Goal: Task Accomplishment & Management: Manage account settings

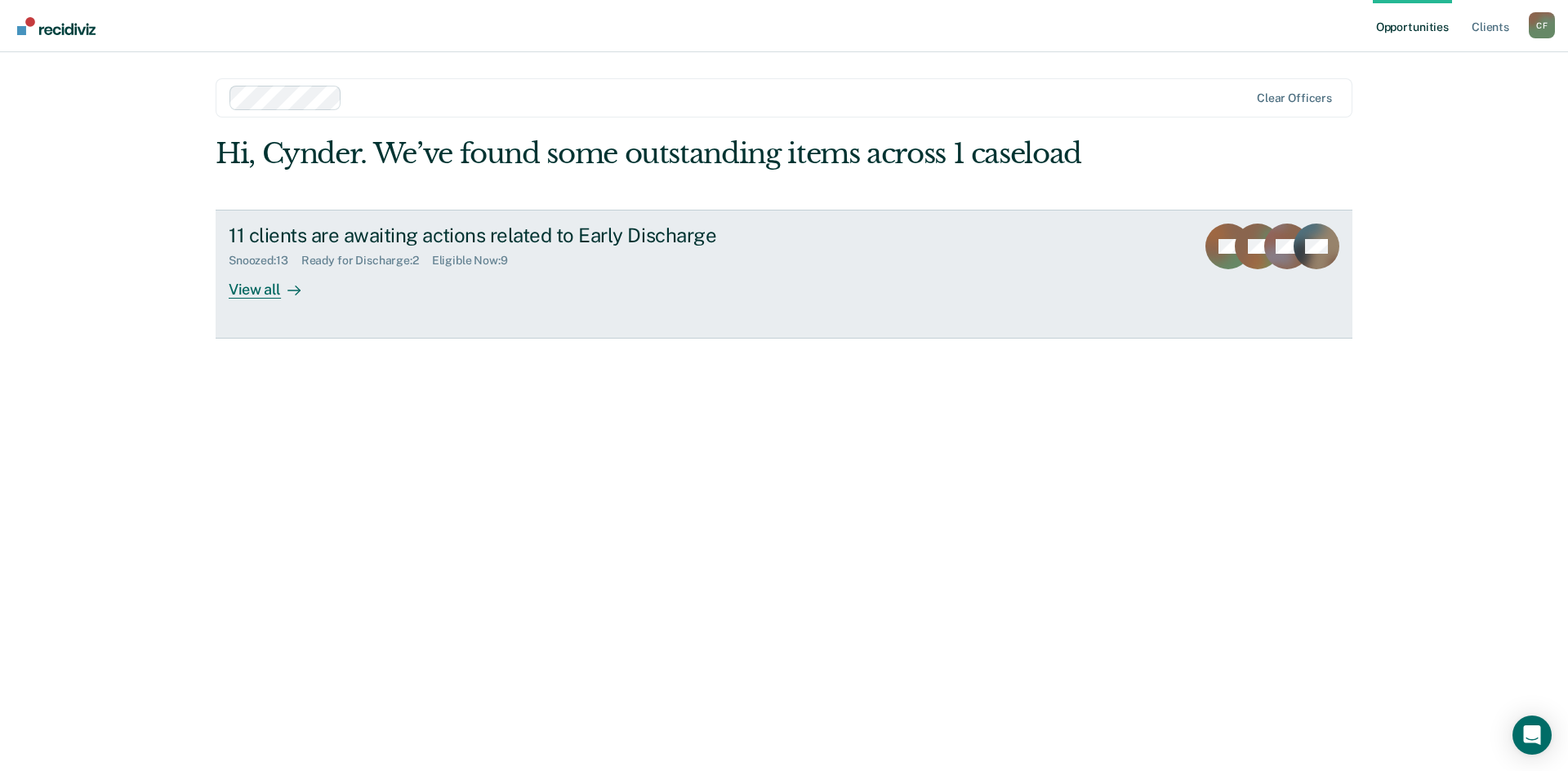
click at [255, 296] on div "View all" at bounding box center [275, 283] width 91 height 32
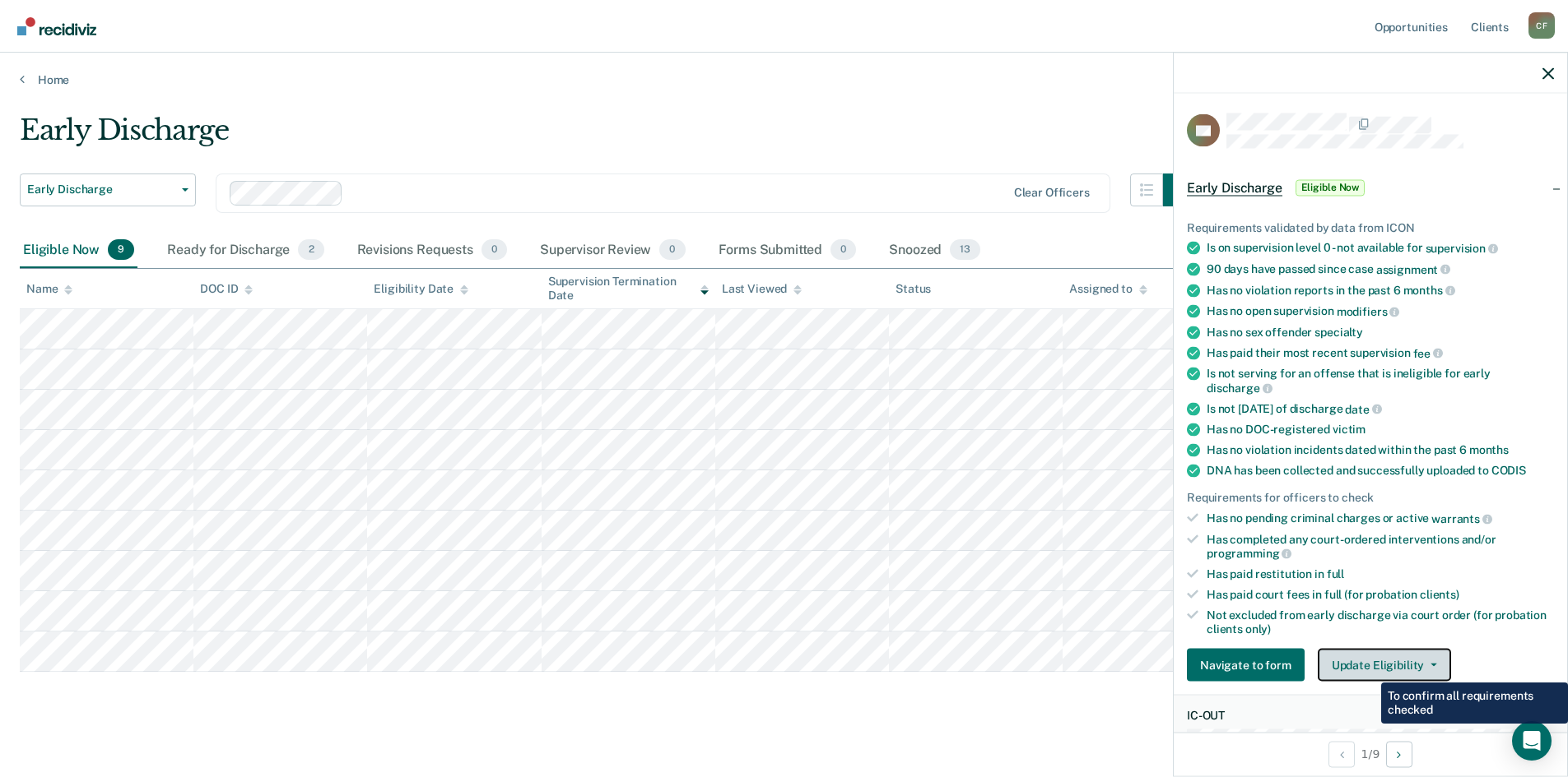
click at [1387, 666] on button "Update Eligibility" at bounding box center [1384, 665] width 133 height 33
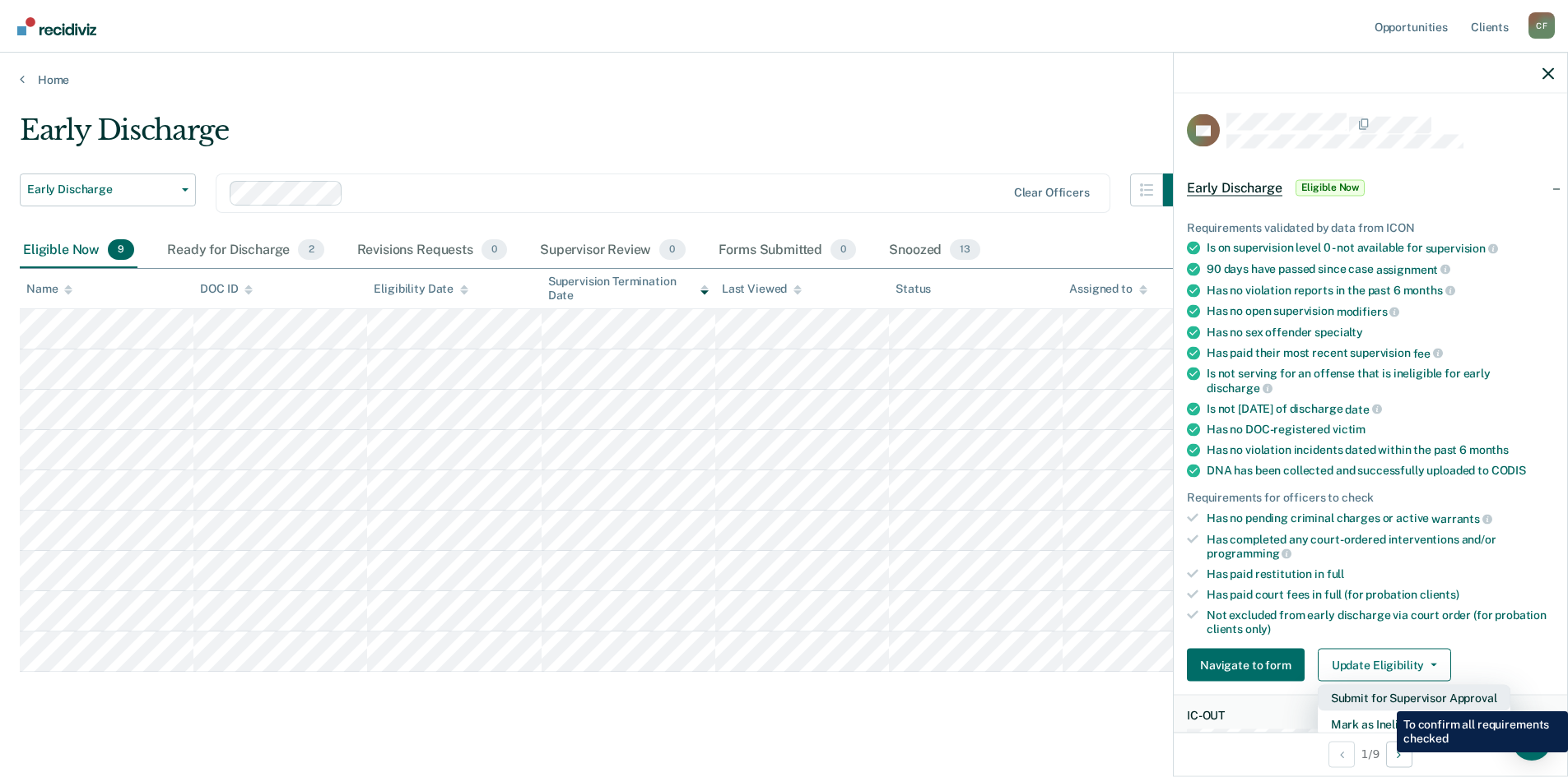
click at [1384, 699] on button "Submit for Supervisor Approval" at bounding box center [1413, 698] width 192 height 26
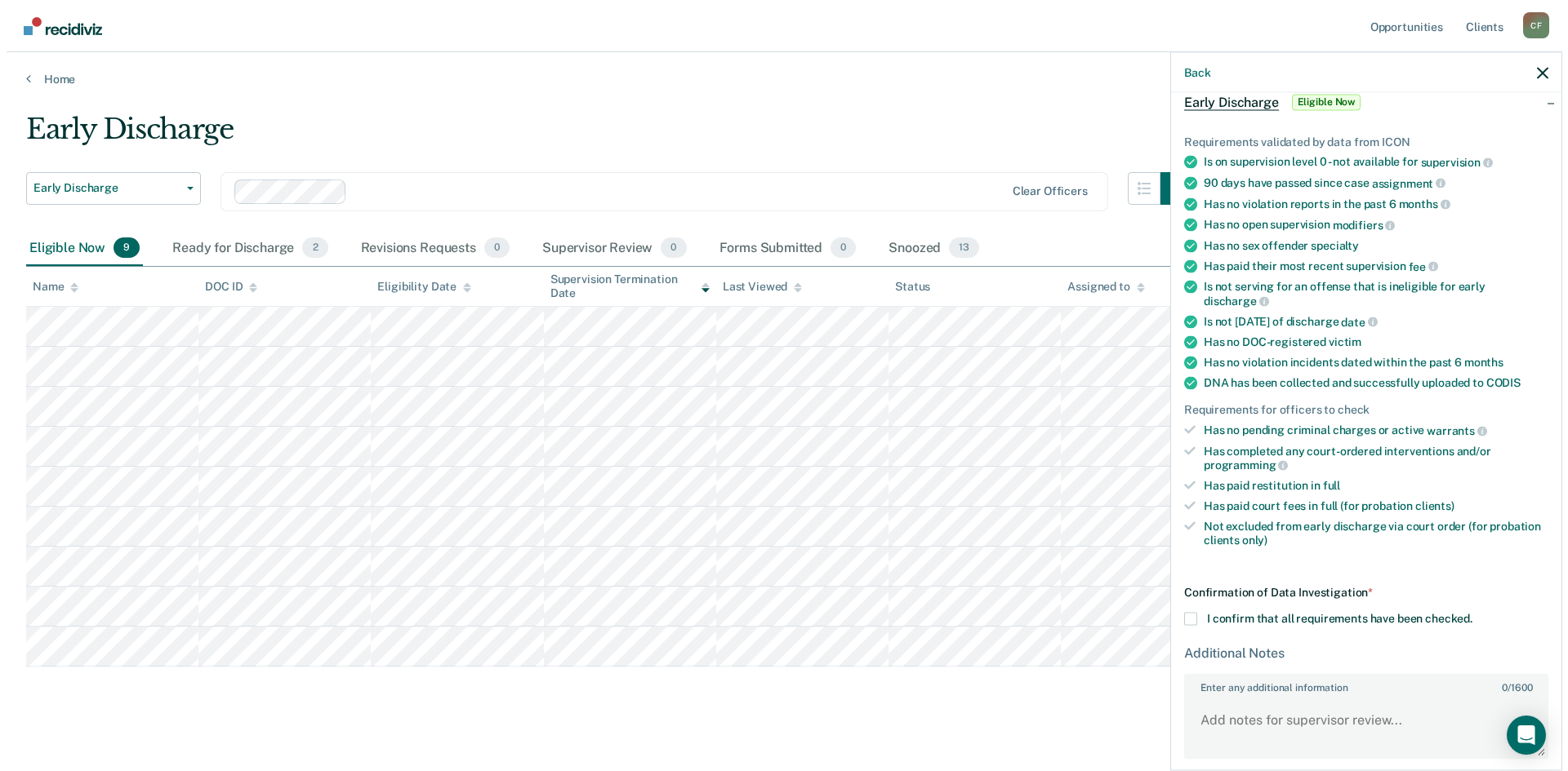
scroll to position [150, 0]
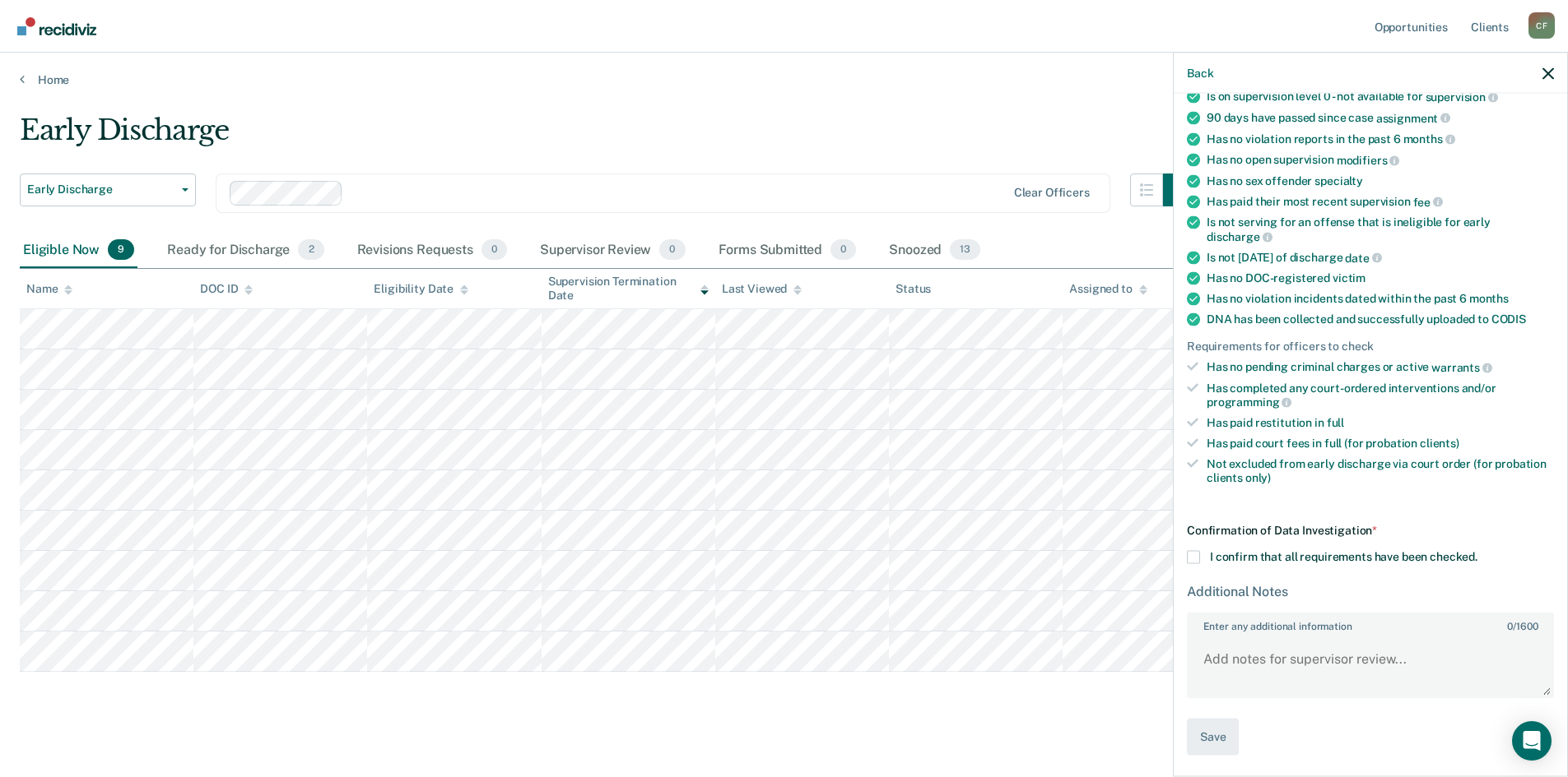
click at [1198, 564] on div "Confirmation of Data Investigation * I confirm that all requirements have been …" at bounding box center [1369, 639] width 367 height 232
click at [1195, 557] on span at bounding box center [1193, 558] width 13 height 13
click at [1477, 551] on input "I confirm that all requirements have been checked." at bounding box center [1477, 551] width 0 height 0
click at [1207, 742] on button "Save" at bounding box center [1212, 737] width 52 height 37
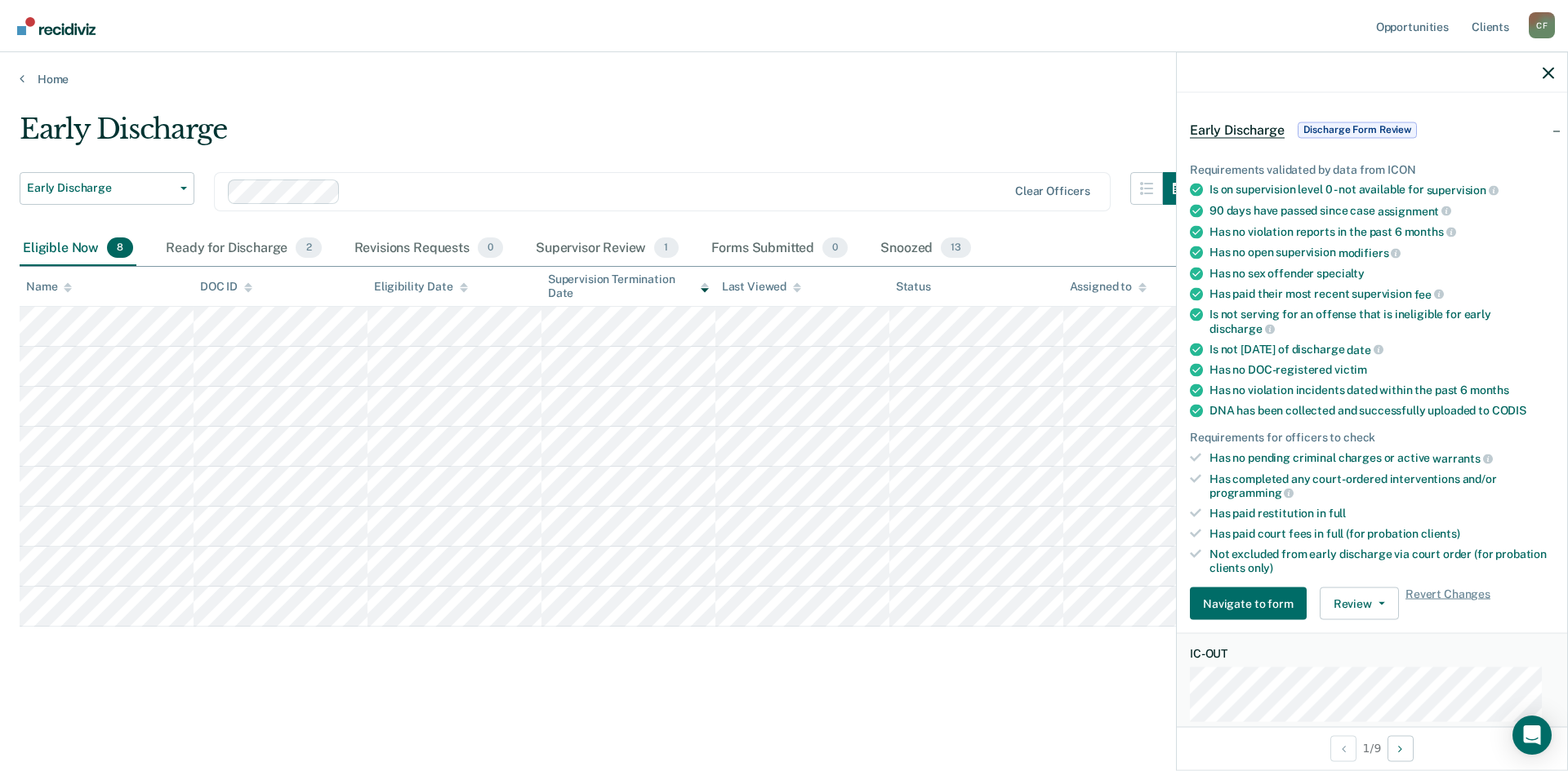
scroll to position [245, 0]
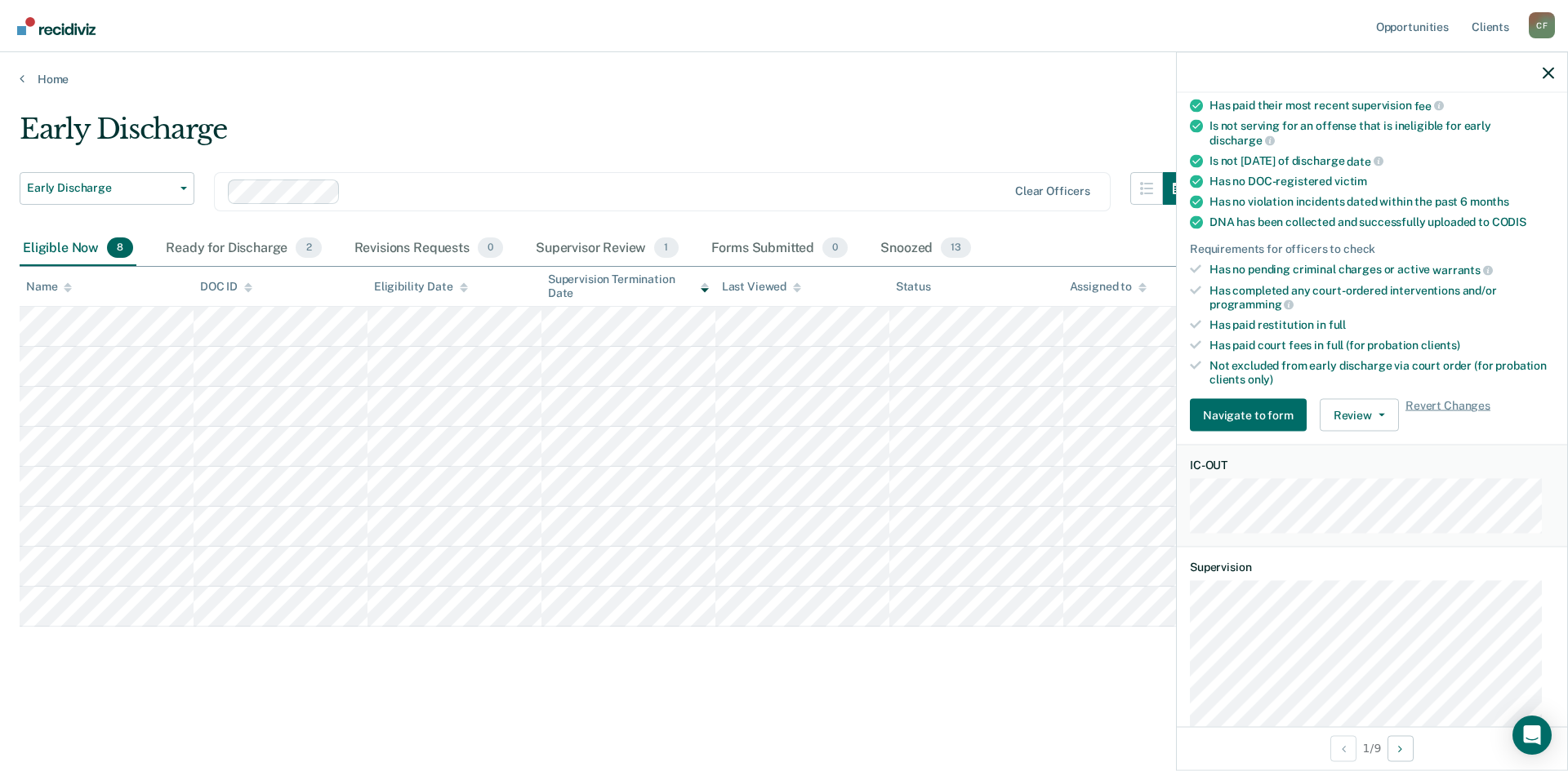
click at [880, 697] on div "Early Discharge Early Discharge Early Discharge Clear officers Eligible Now 8 R…" at bounding box center [784, 406] width 1529 height 589
click at [1550, 70] on icon "button" at bounding box center [1548, 73] width 11 height 11
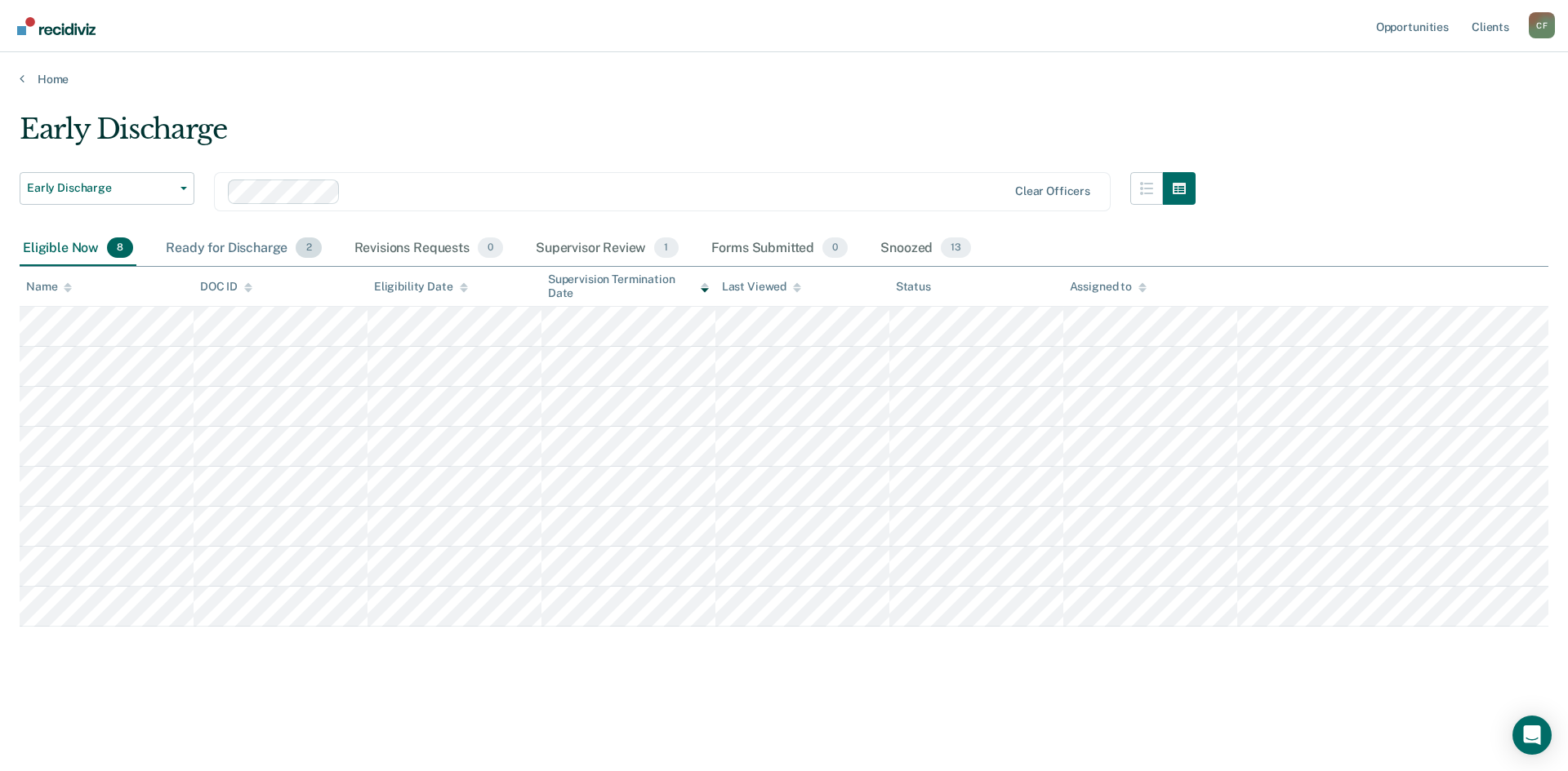
click at [263, 248] on div "Ready for Discharge 2" at bounding box center [244, 248] width 162 height 36
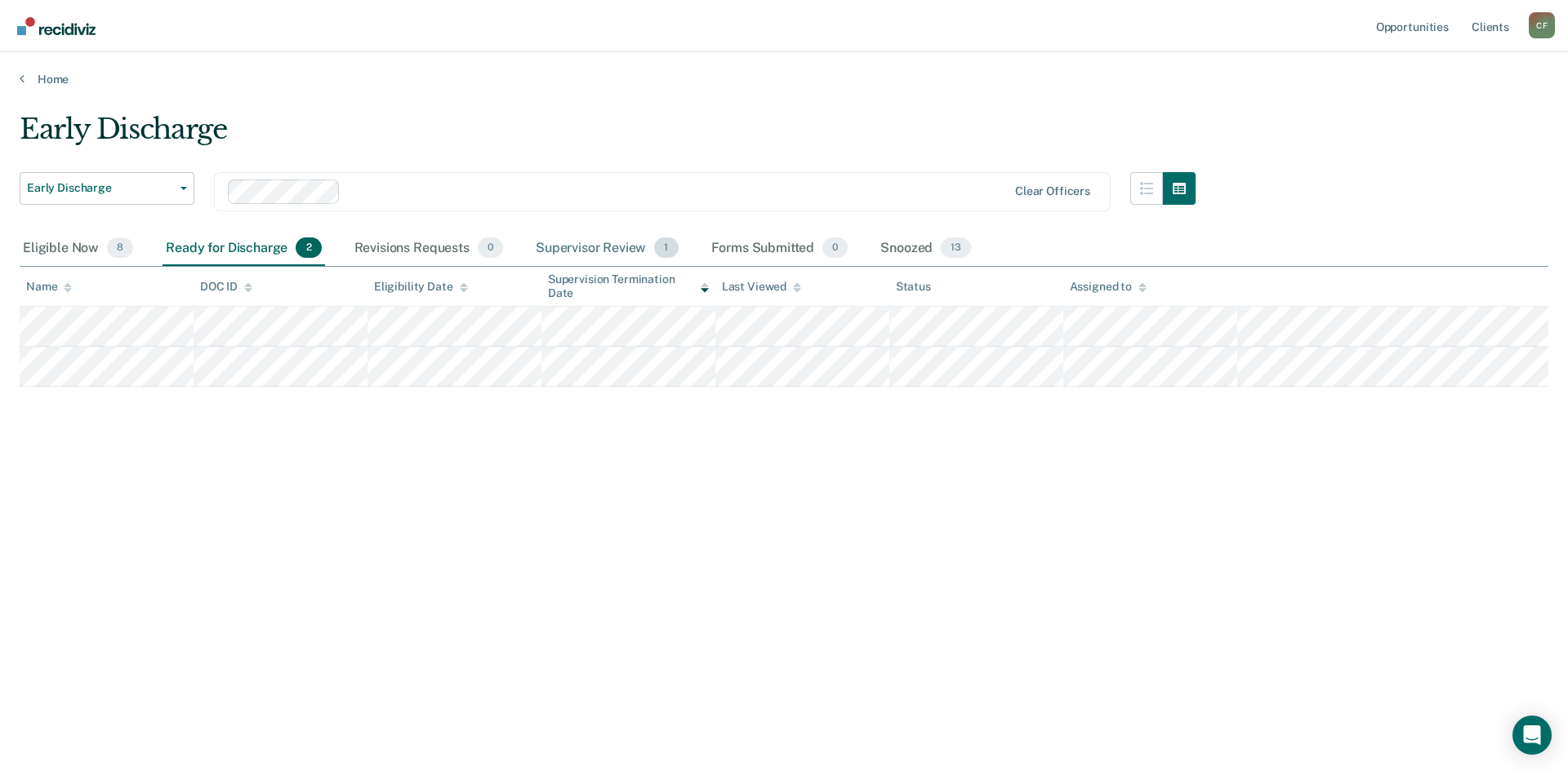
click at [624, 249] on div "Supervisor Review 1" at bounding box center [607, 248] width 150 height 36
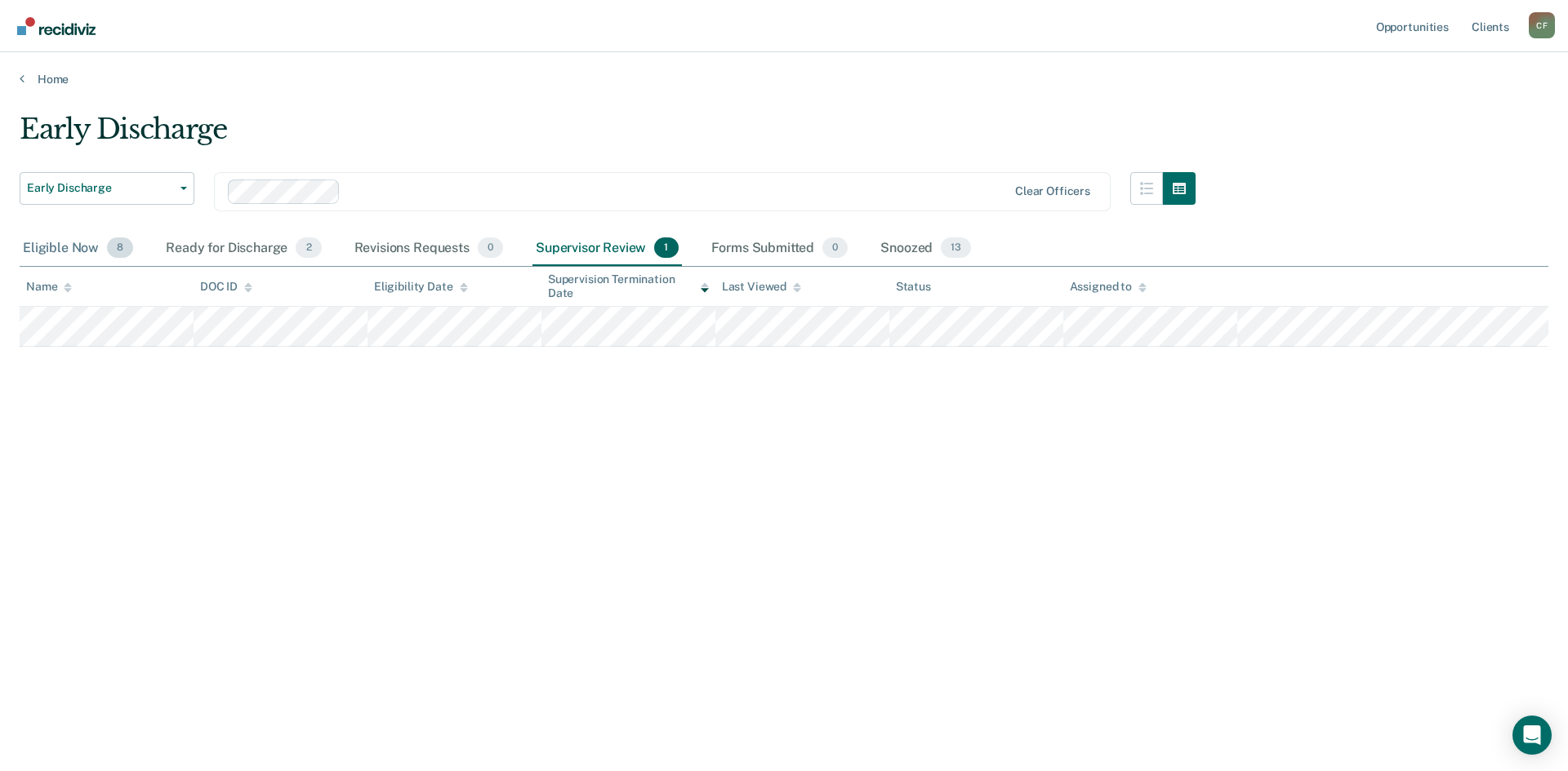
click at [70, 250] on div "Eligible Now 8" at bounding box center [77, 248] width 116 height 36
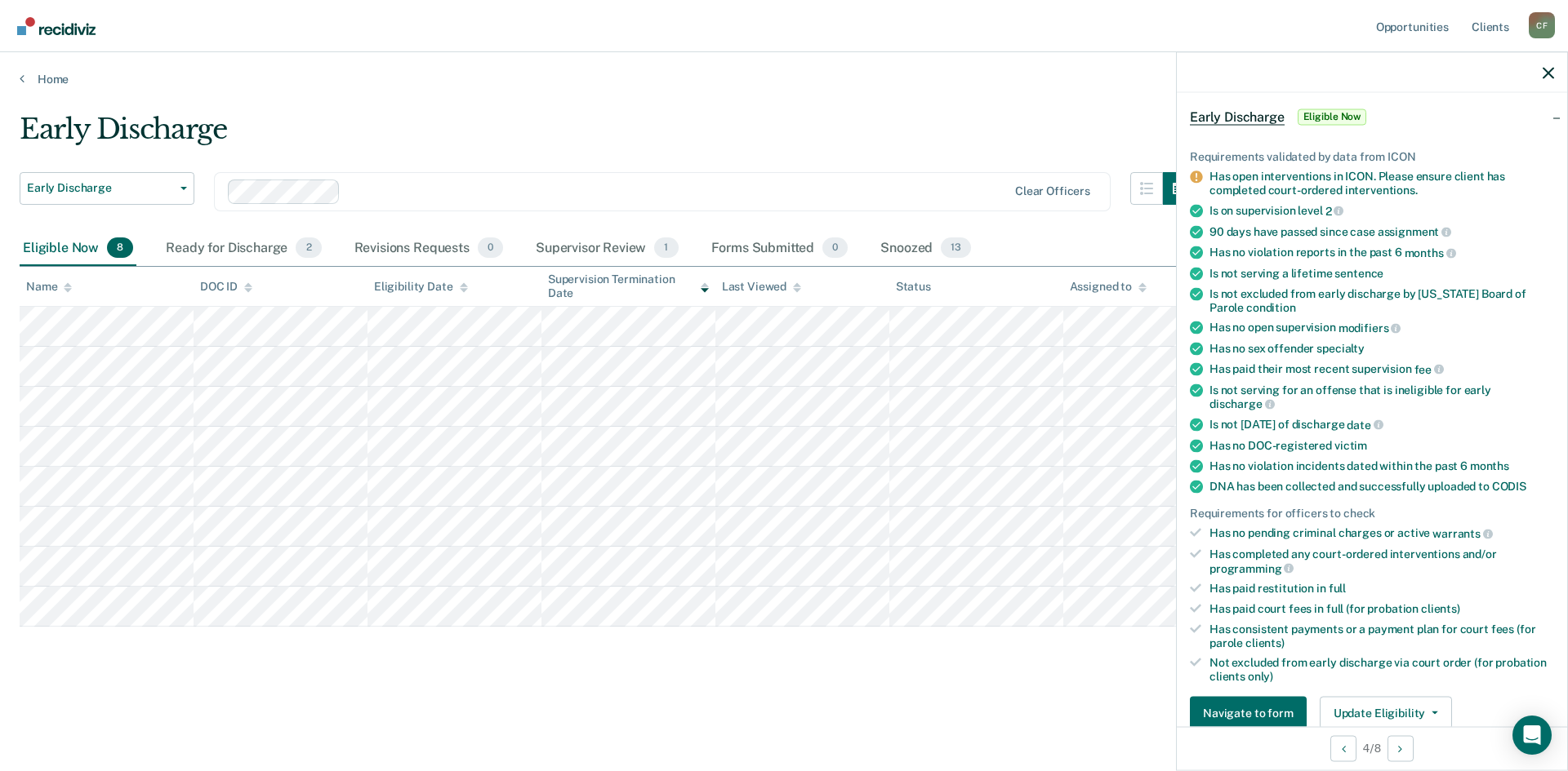
scroll to position [163, 0]
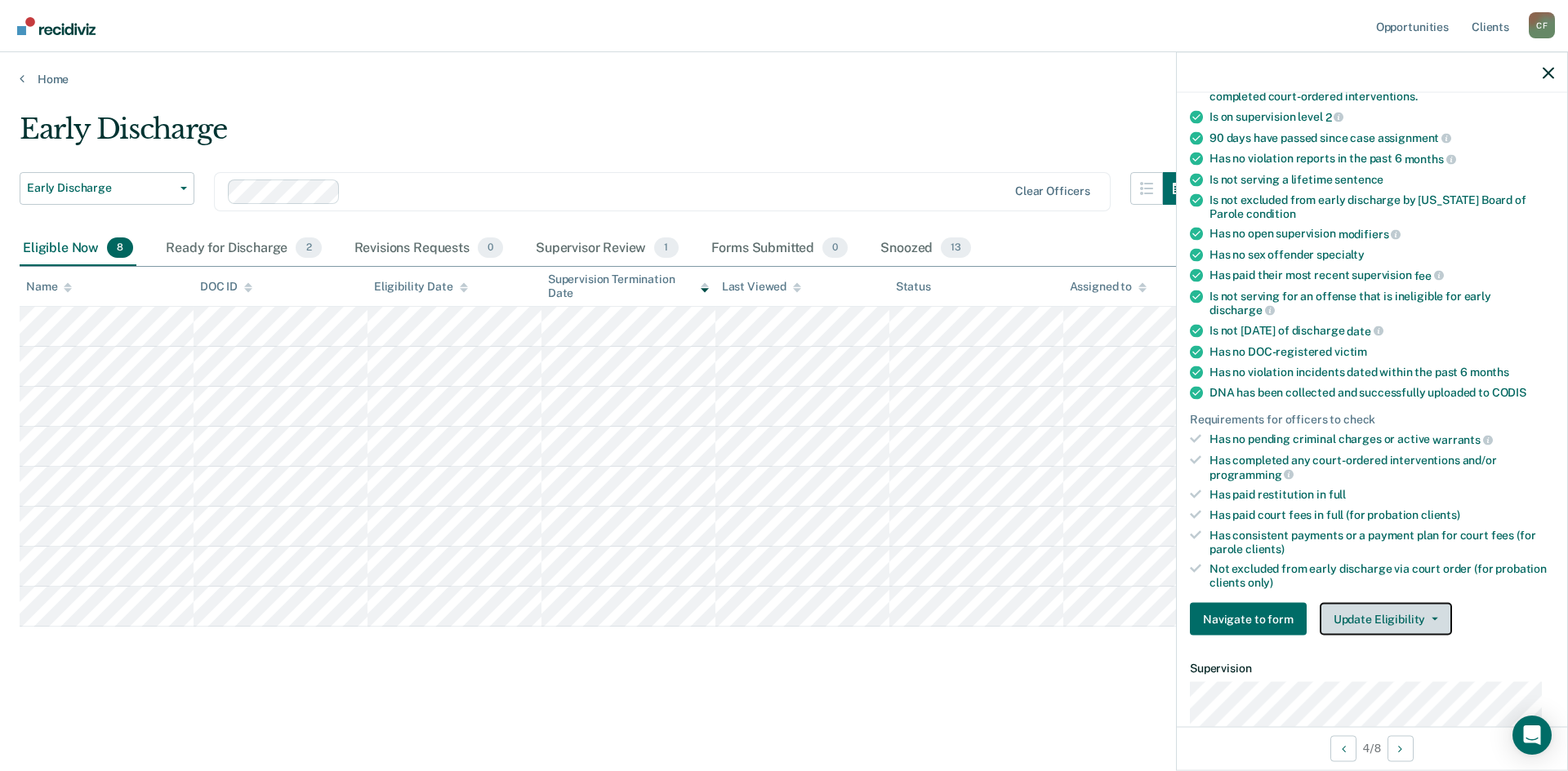
click at [1373, 616] on button "Update Eligibility" at bounding box center [1386, 618] width 132 height 33
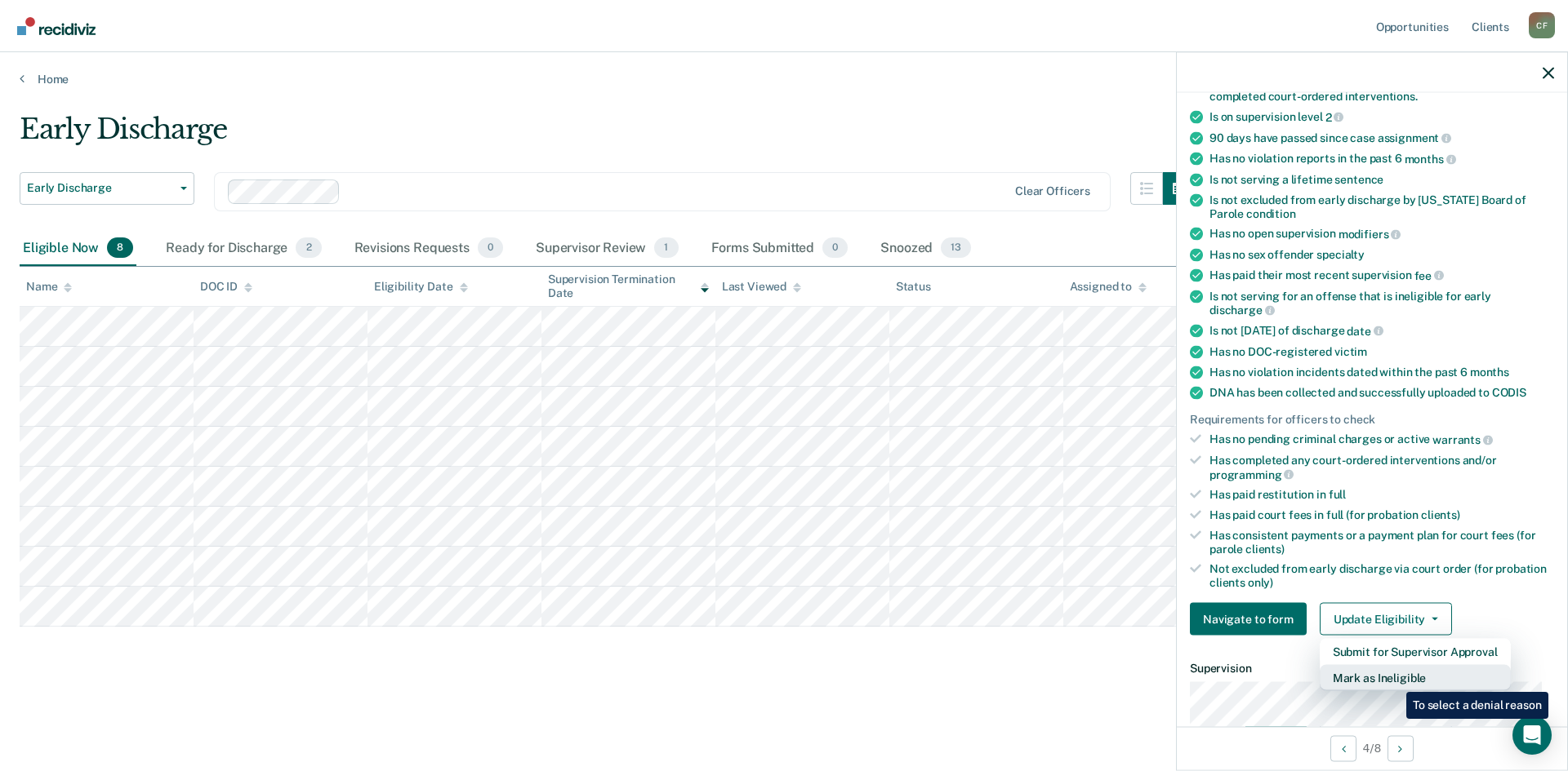
click at [1394, 680] on button "Mark as Ineligible" at bounding box center [1414, 678] width 191 height 26
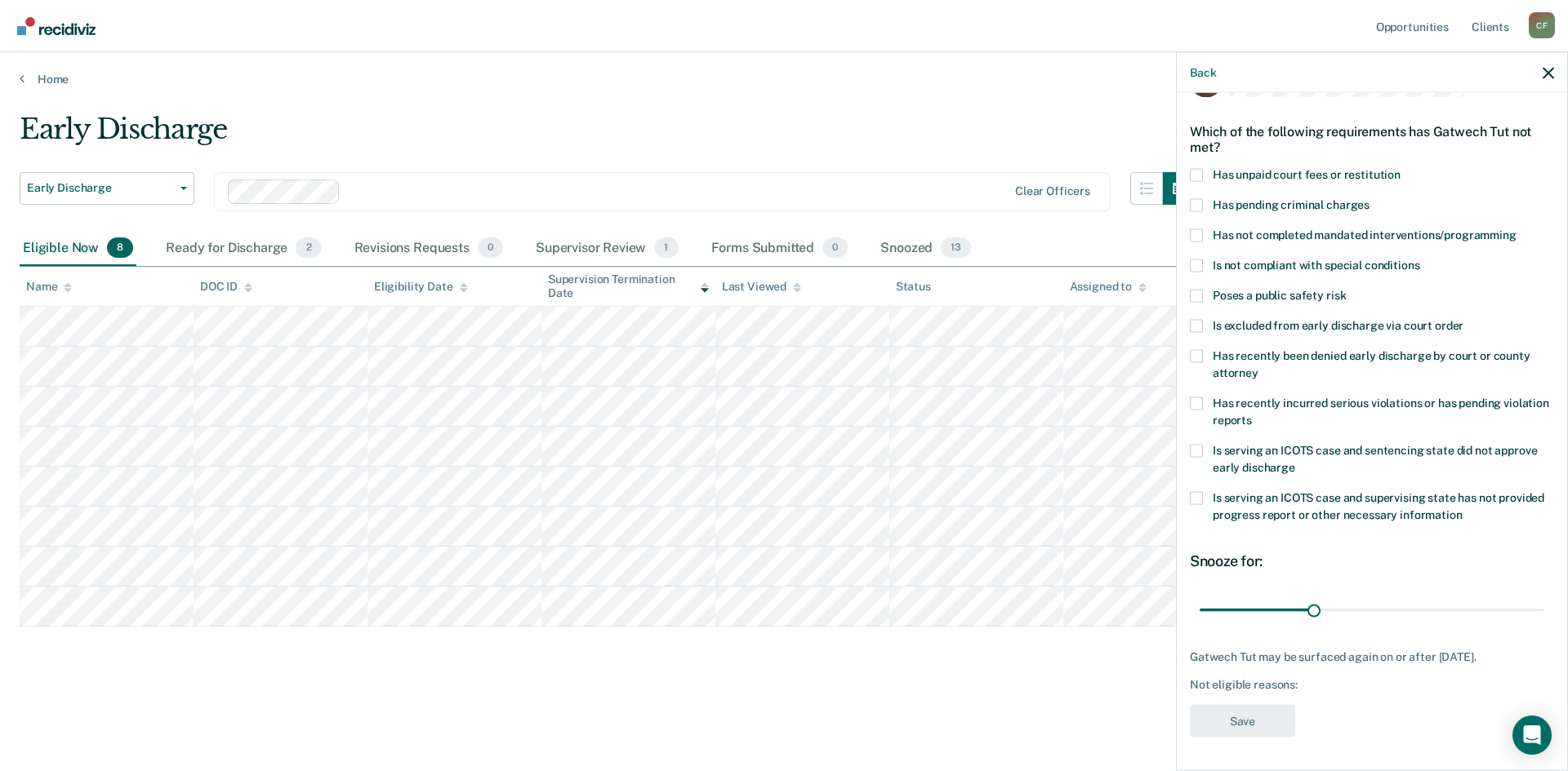
scroll to position [47, 0]
click at [1196, 173] on span at bounding box center [1196, 177] width 13 height 13
click at [1400, 170] on input "Has unpaid court fees or restitution" at bounding box center [1400, 170] width 0 height 0
click at [1200, 231] on span at bounding box center [1196, 236] width 13 height 13
click at [1516, 230] on input "Has not completed mandated interventions/programming" at bounding box center [1516, 230] width 0 height 0
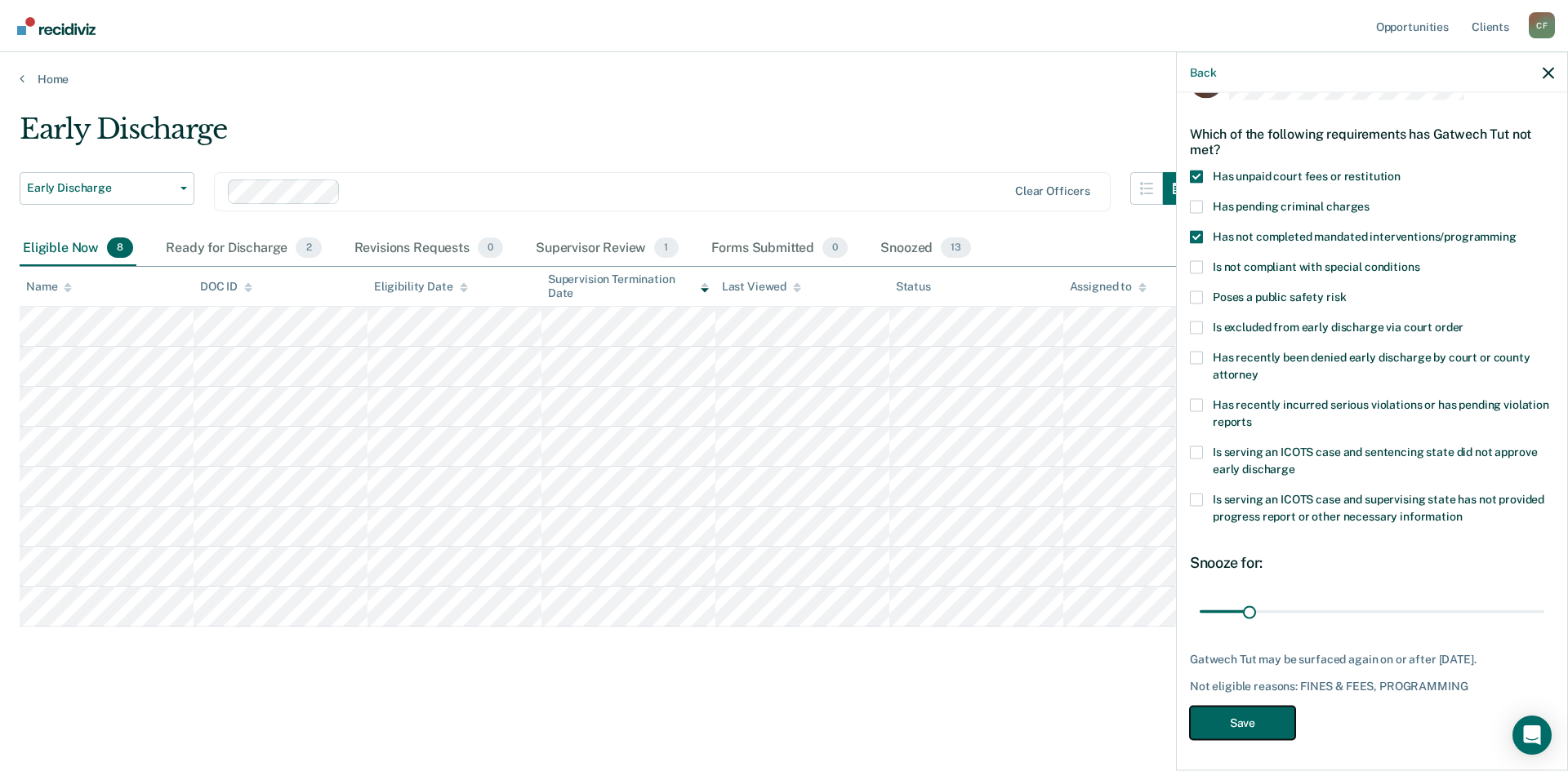
click at [1222, 711] on button "Save" at bounding box center [1241, 723] width 105 height 33
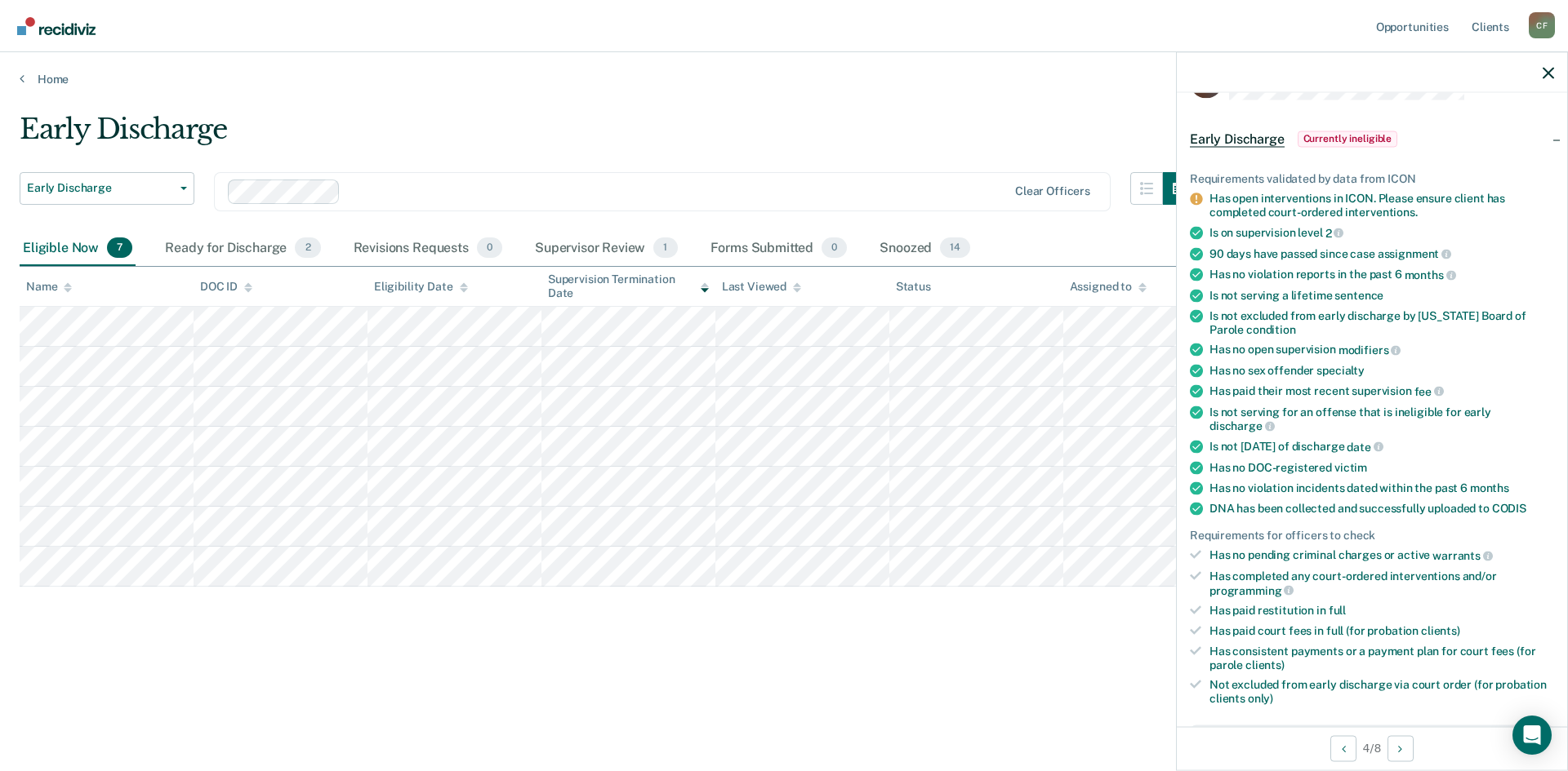
drag, startPoint x: 682, startPoint y: 692, endPoint x: 592, endPoint y: 676, distance: 91.4
click at [679, 690] on div "Early Discharge Early Discharge Early Discharge Clear officers Eligible Now 7 R…" at bounding box center [784, 406] width 1529 height 589
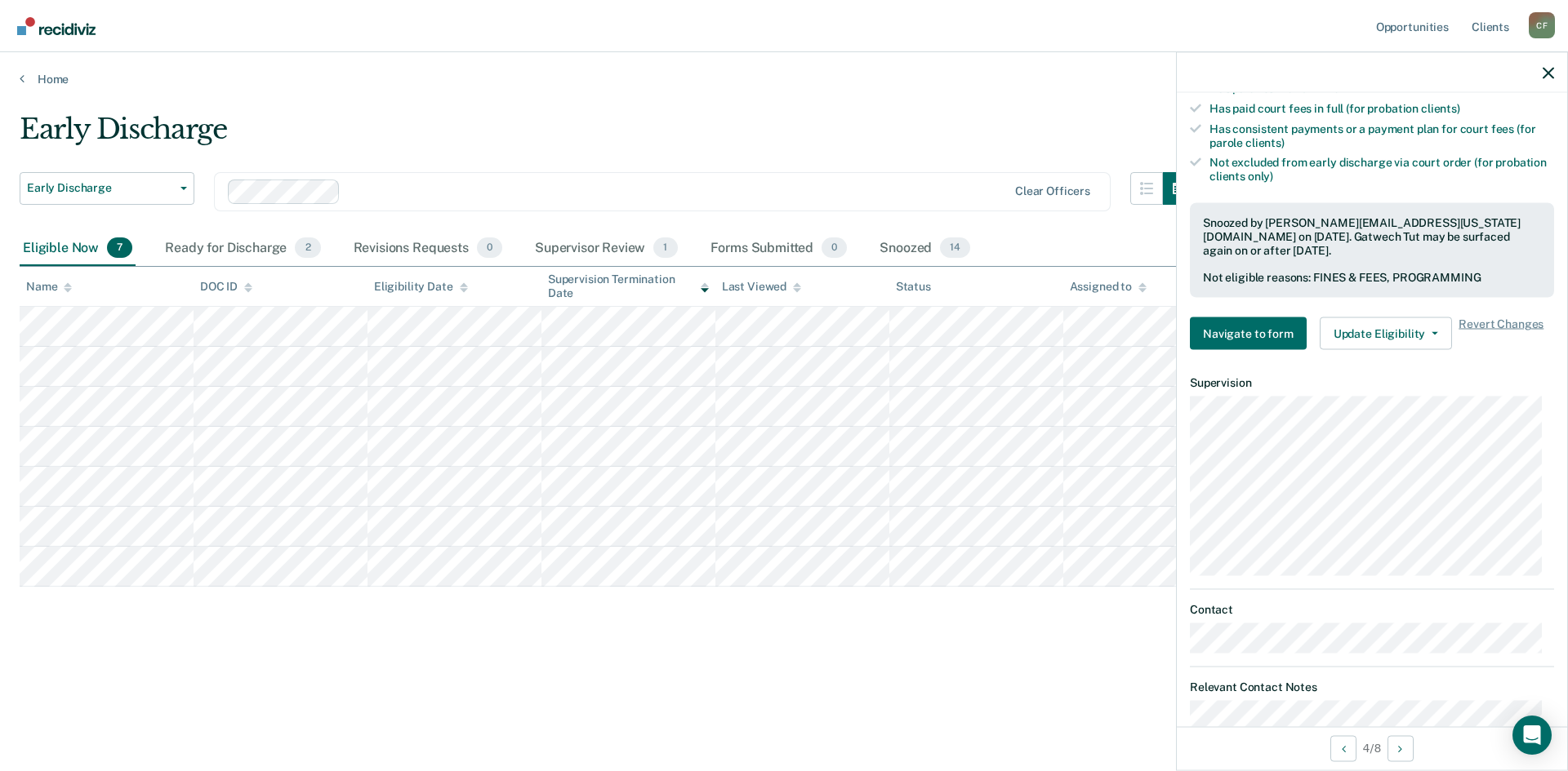
scroll to position [571, 0]
click at [1488, 318] on span "Revert Changes" at bounding box center [1500, 332] width 85 height 33
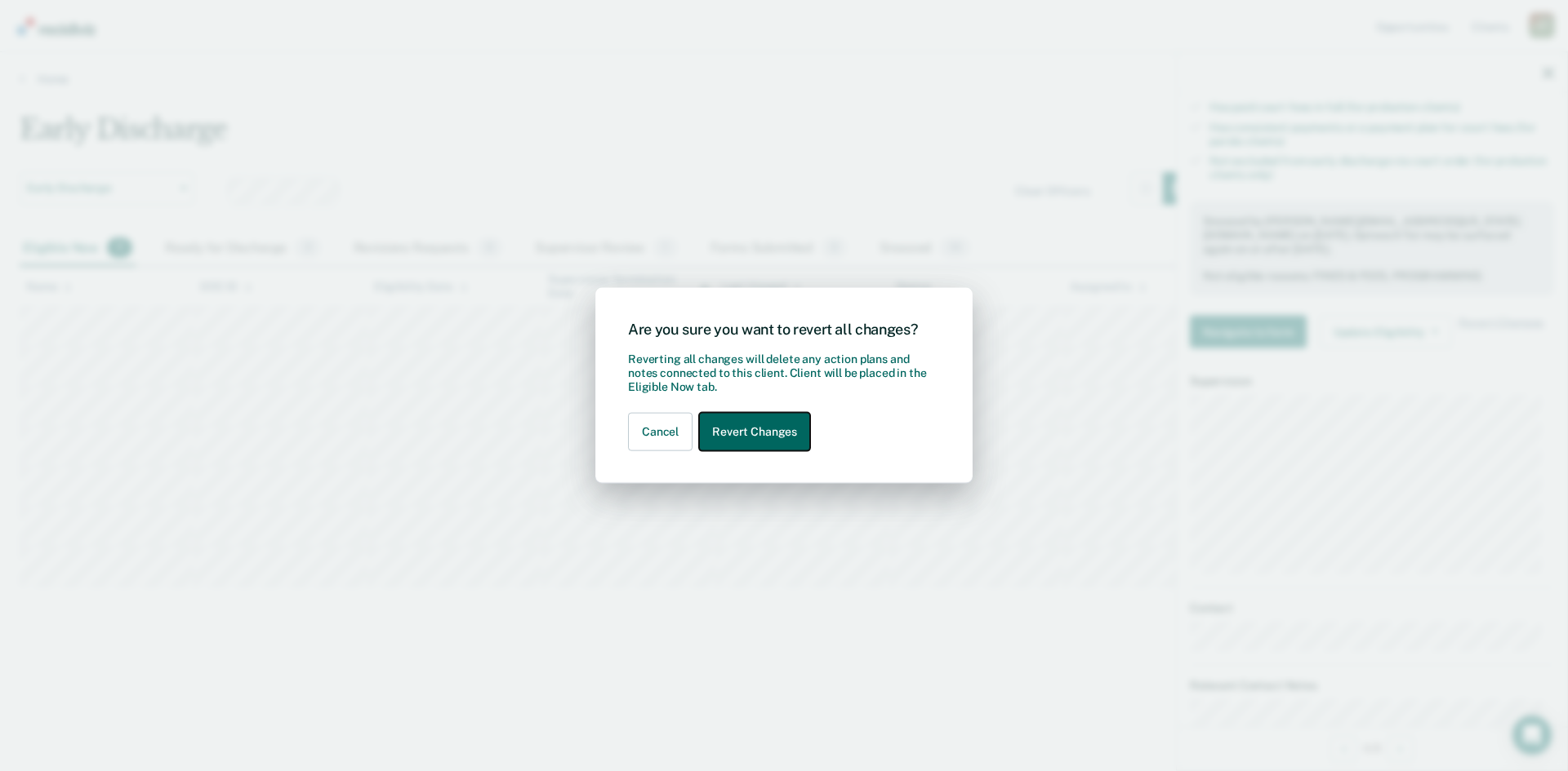
click at [765, 430] on button "Revert Changes" at bounding box center [754, 432] width 111 height 38
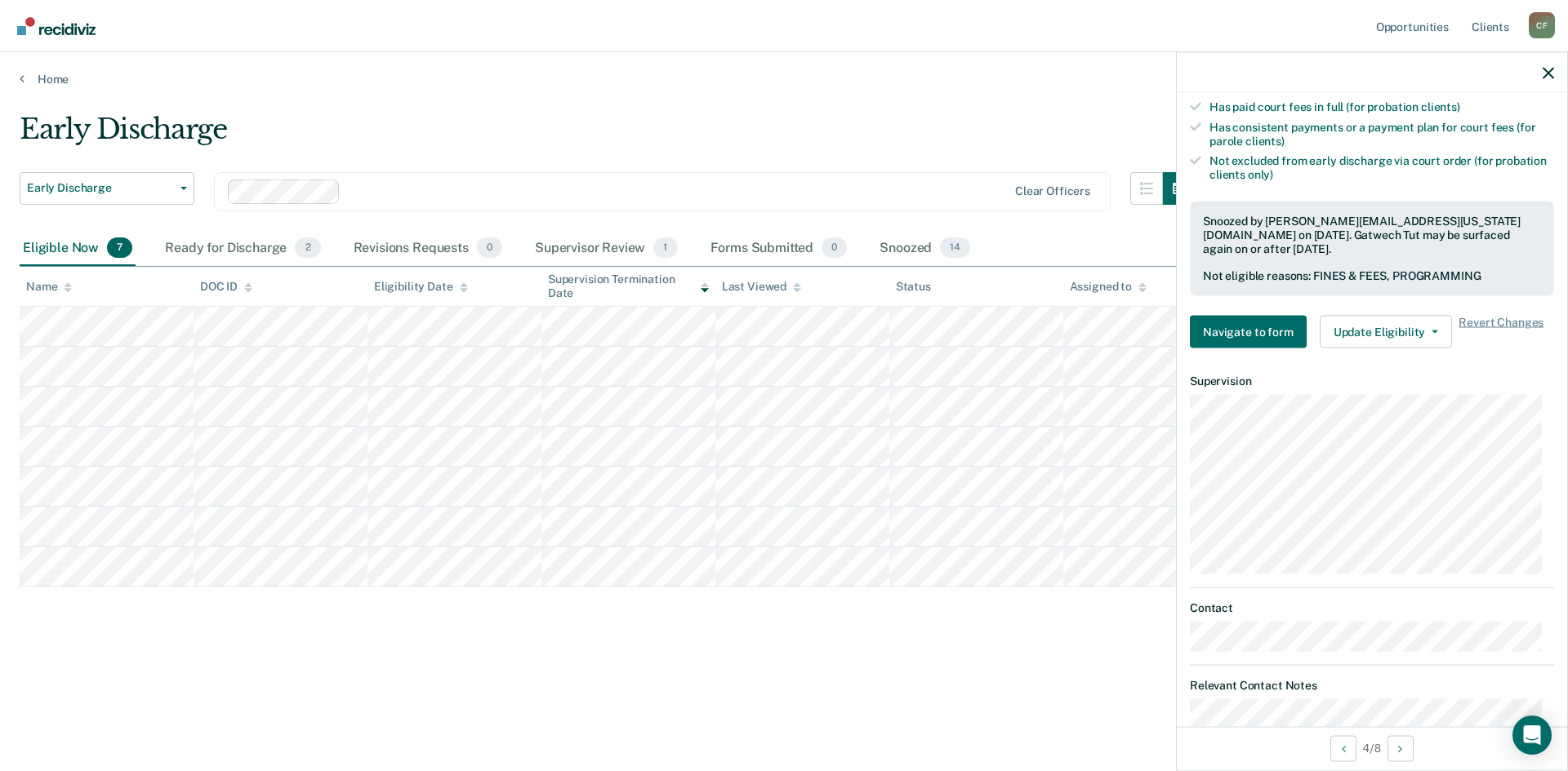
scroll to position [512, 0]
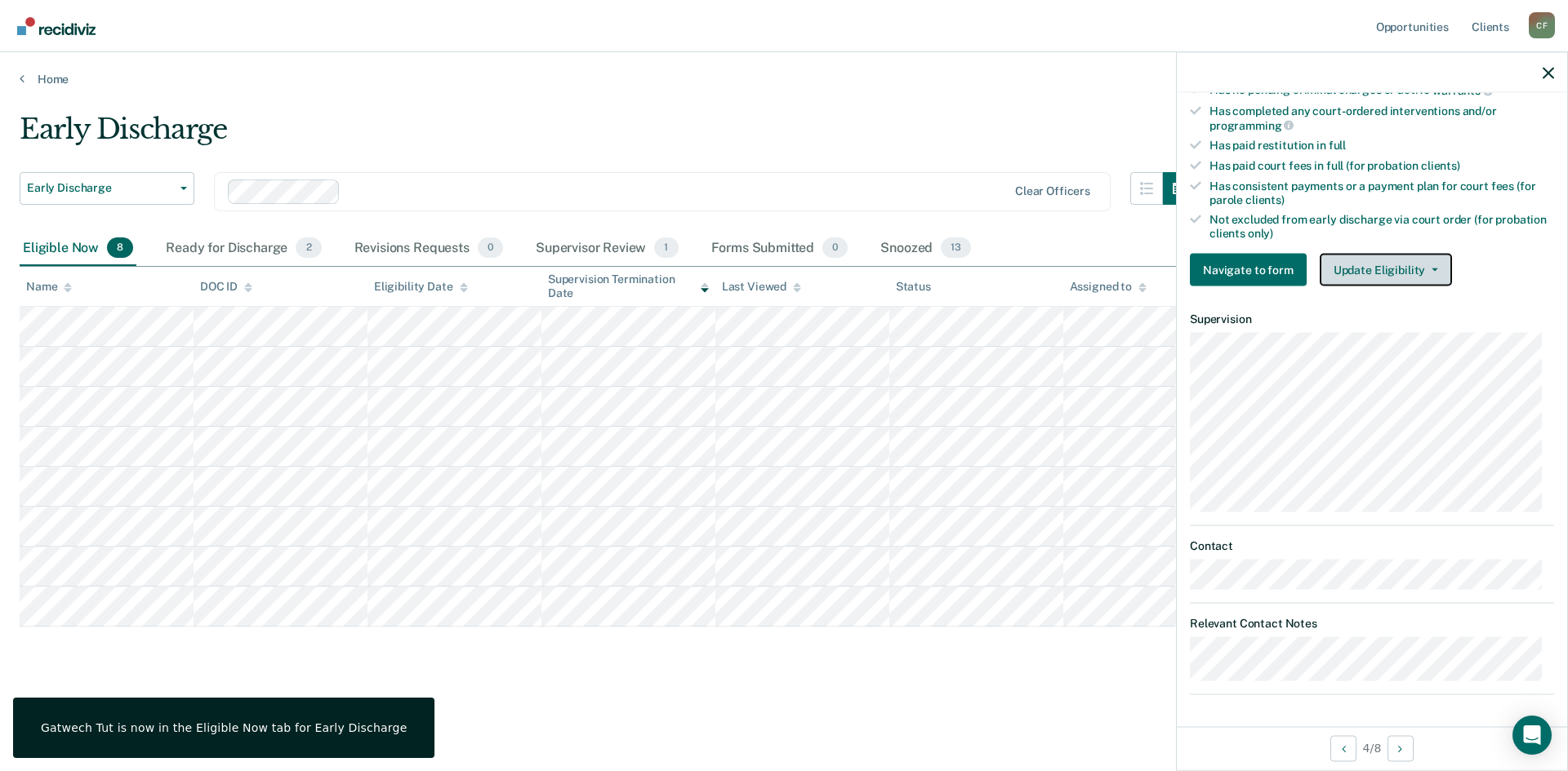
click at [1379, 270] on button "Update Eligibility" at bounding box center [1386, 270] width 132 height 33
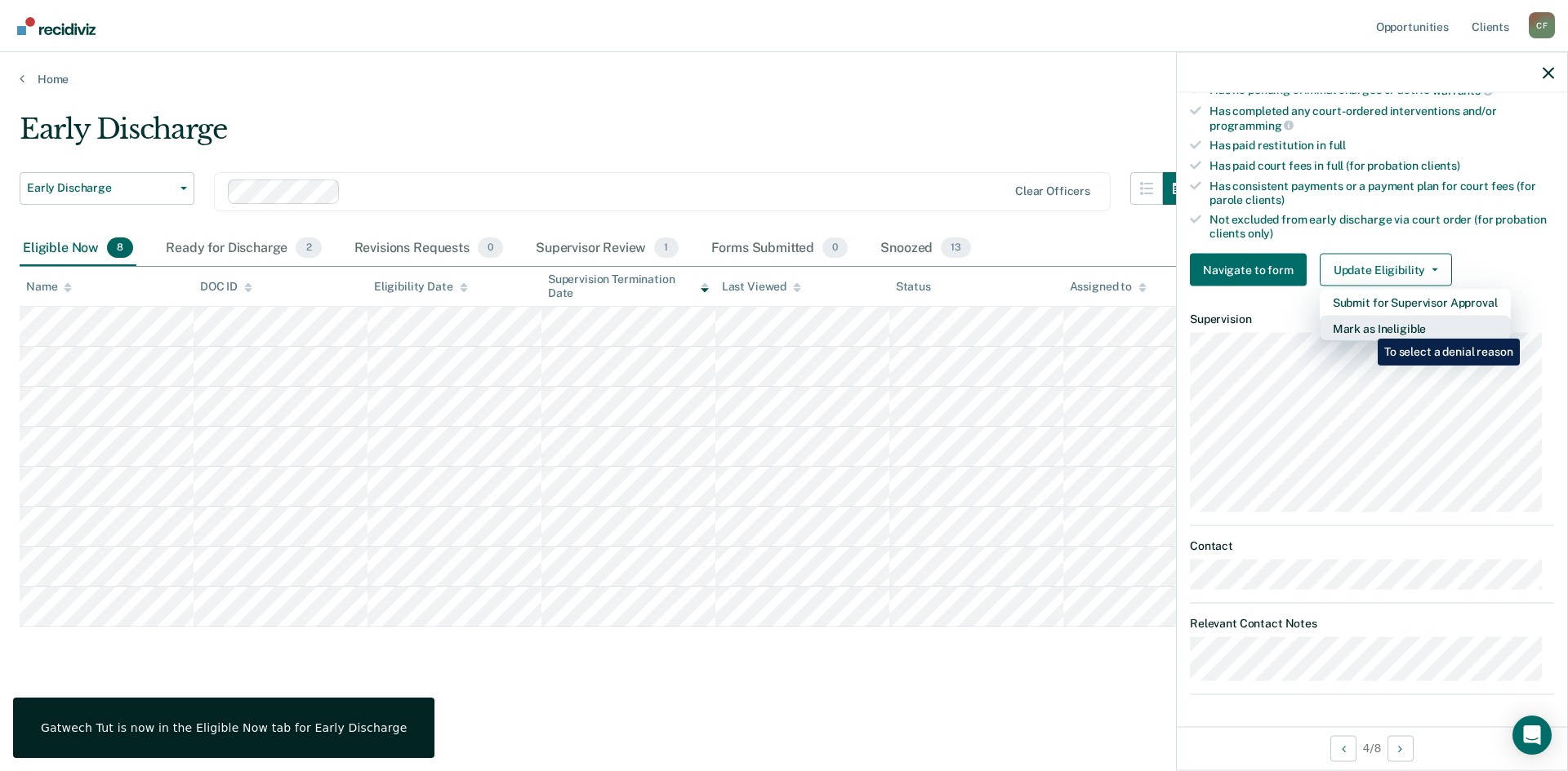
click at [1365, 326] on button "Mark as Ineligible" at bounding box center [1414, 329] width 191 height 26
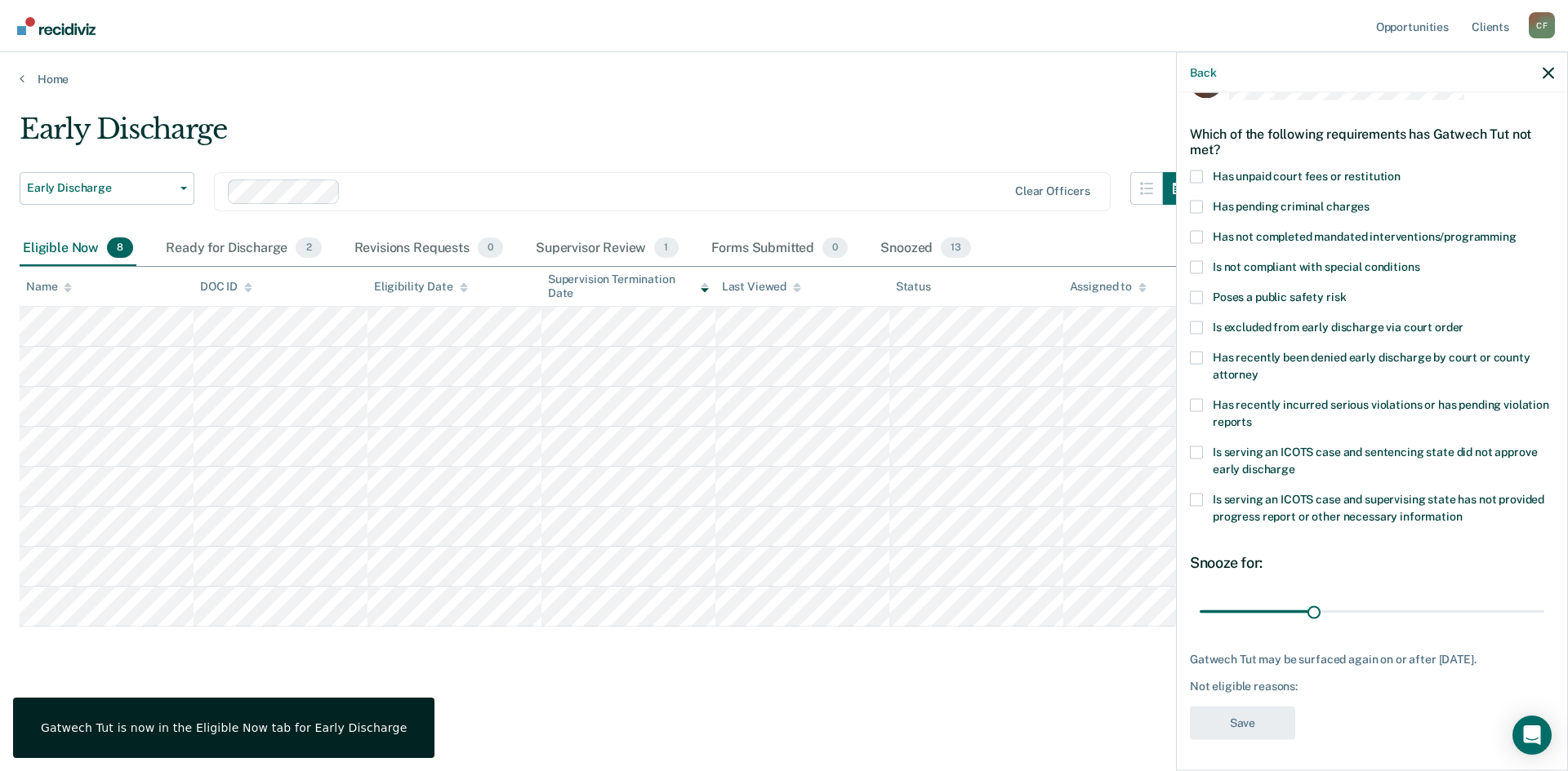
click at [1195, 175] on span at bounding box center [1196, 177] width 13 height 13
click at [1400, 170] on input "Has unpaid court fees or restitution" at bounding box center [1400, 170] width 0 height 0
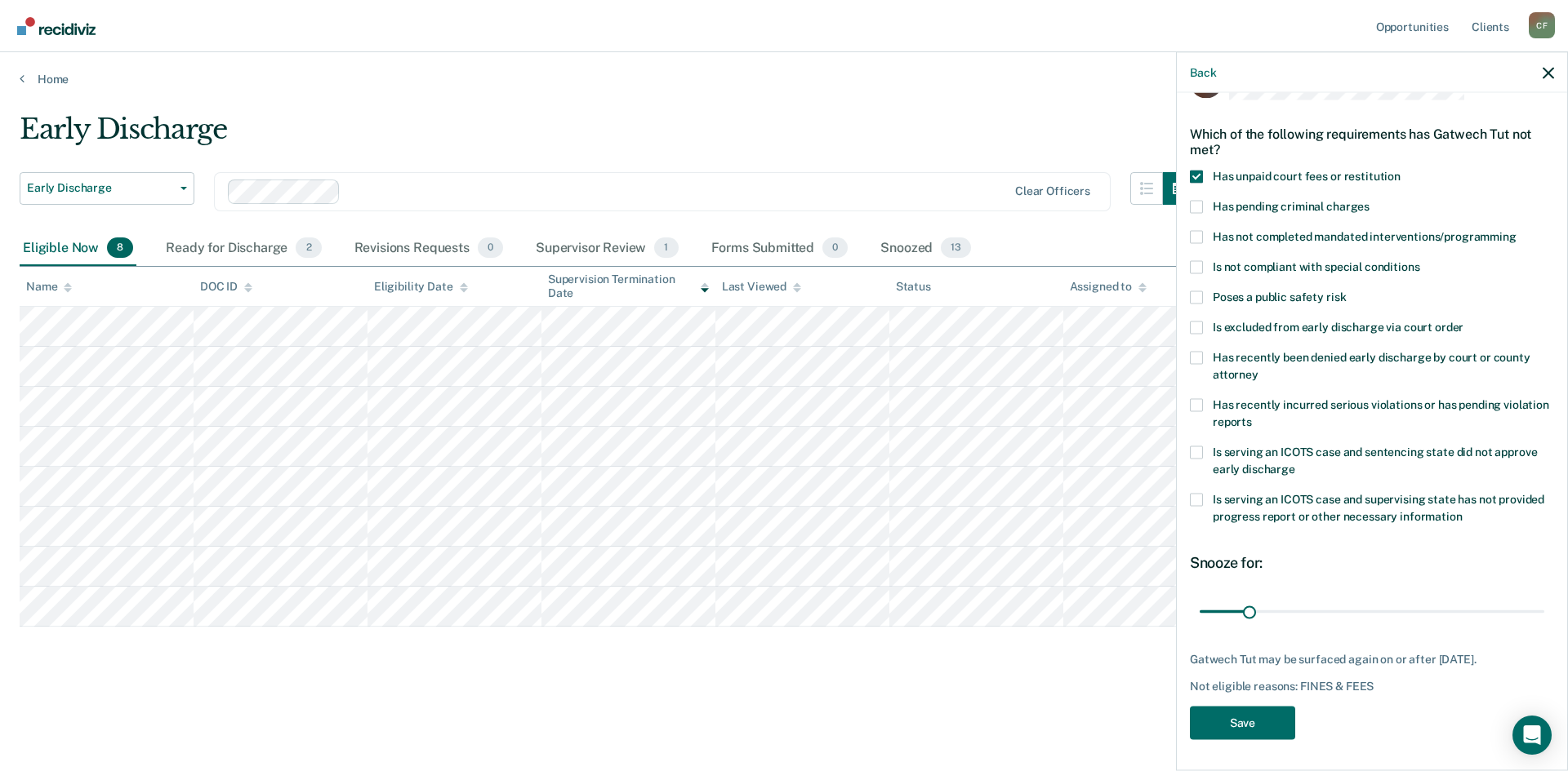
click at [1194, 233] on span at bounding box center [1196, 236] width 13 height 13
click at [1516, 230] on input "Has not completed mandated interventions/programming" at bounding box center [1516, 230] width 0 height 0
drag, startPoint x: 1246, startPoint y: 611, endPoint x: 1290, endPoint y: 607, distance: 44.2
type input "60"
click at [1290, 607] on input "range" at bounding box center [1372, 611] width 344 height 29
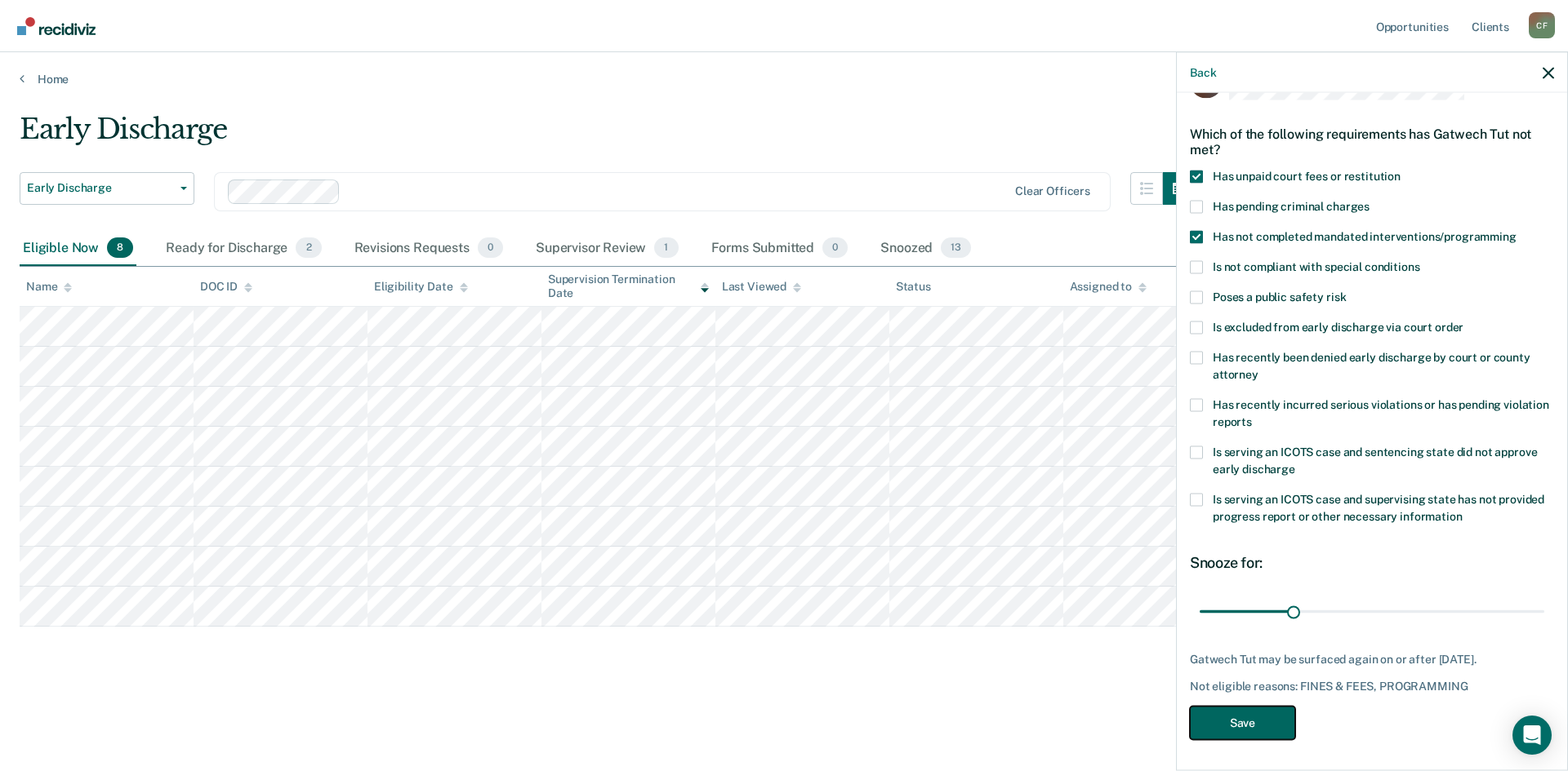
click at [1246, 732] on button "Save" at bounding box center [1241, 723] width 105 height 33
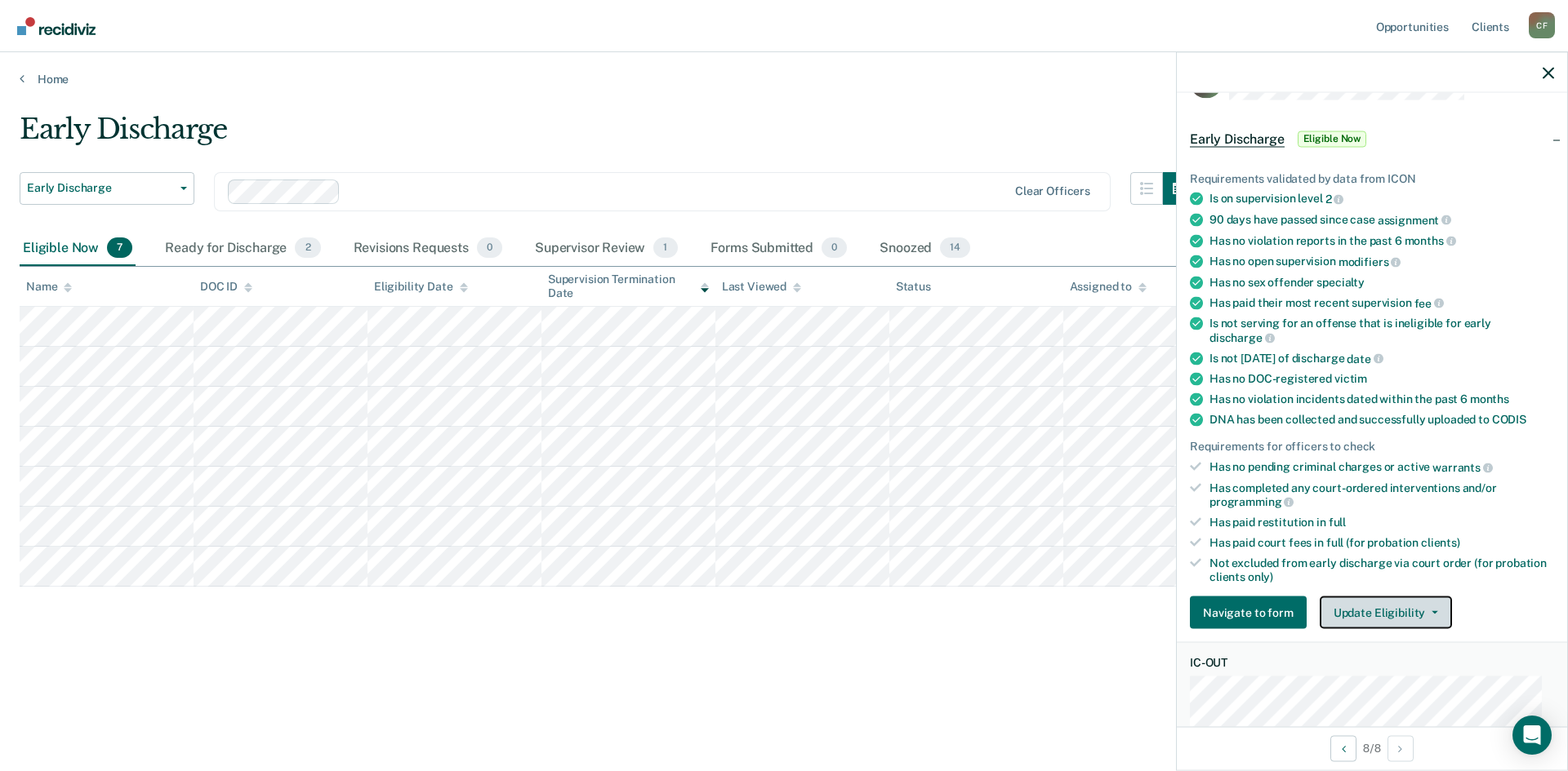
click at [1408, 610] on button "Update Eligibility" at bounding box center [1386, 612] width 132 height 33
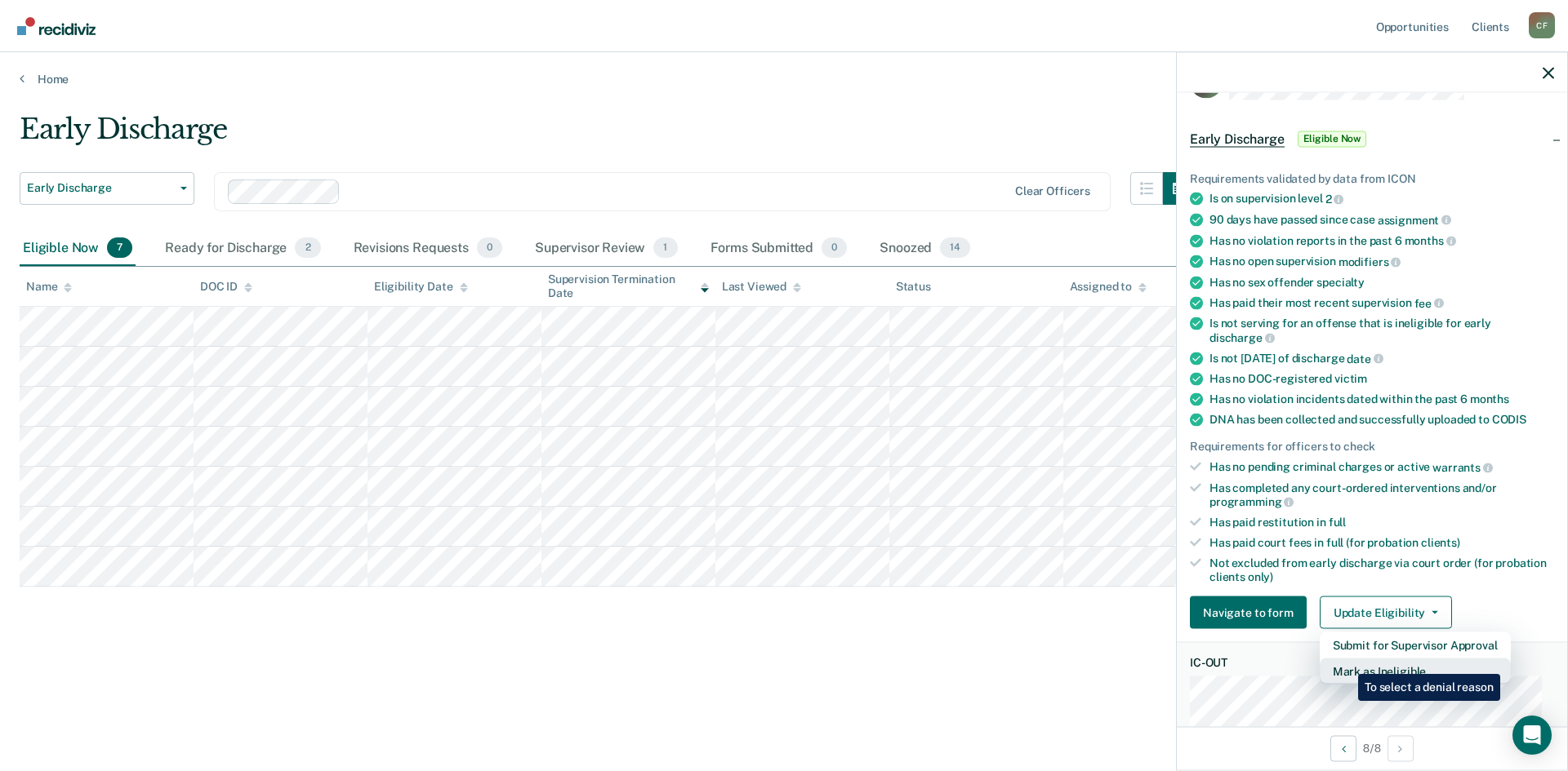
click at [1346, 662] on button "Mark as Ineligible" at bounding box center [1414, 671] width 191 height 26
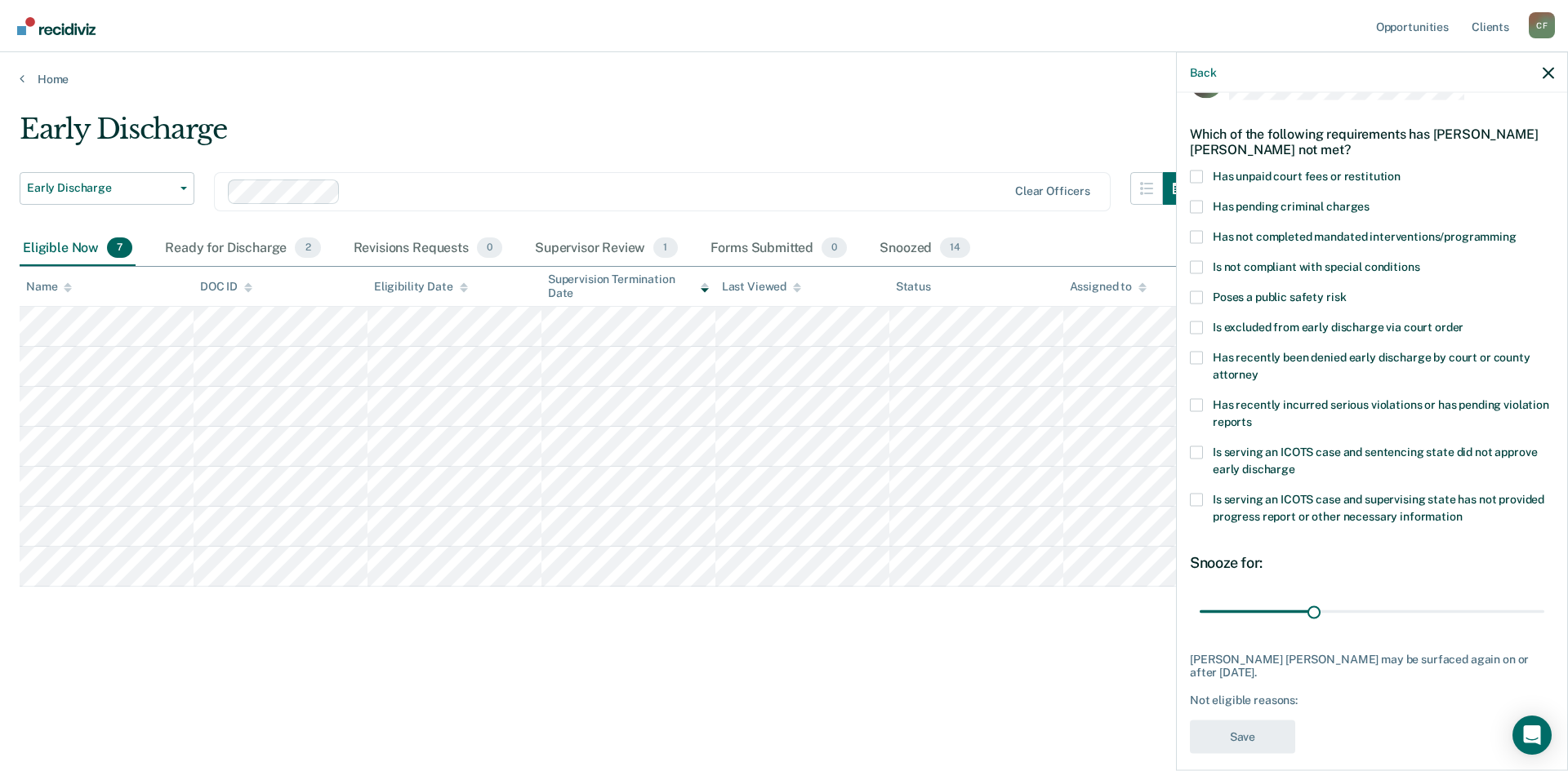
click at [1190, 177] on span at bounding box center [1196, 177] width 13 height 13
click at [1400, 170] on input "Has unpaid court fees or restitution" at bounding box center [1400, 170] width 0 height 0
click at [1227, 738] on button "Save" at bounding box center [1241, 737] width 105 height 33
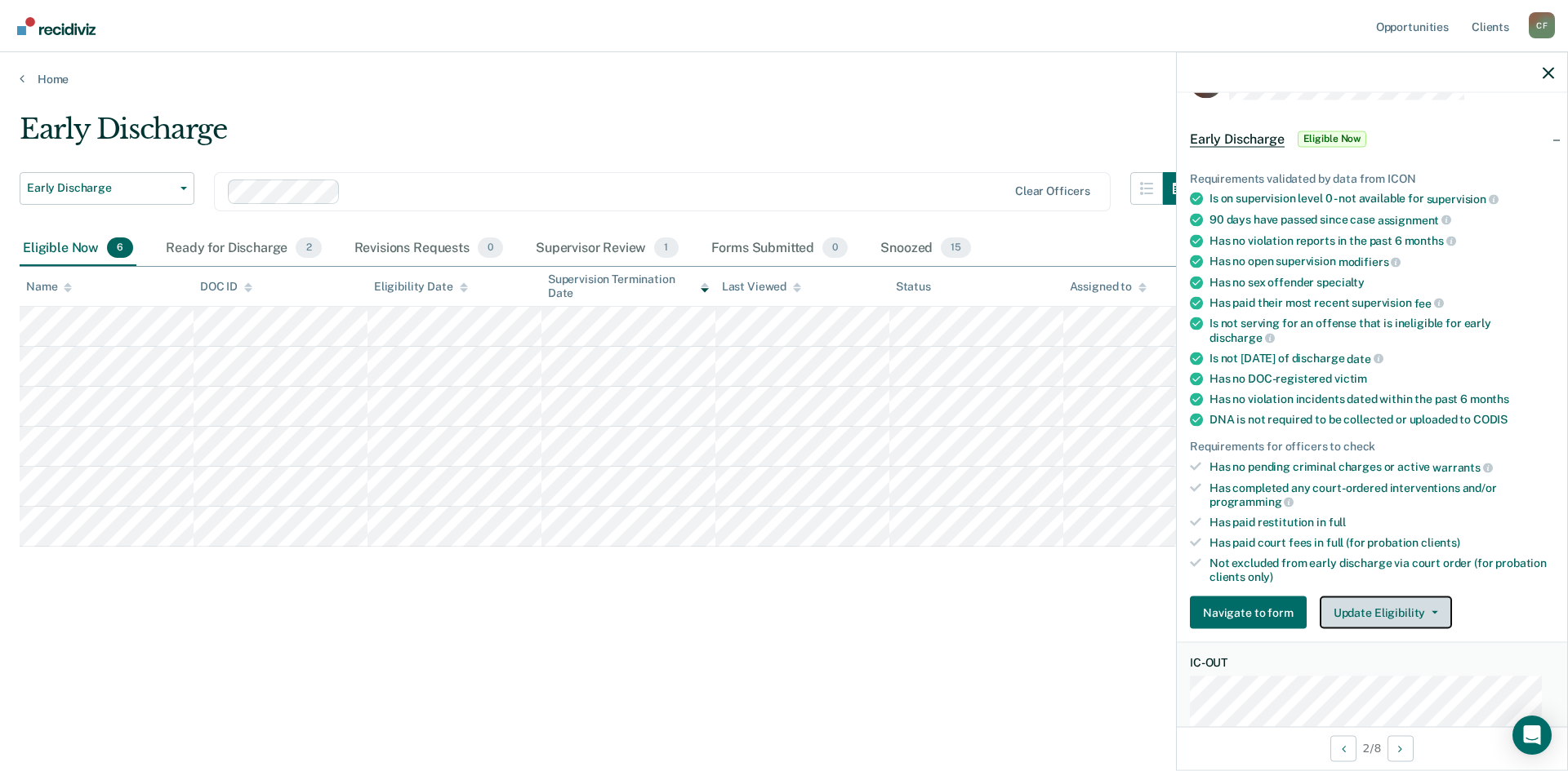
click at [1363, 603] on button "Update Eligibility" at bounding box center [1386, 612] width 132 height 33
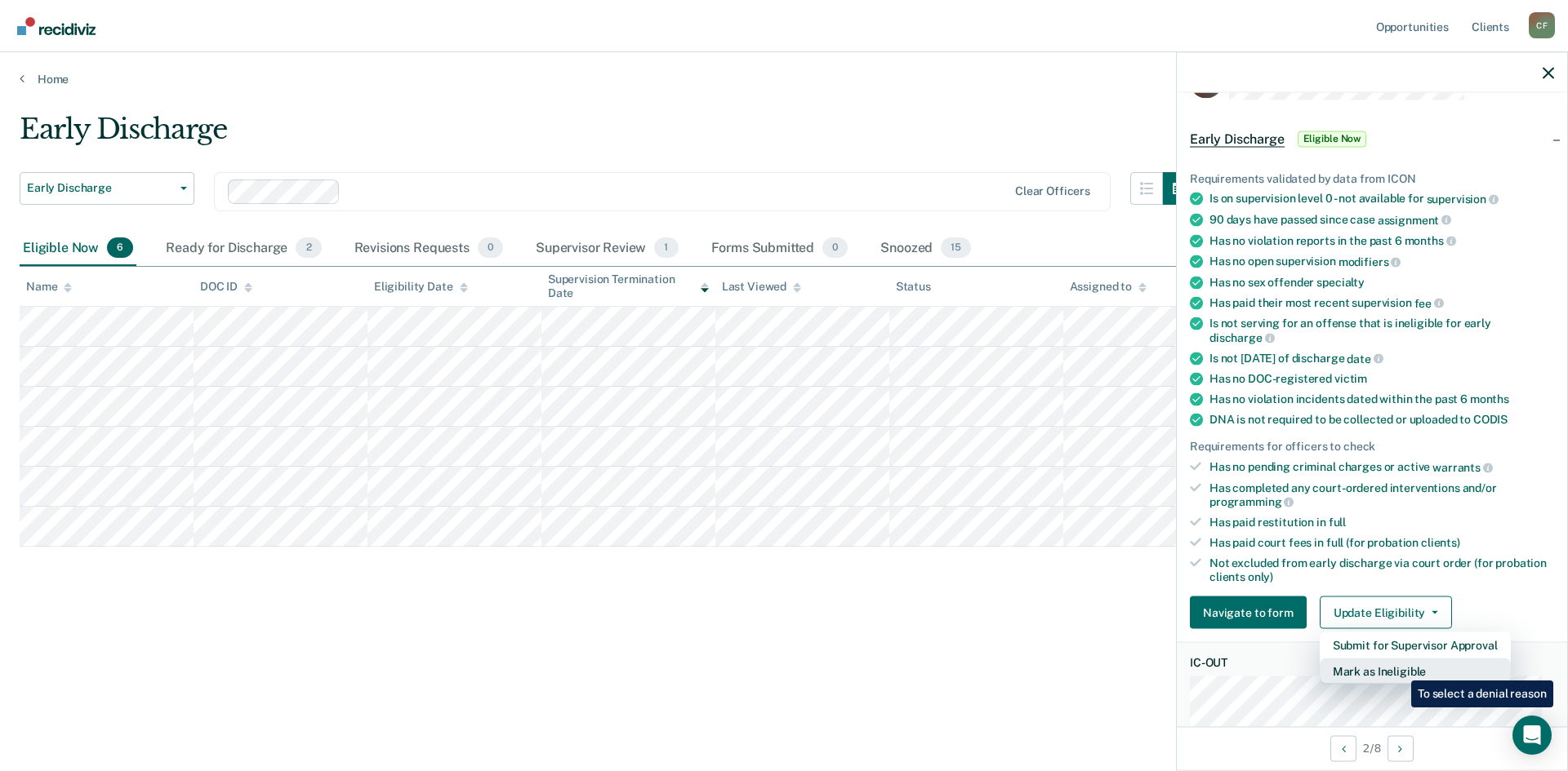
click at [1399, 669] on button "Mark as Ineligible" at bounding box center [1414, 671] width 191 height 26
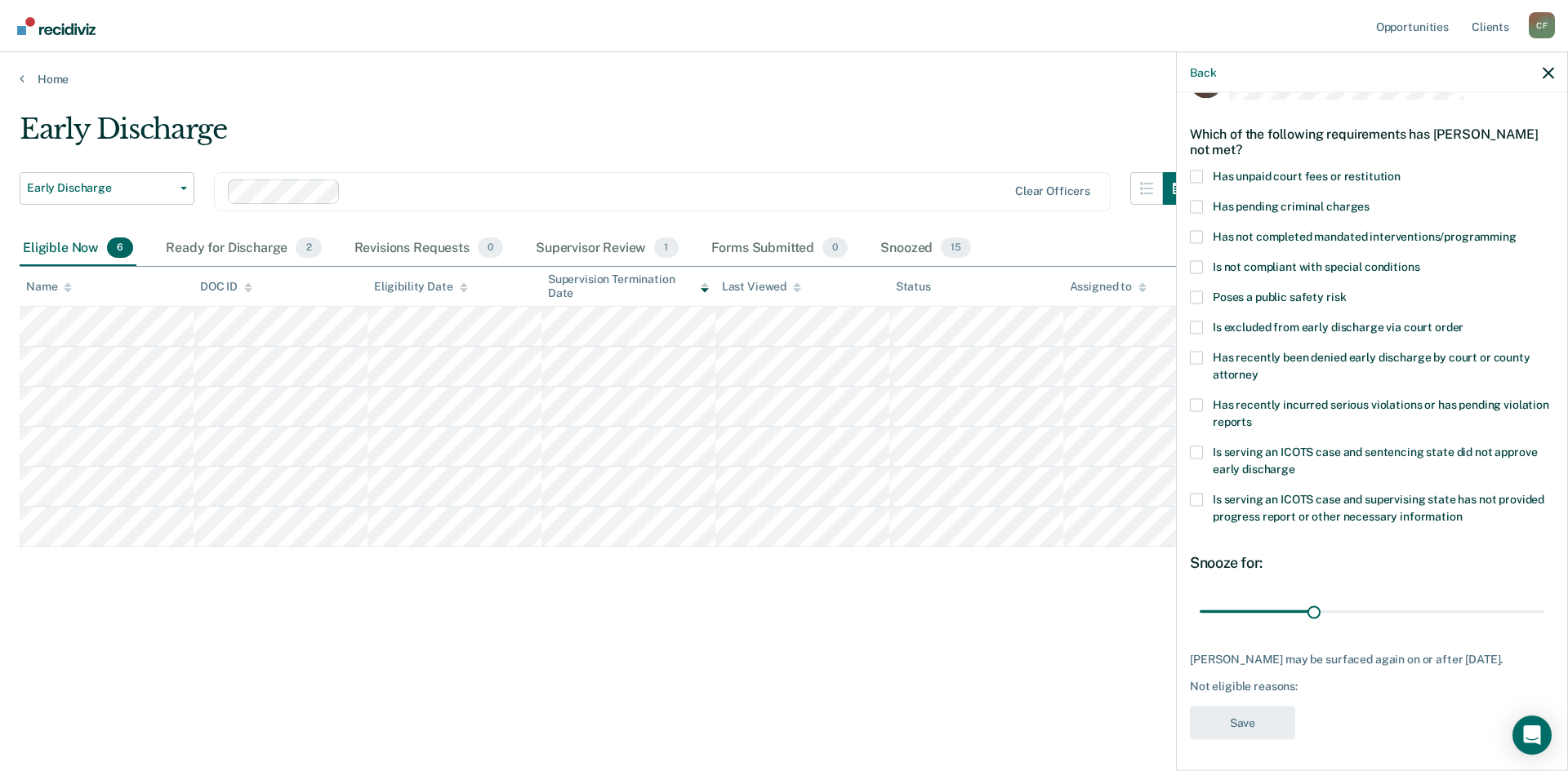
click at [1197, 177] on span at bounding box center [1196, 177] width 13 height 13
click at [1400, 170] on input "Has unpaid court fees or restitution" at bounding box center [1400, 170] width 0 height 0
click at [1204, 235] on label "Has not completed mandated interventions/programming" at bounding box center [1371, 238] width 364 height 17
click at [1516, 230] on input "Has not completed mandated interventions/programming" at bounding box center [1516, 230] width 0 height 0
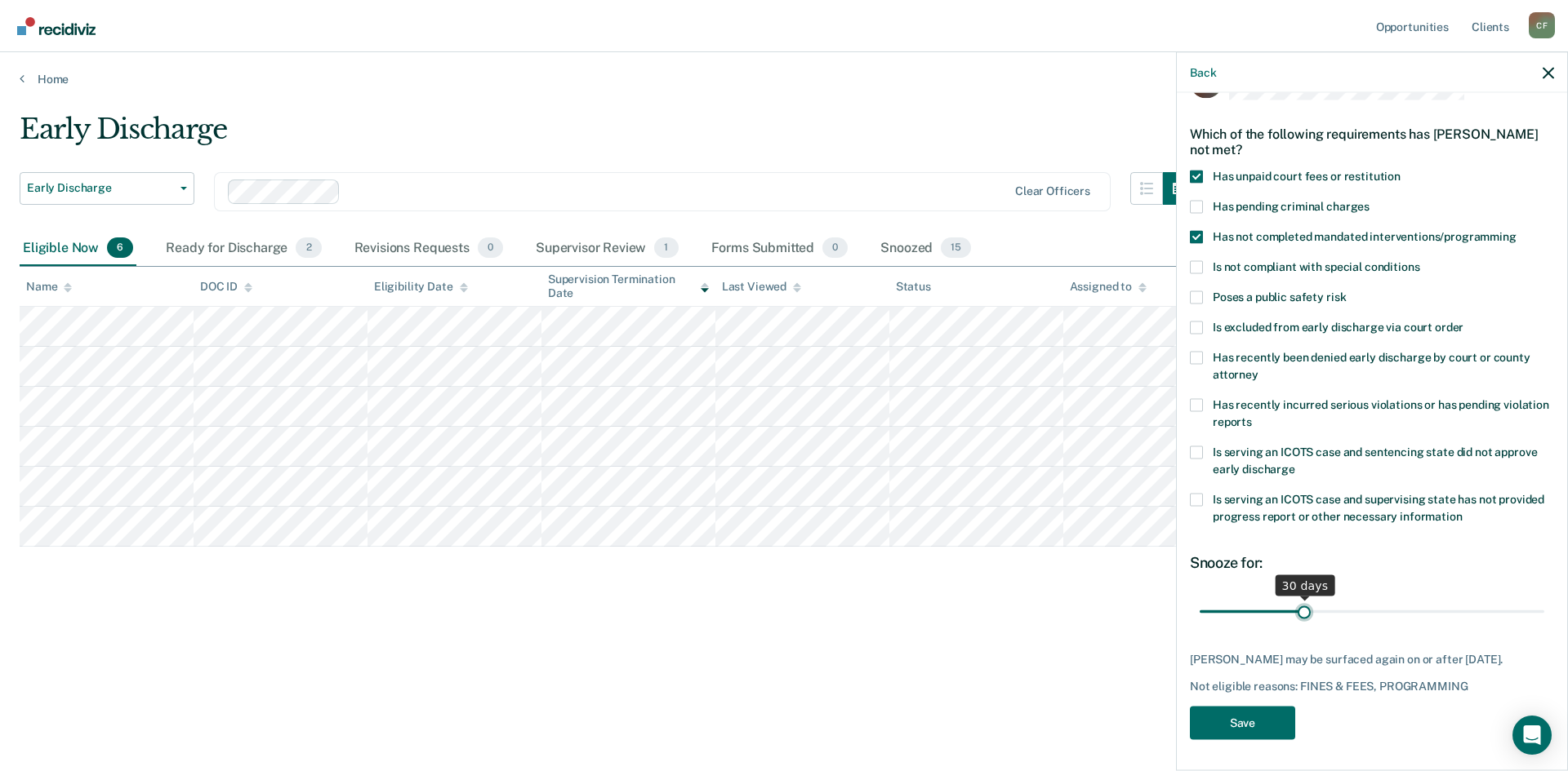
click at [1305, 612] on input "range" at bounding box center [1372, 611] width 344 height 29
drag, startPoint x: 1304, startPoint y: 611, endPoint x: 1349, endPoint y: 616, distance: 45.3
click at [1349, 616] on input "range" at bounding box center [1372, 611] width 344 height 29
drag, startPoint x: 1353, startPoint y: 613, endPoint x: 1364, endPoint y: 613, distance: 11.0
type input "50"
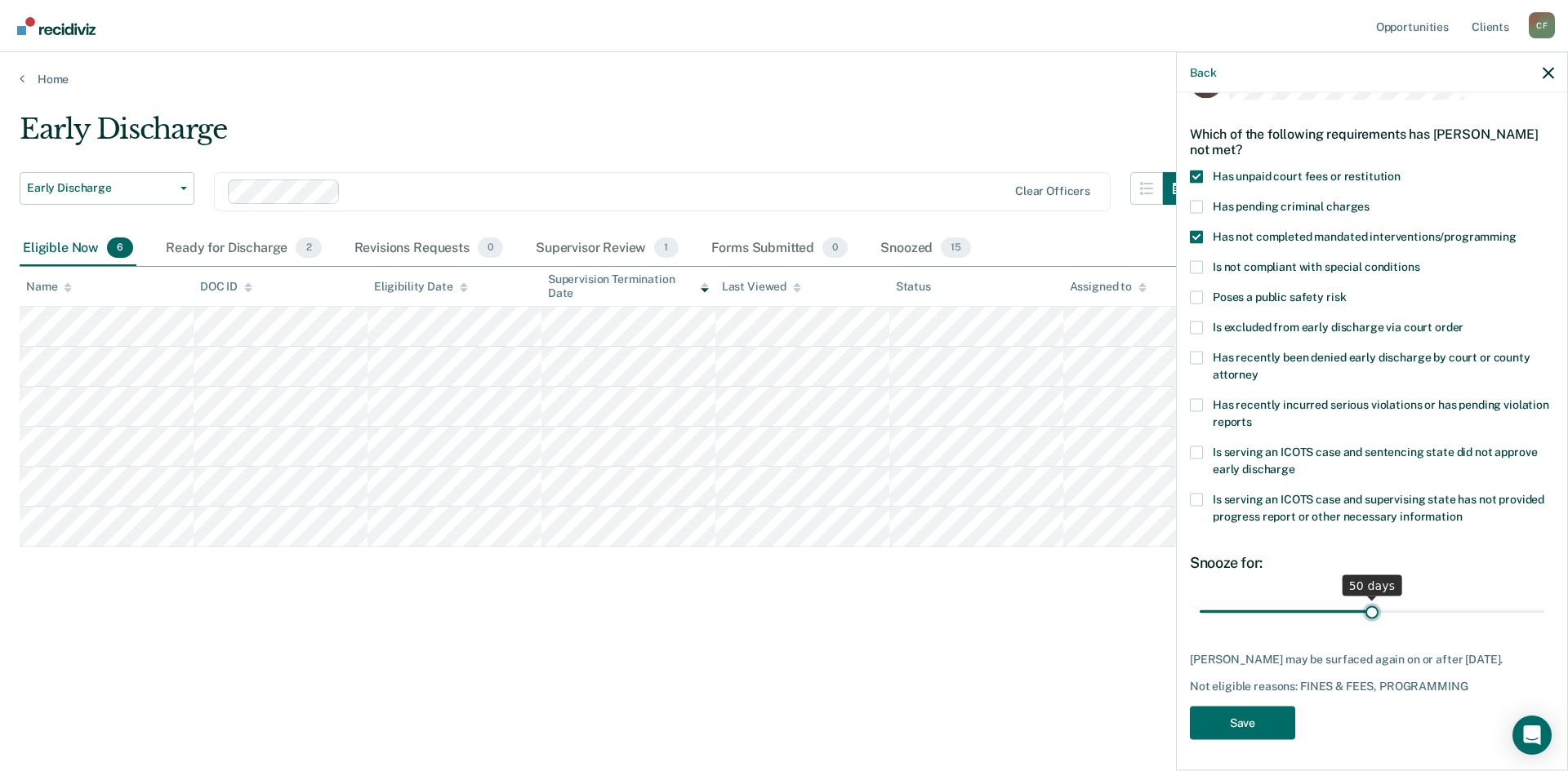
click at [1364, 613] on input "range" at bounding box center [1372, 611] width 344 height 29
click at [1241, 718] on button "Save" at bounding box center [1241, 723] width 105 height 33
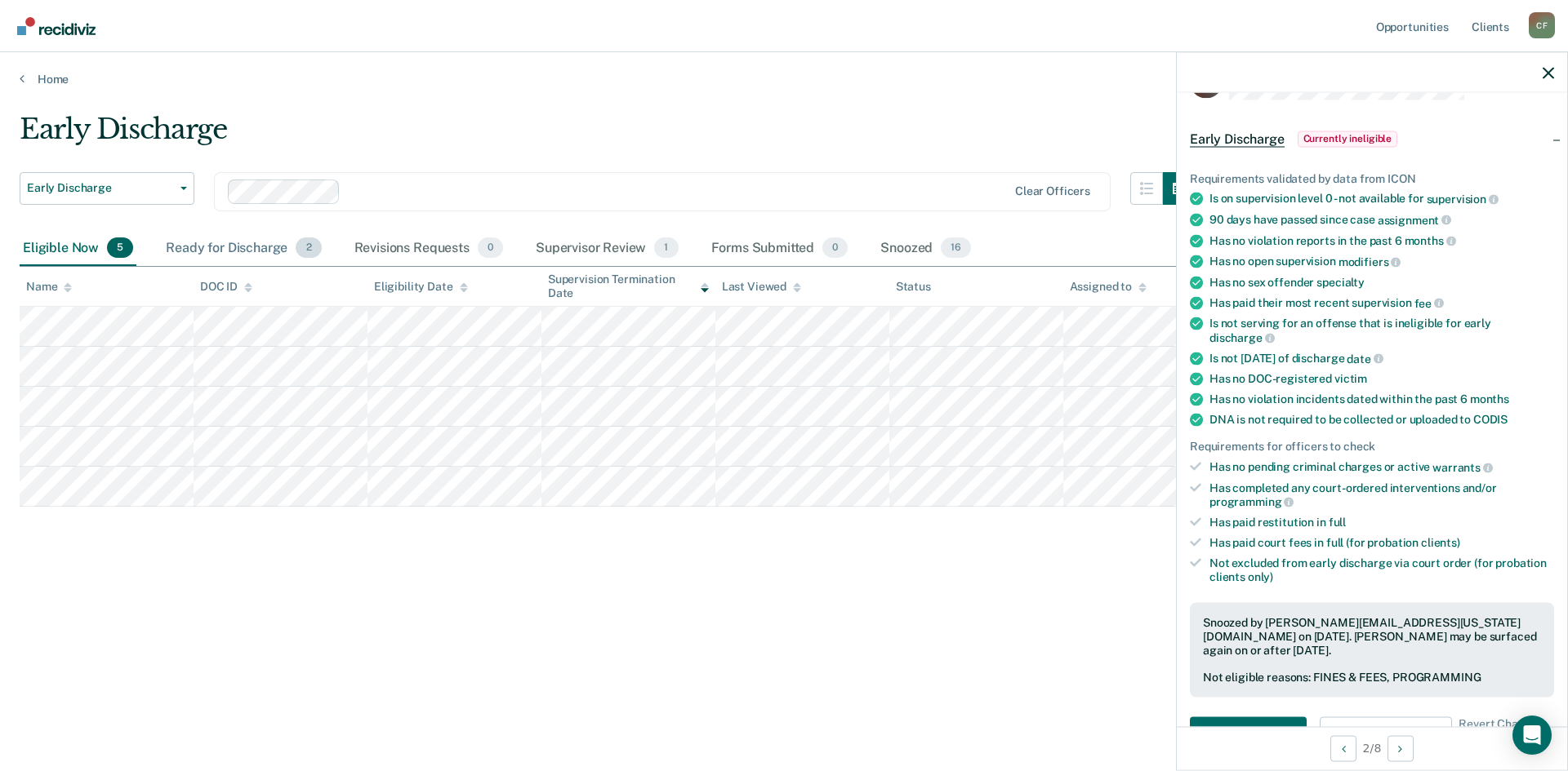
click at [233, 243] on div "Ready for Discharge 2" at bounding box center [244, 248] width 162 height 36
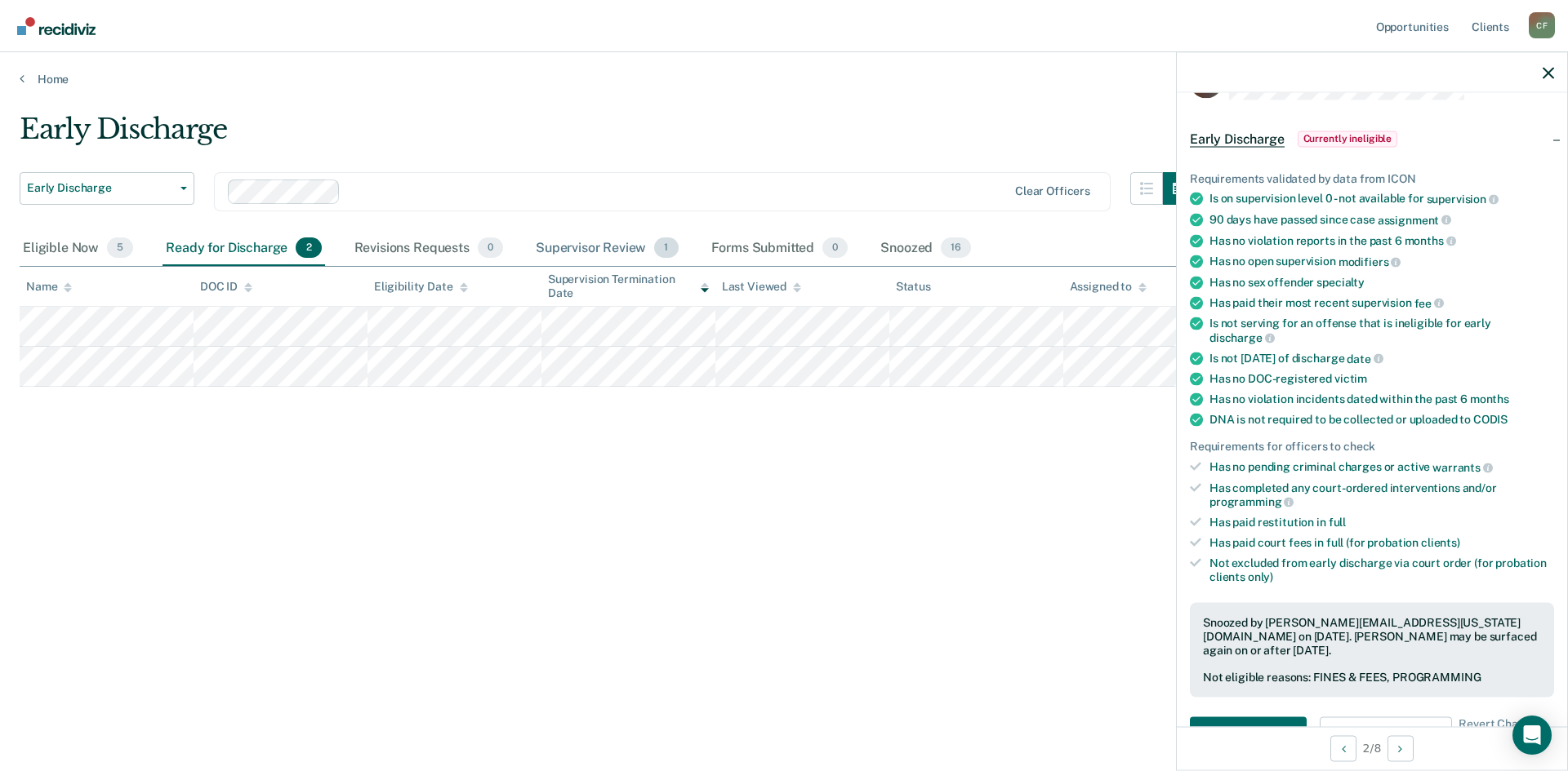
click at [591, 251] on div "Supervisor Review 1" at bounding box center [607, 248] width 150 height 36
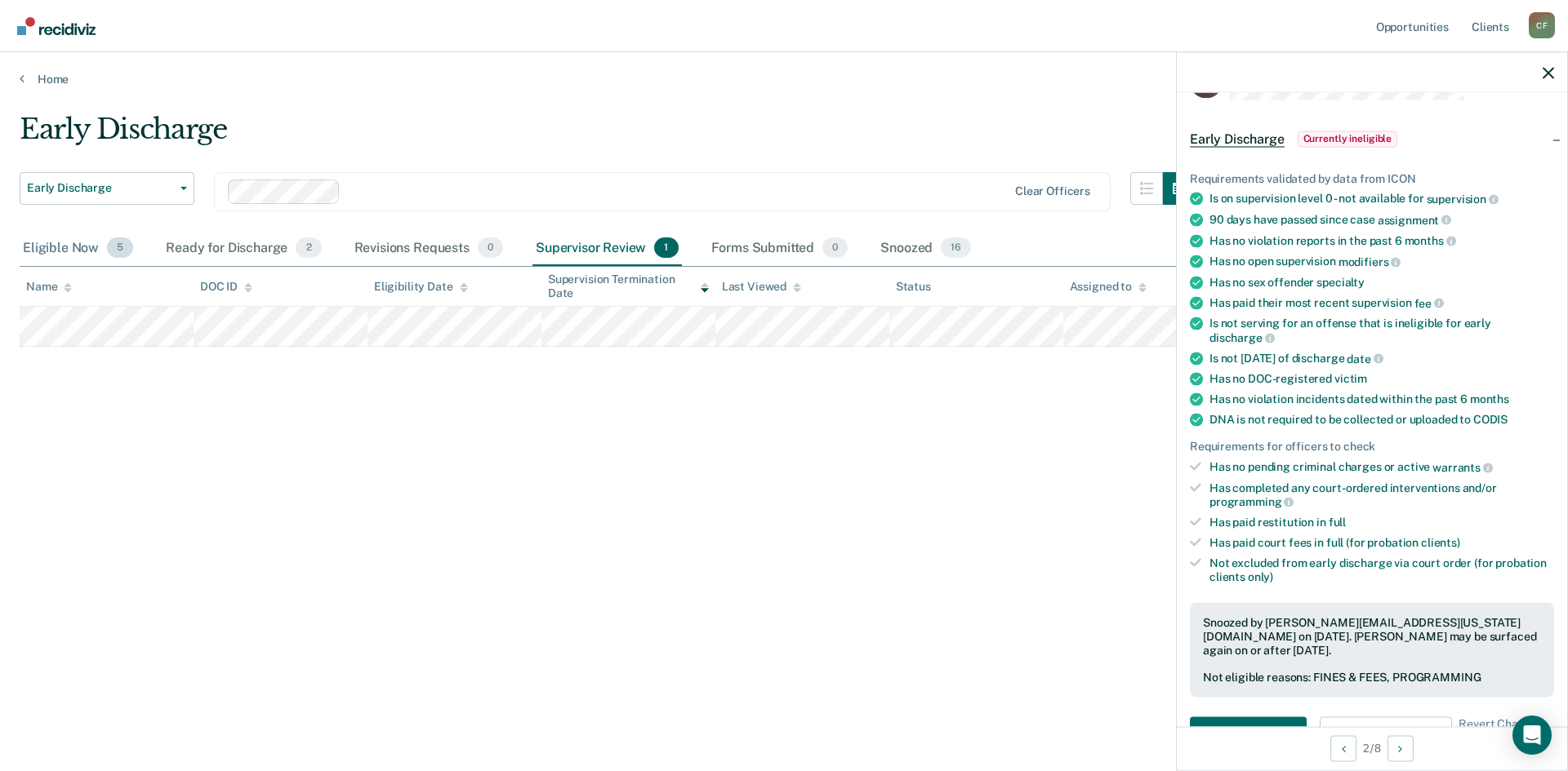
click at [56, 250] on div "Eligible Now 5" at bounding box center [77, 248] width 116 height 36
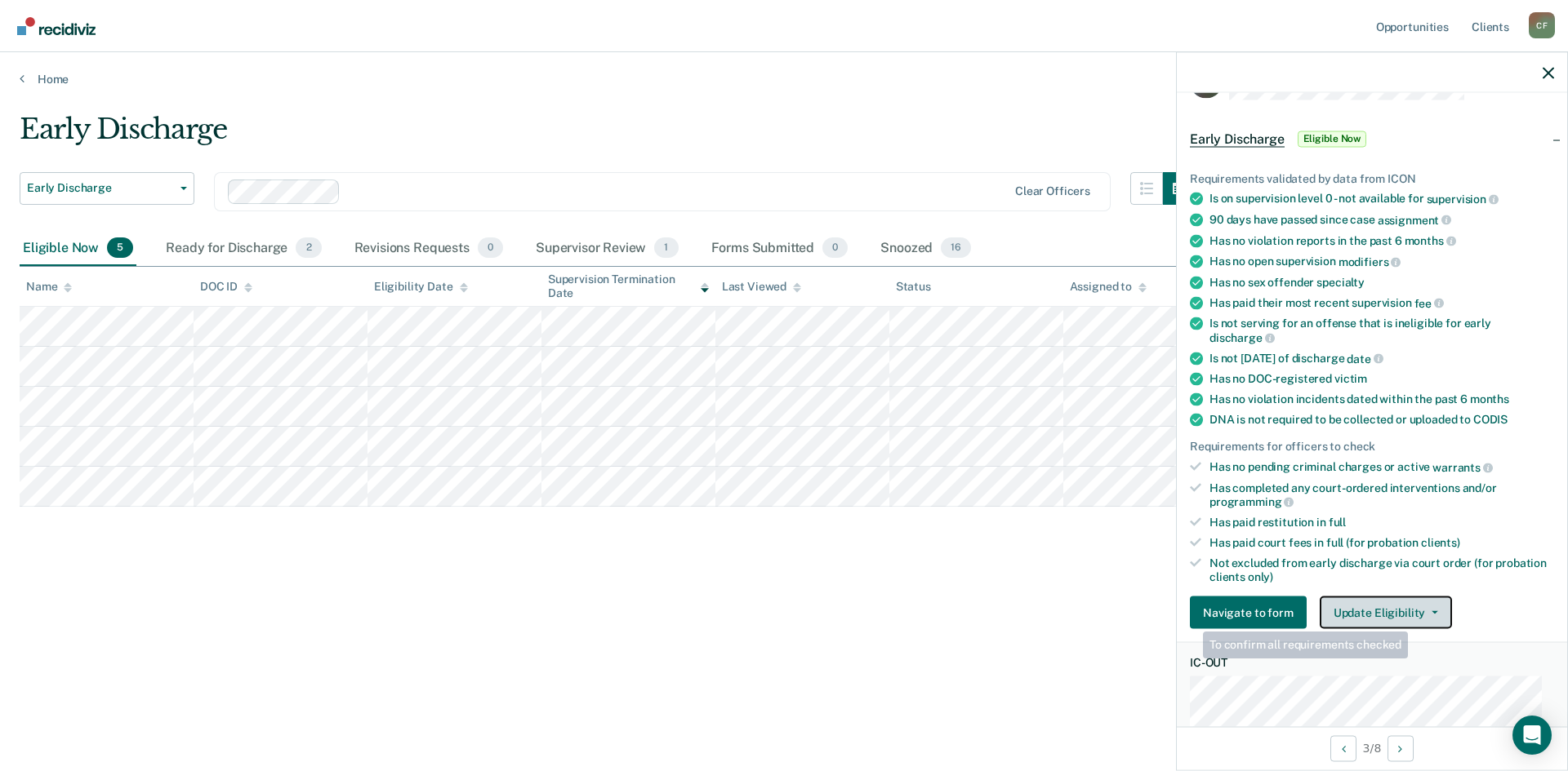
click at [1427, 600] on button "Update Eligibility" at bounding box center [1386, 612] width 132 height 33
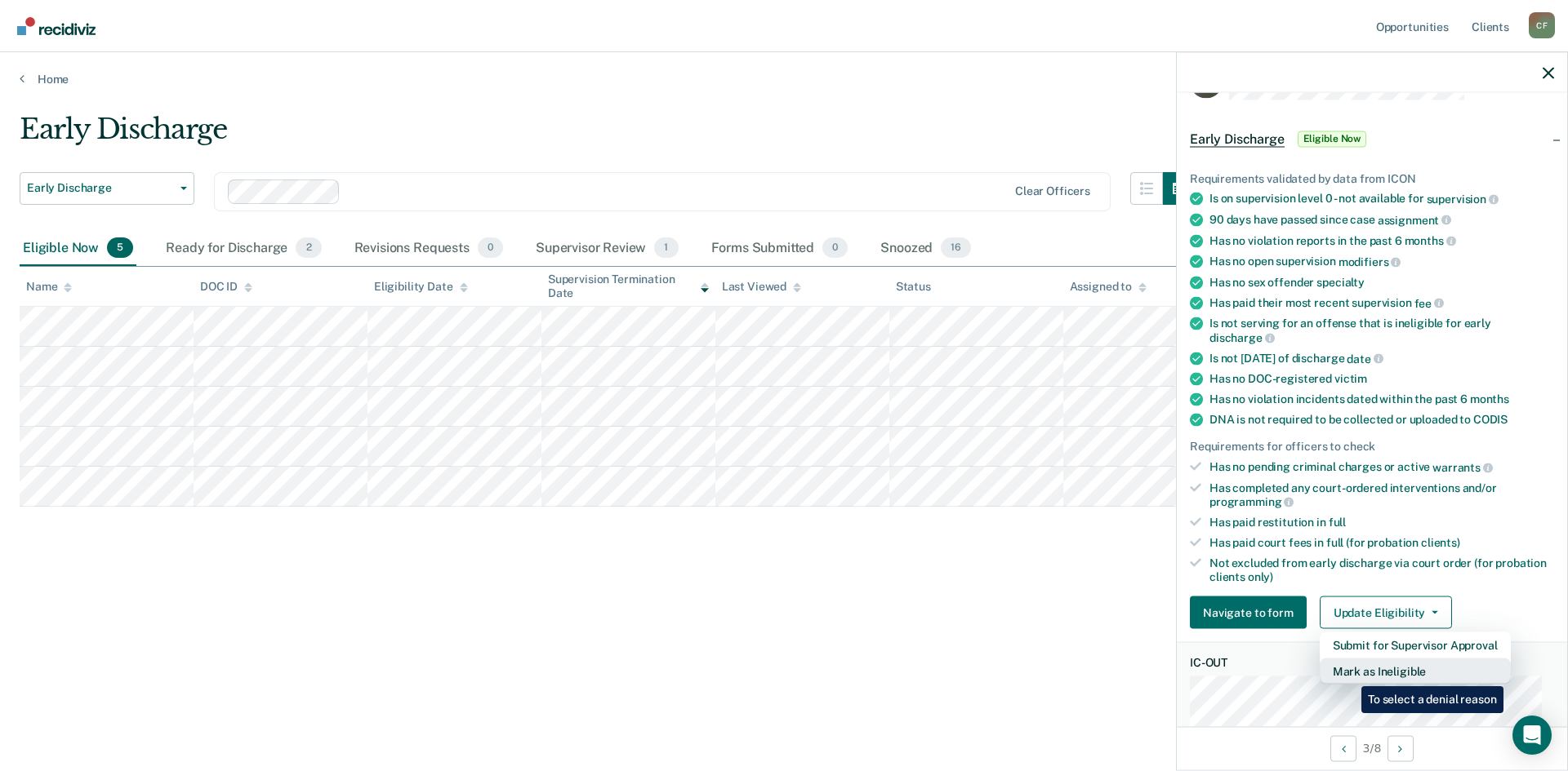
click at [1349, 674] on button "Mark as Ineligible" at bounding box center [1414, 671] width 191 height 26
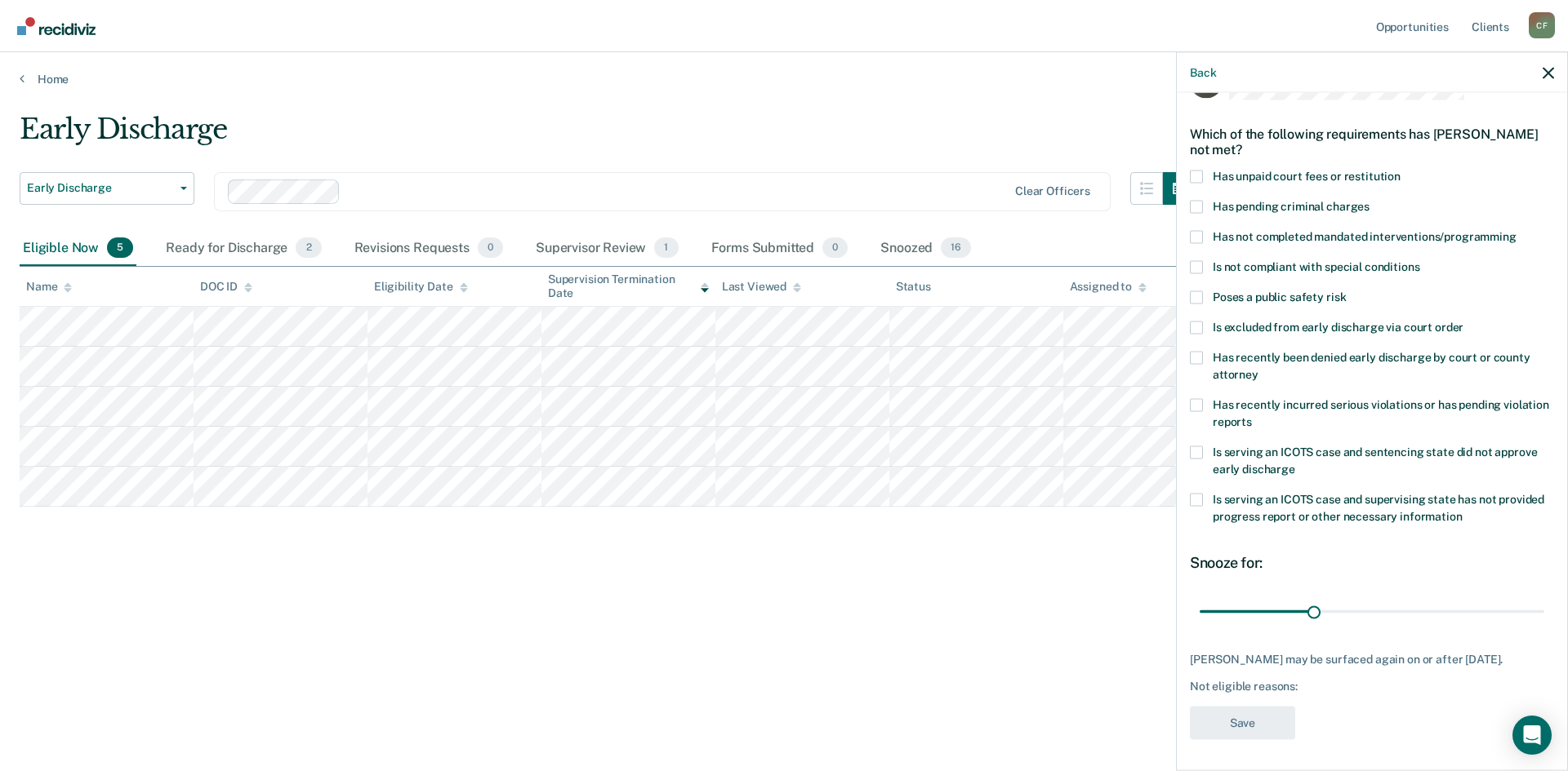
click at [1206, 452] on label "Is serving an ICOTS case and sentencing state did not approve early discharge" at bounding box center [1371, 462] width 364 height 34
click at [1295, 463] on input "Is serving an ICOTS case and sentencing state did not approve early discharge" at bounding box center [1295, 463] width 0 height 0
click at [1202, 448] on span at bounding box center [1196, 452] width 13 height 13
click at [1295, 463] on input "Is serving an ICOTS case and sentencing state did not approve early discharge" at bounding box center [1295, 463] width 0 height 0
click at [1195, 501] on span at bounding box center [1196, 499] width 13 height 13
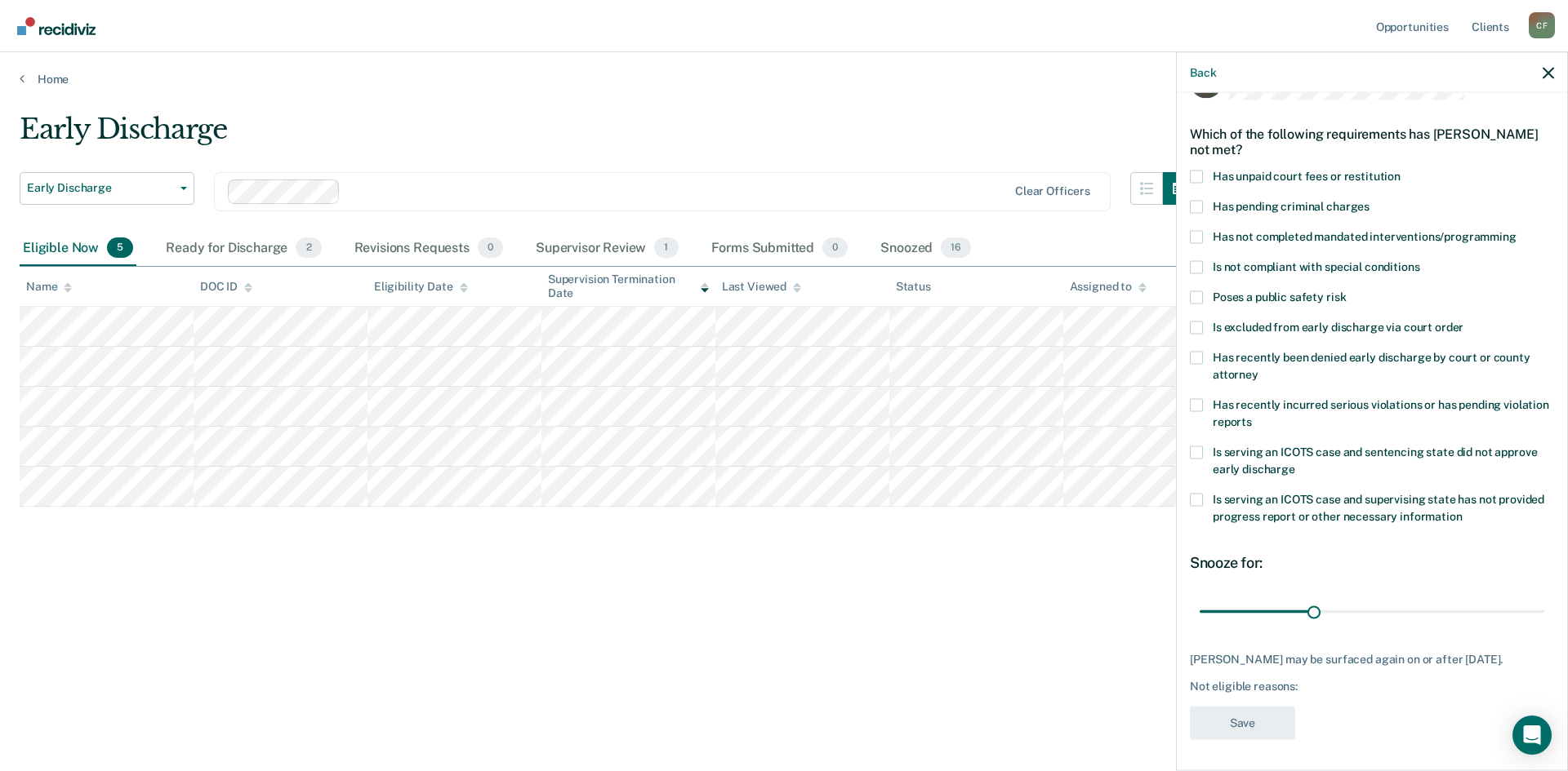
click at [1463, 510] on input "Is serving an ICOTS case and supervising state has not provided progress report…" at bounding box center [1463, 510] width 0 height 0
click at [1238, 722] on button "Save" at bounding box center [1241, 723] width 105 height 33
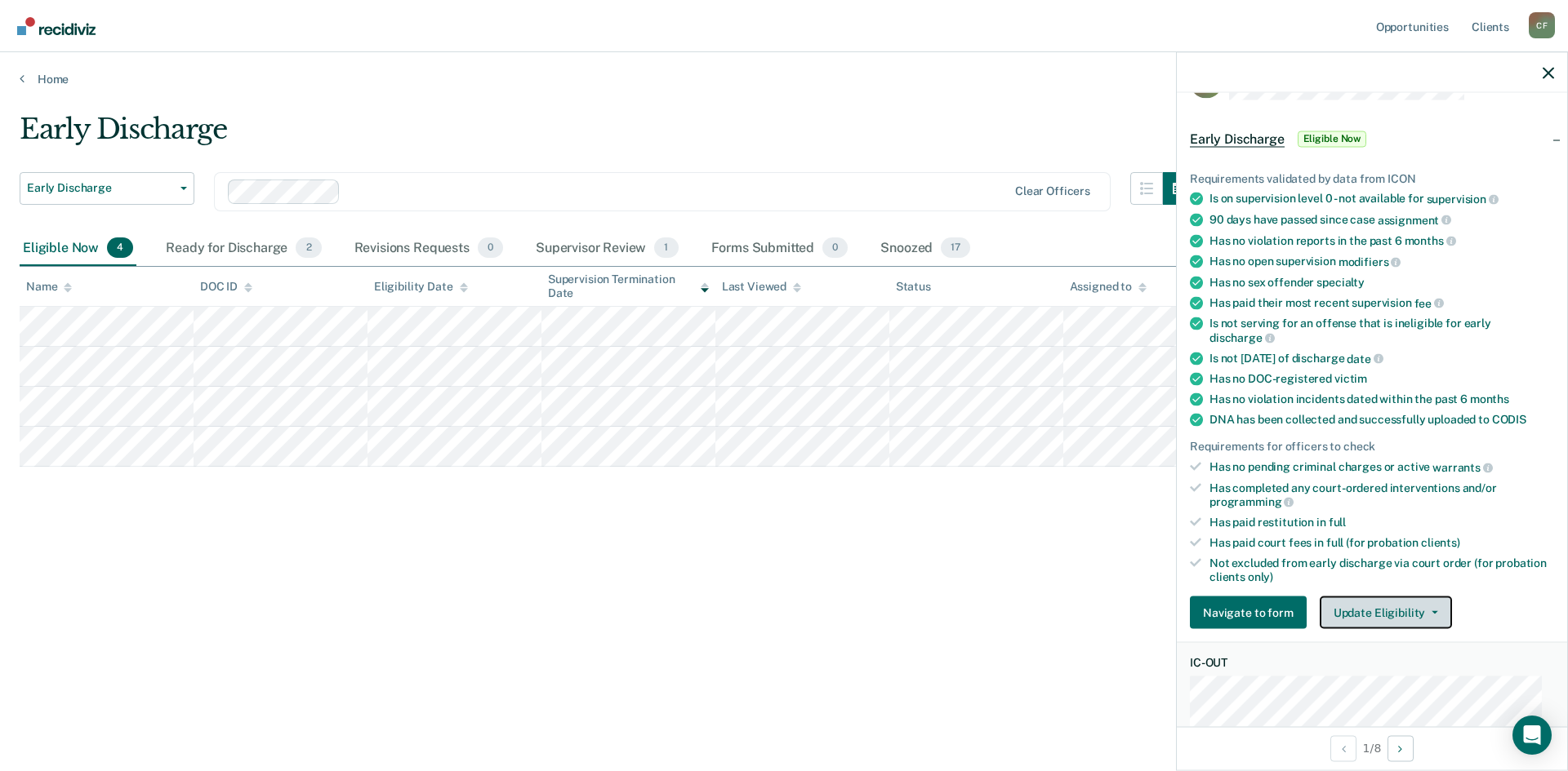
click at [1410, 598] on button "Update Eligibility" at bounding box center [1386, 612] width 132 height 33
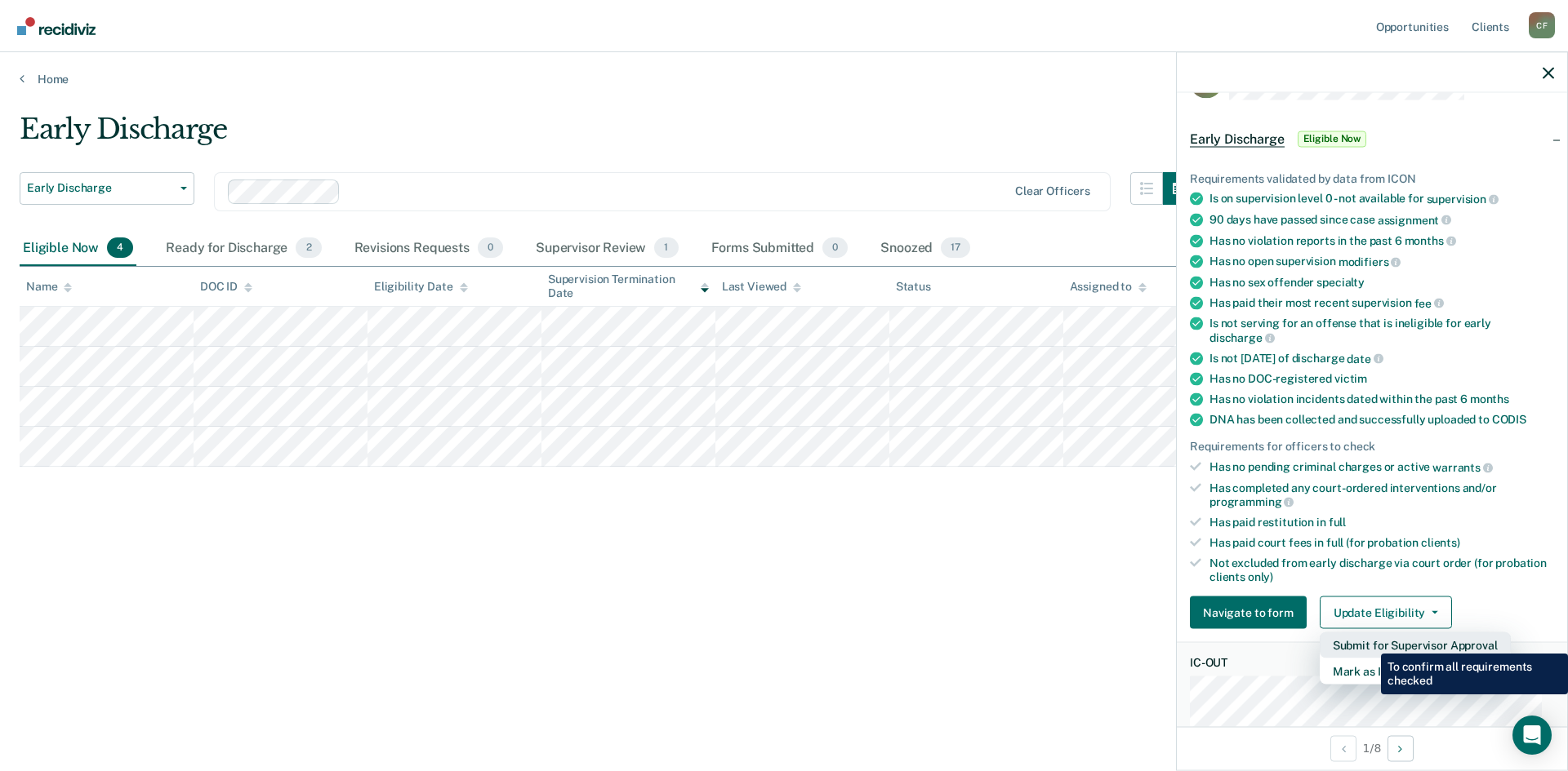
click at [1369, 642] on button "Submit for Supervisor Approval" at bounding box center [1414, 645] width 191 height 26
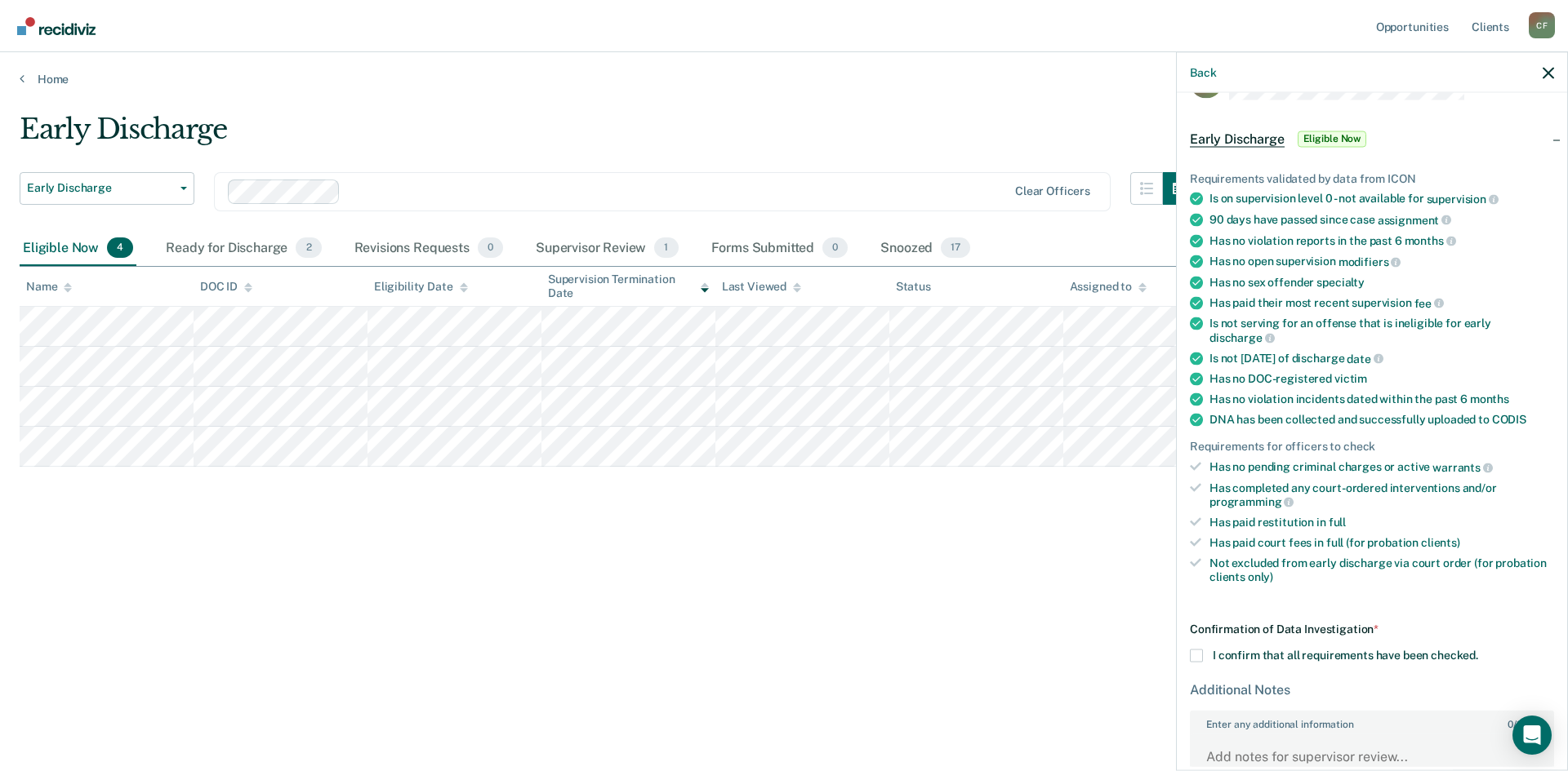
click at [1201, 655] on span at bounding box center [1196, 656] width 13 height 13
click at [1478, 649] on input "I confirm that all requirements have been checked." at bounding box center [1478, 649] width 0 height 0
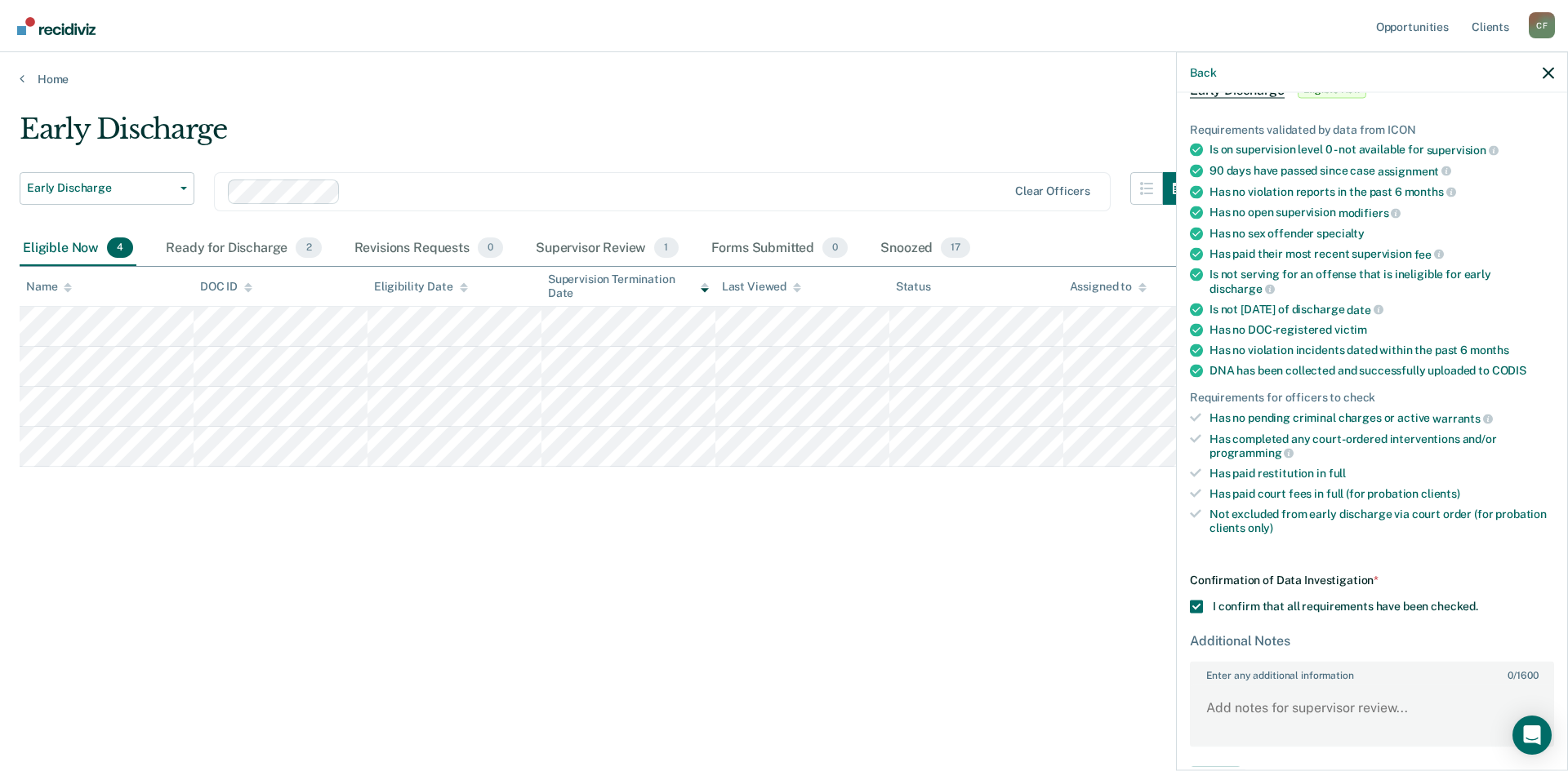
scroll to position [150, 0]
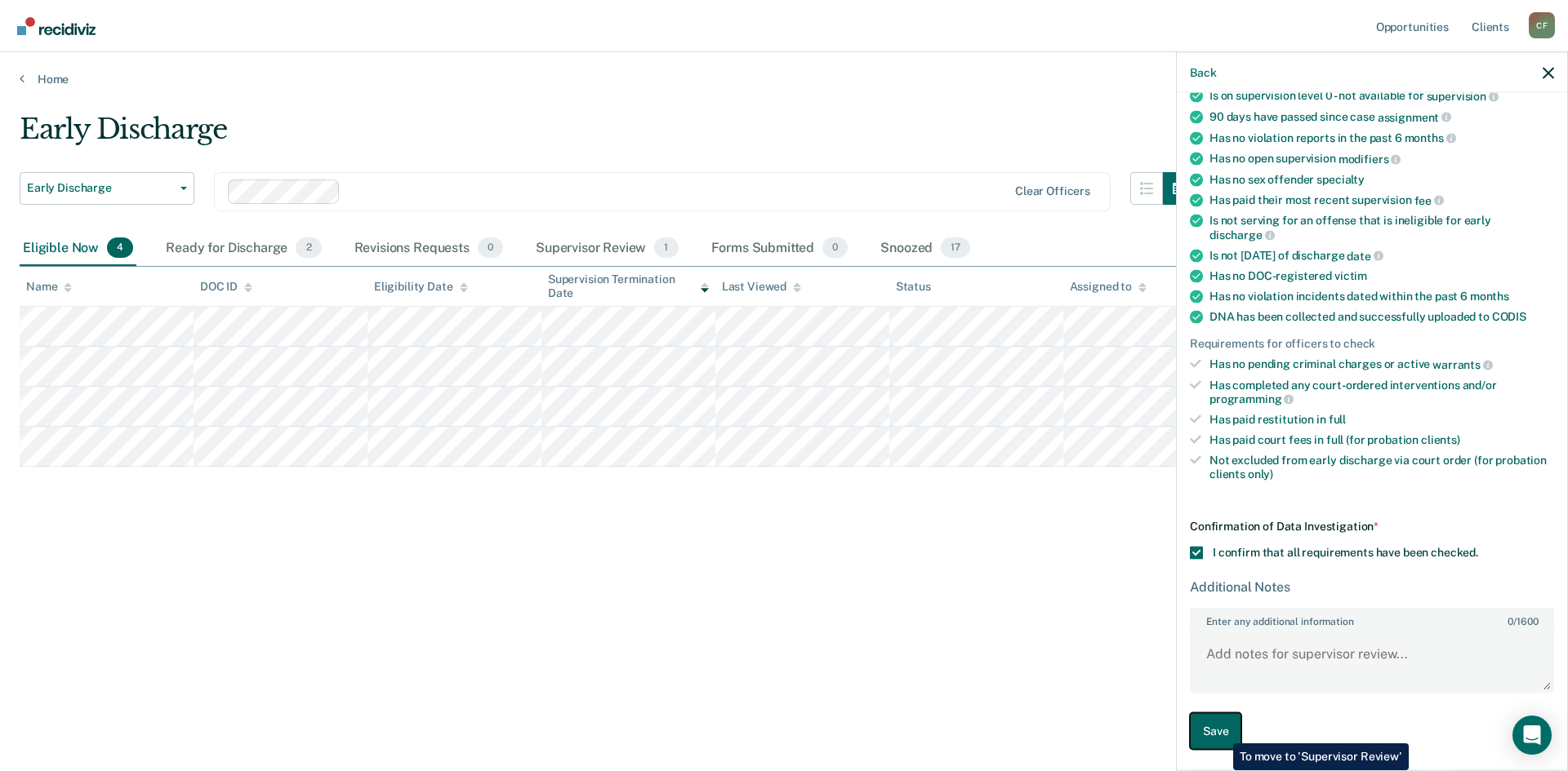
click at [1221, 731] on button "Save" at bounding box center [1214, 731] width 51 height 36
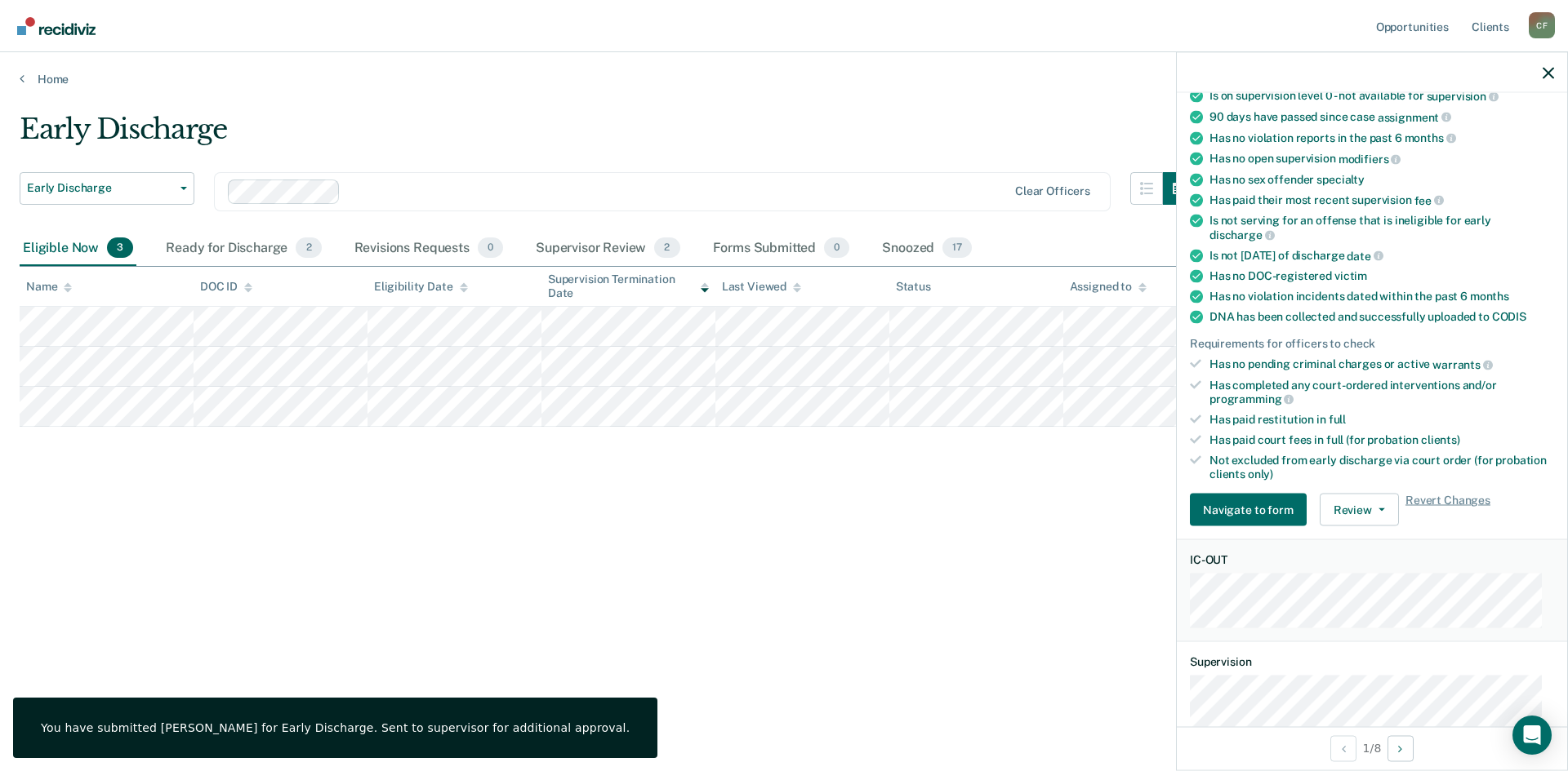
scroll to position [183, 0]
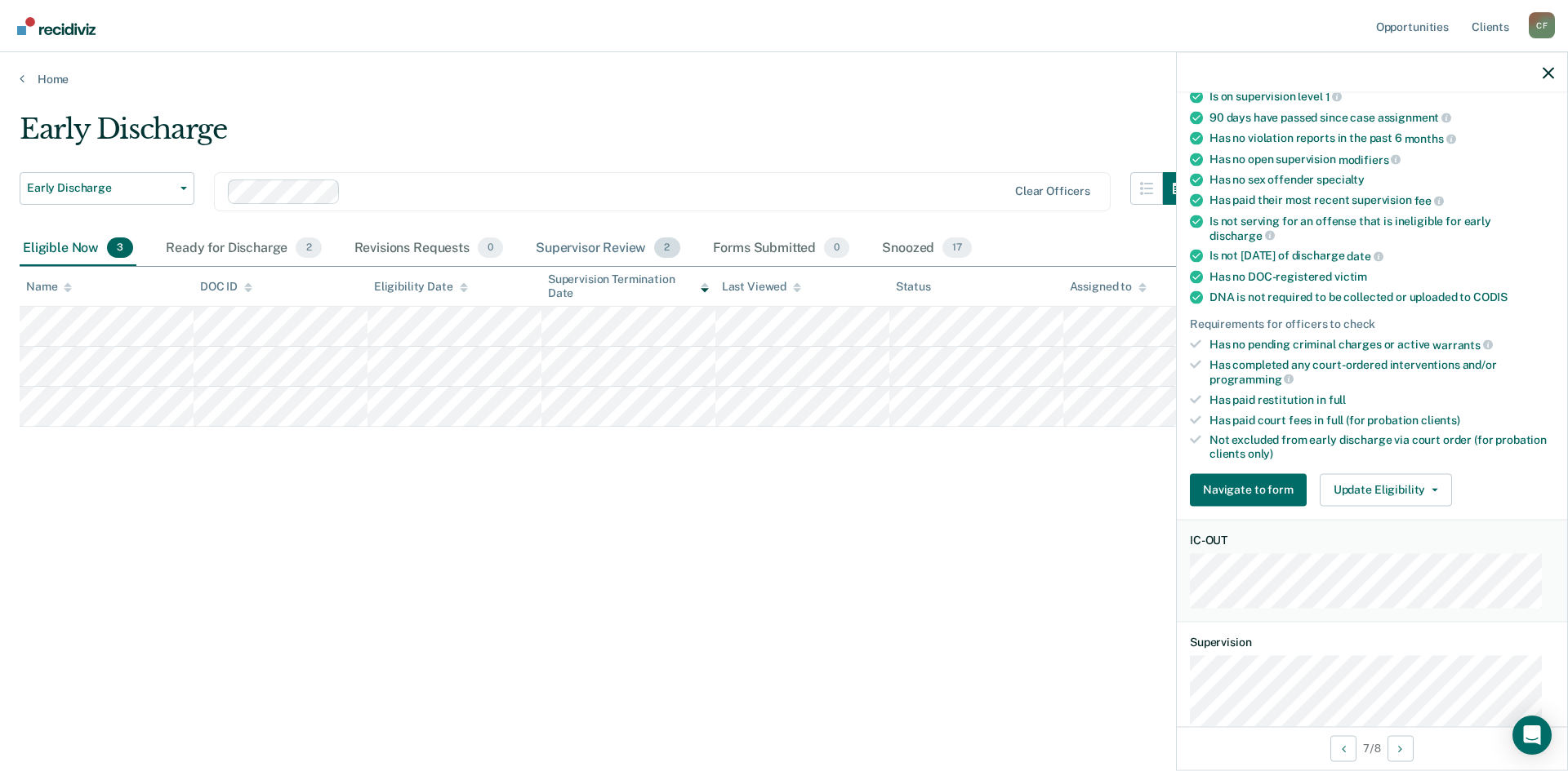
click at [590, 243] on div "Supervisor Review 2" at bounding box center [608, 248] width 151 height 36
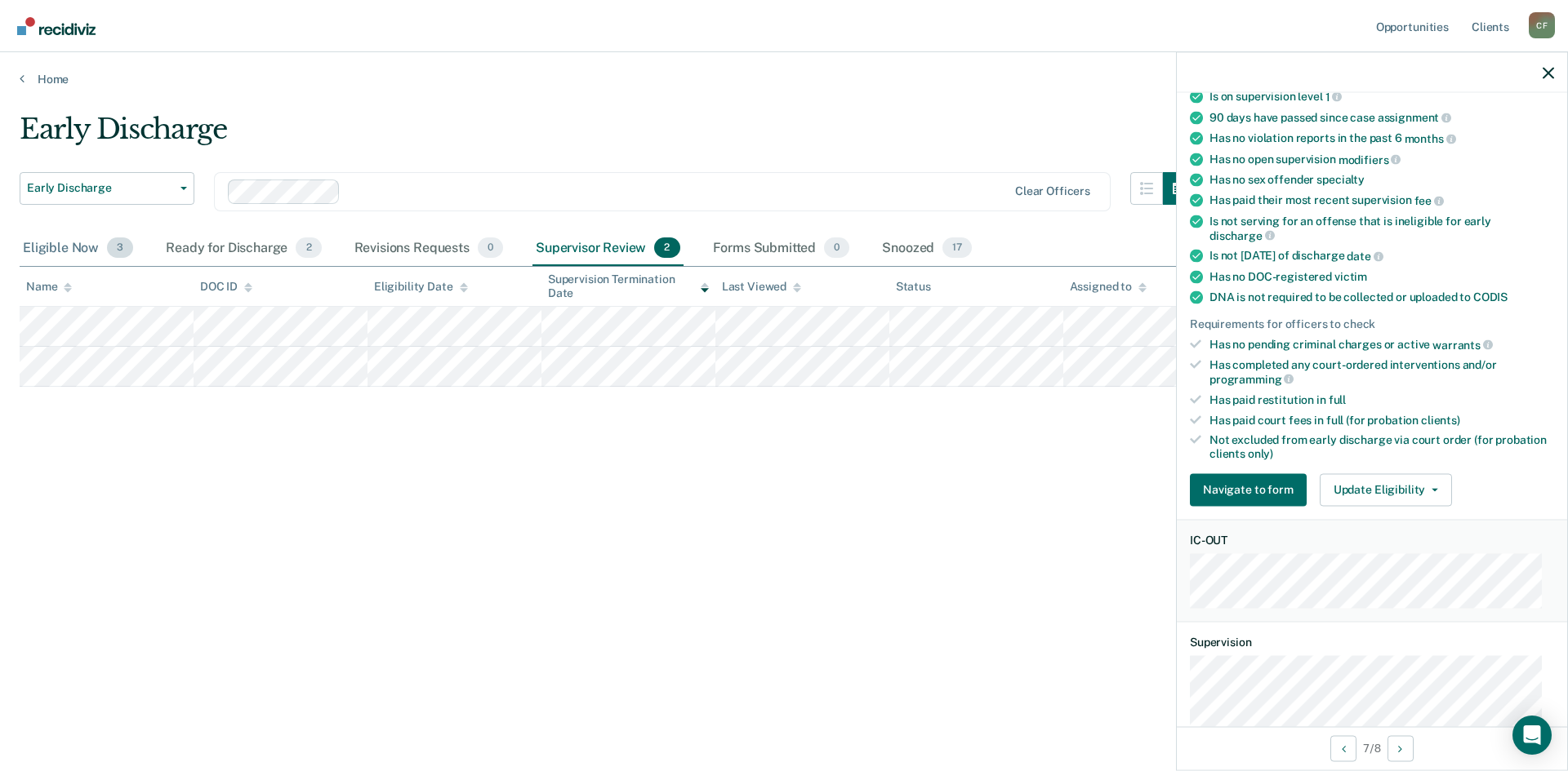
click at [56, 253] on div "Eligible Now 3" at bounding box center [77, 248] width 116 height 36
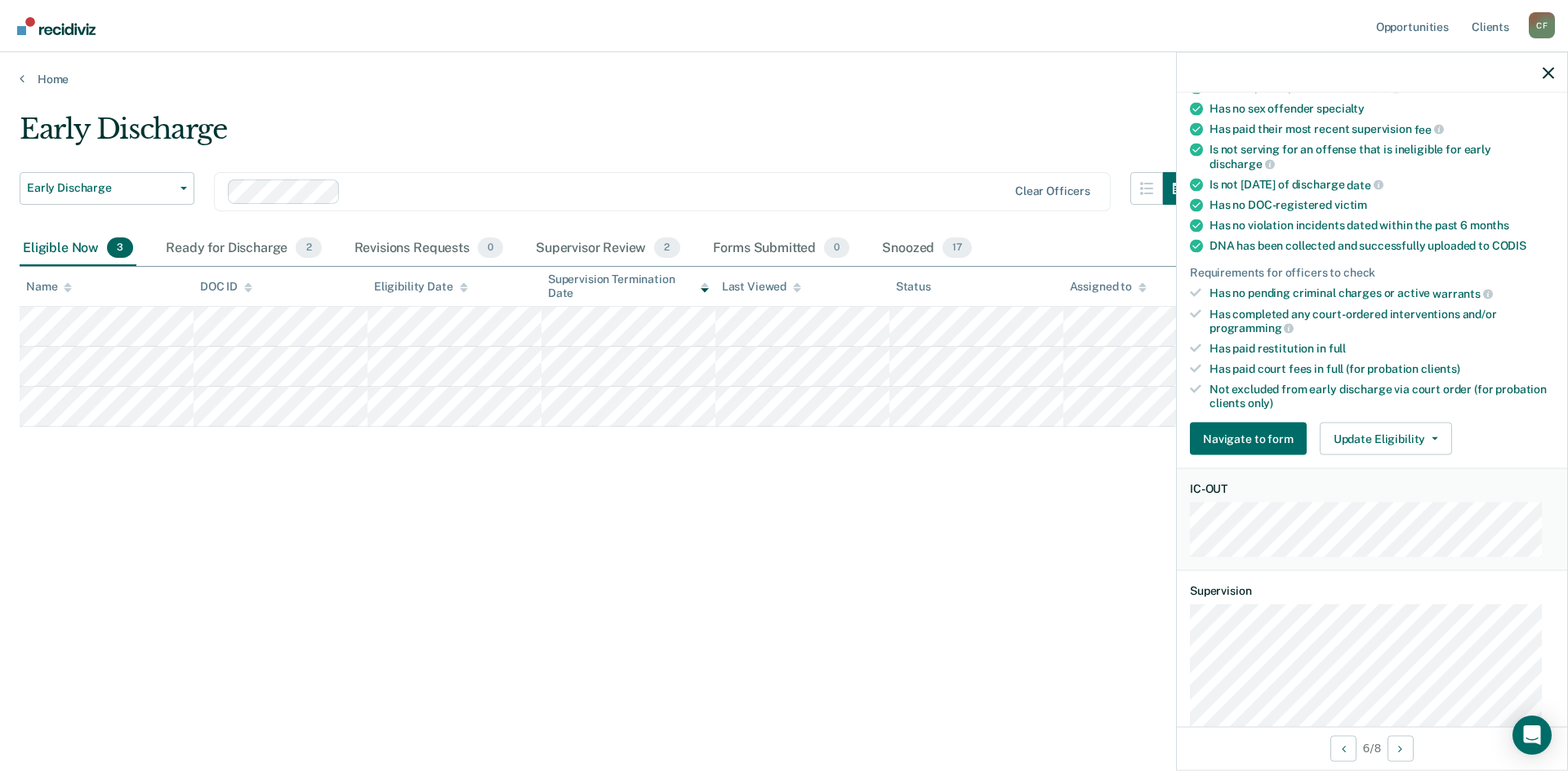
scroll to position [245, 0]
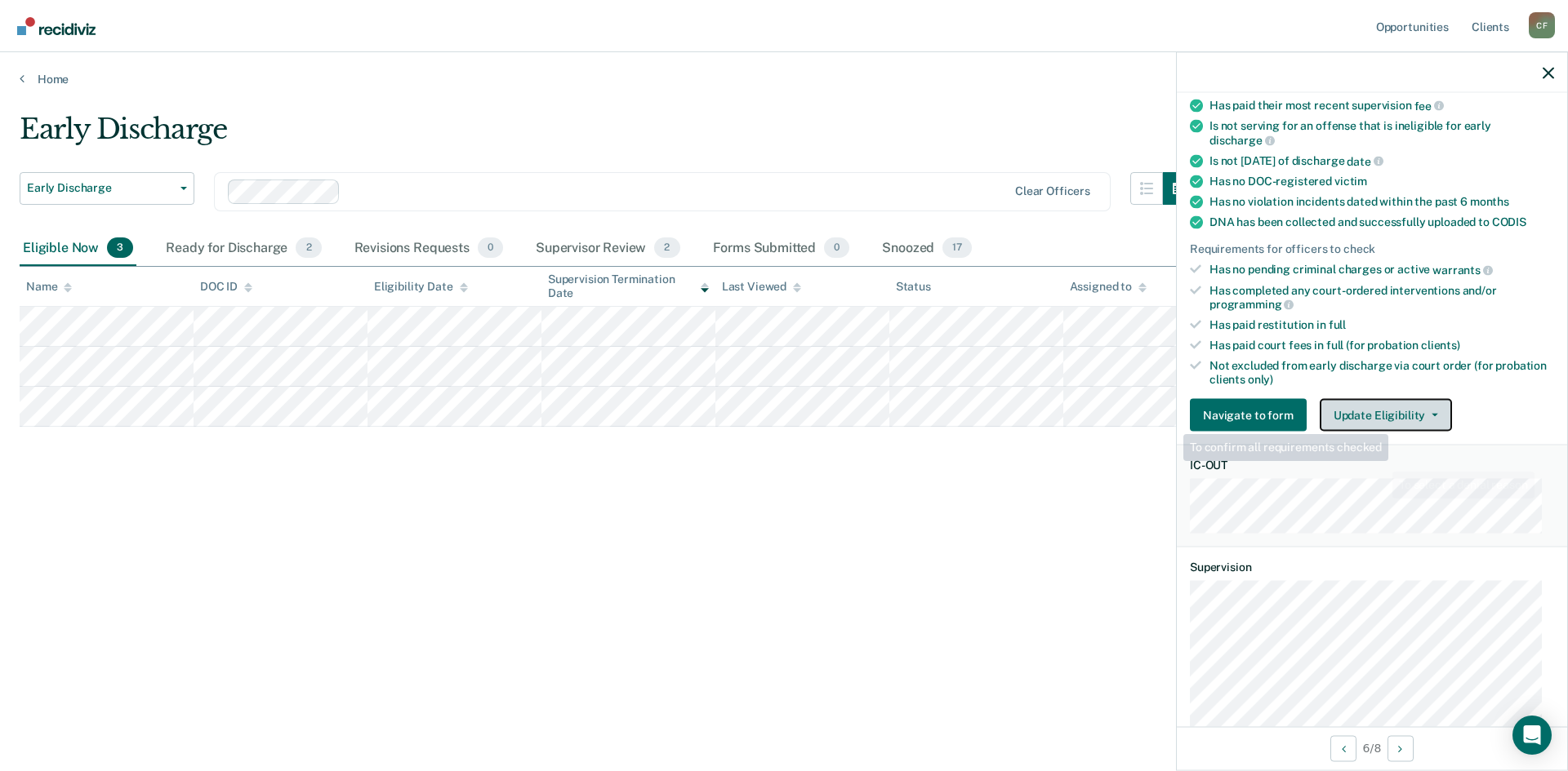
click at [1396, 399] on button "Update Eligibility" at bounding box center [1386, 415] width 132 height 33
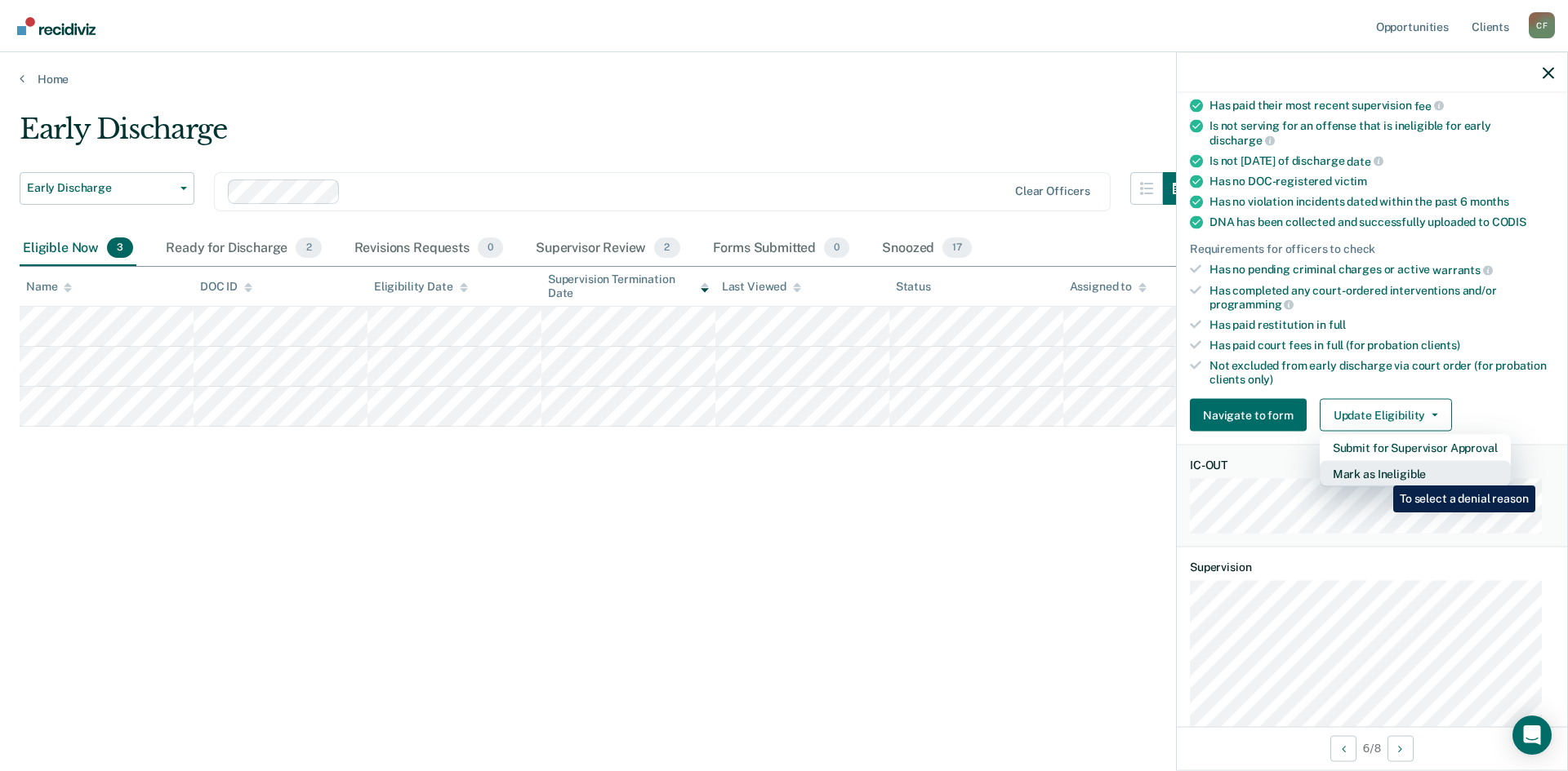
click at [1381, 473] on button "Mark as Ineligible" at bounding box center [1414, 474] width 191 height 26
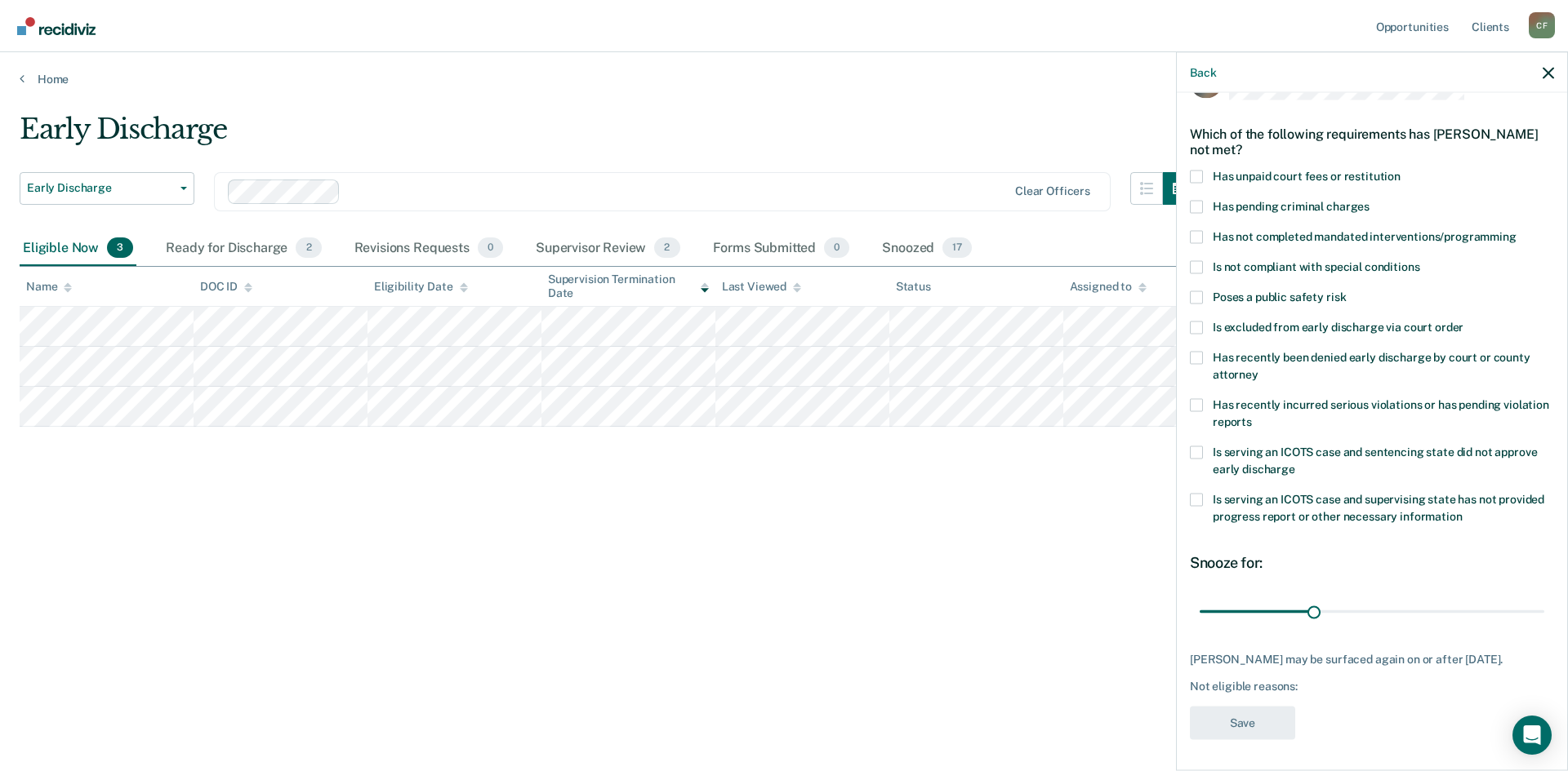
click at [1194, 173] on span at bounding box center [1196, 177] width 13 height 13
click at [1400, 170] on input "Has unpaid court fees or restitution" at bounding box center [1400, 170] width 0 height 0
drag, startPoint x: 1231, startPoint y: 606, endPoint x: 1284, endPoint y: 603, distance: 53.1
type input "90"
click at [1284, 603] on input "range" at bounding box center [1372, 611] width 344 height 29
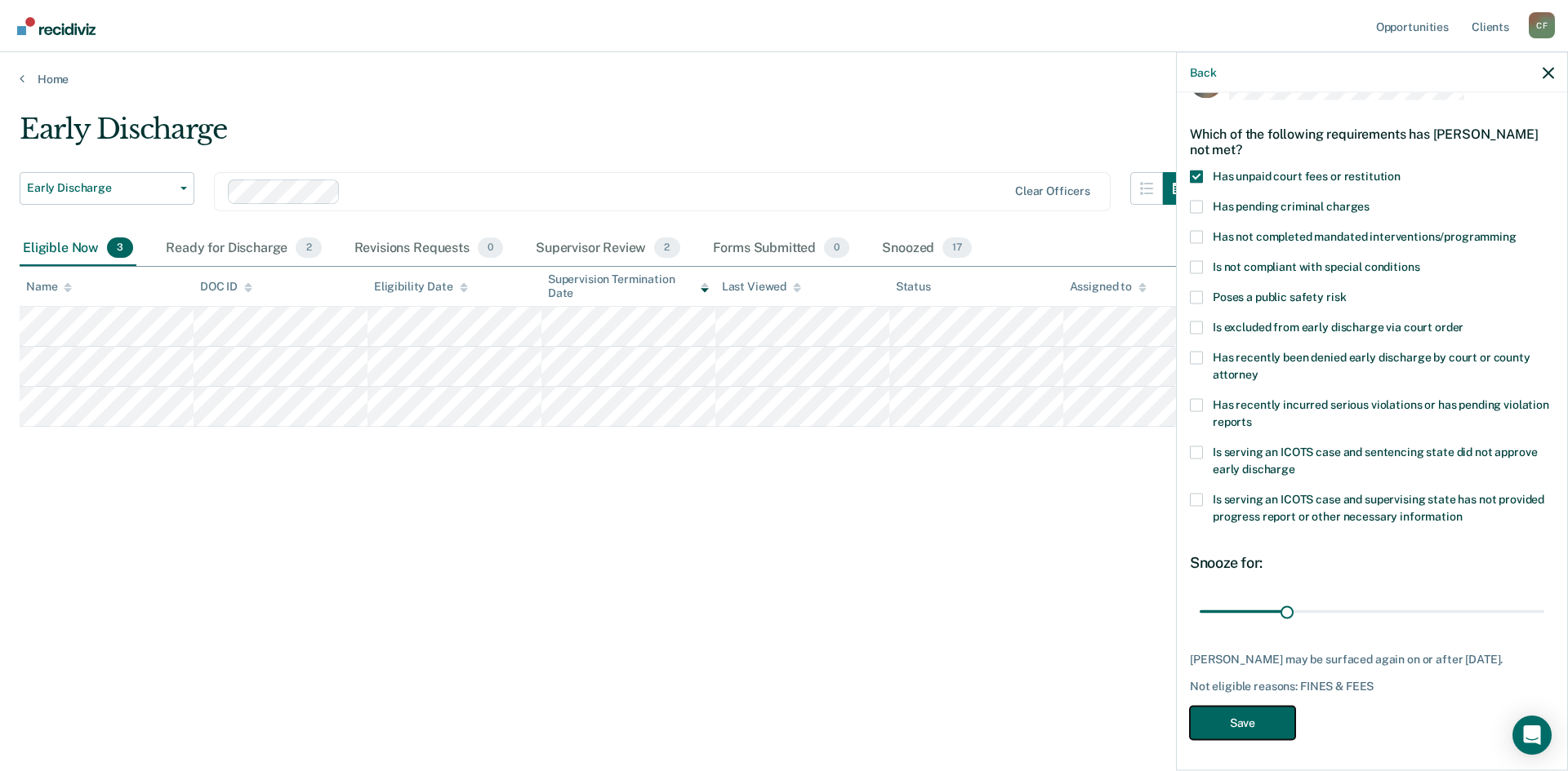
click at [1242, 729] on button "Save" at bounding box center [1241, 723] width 105 height 33
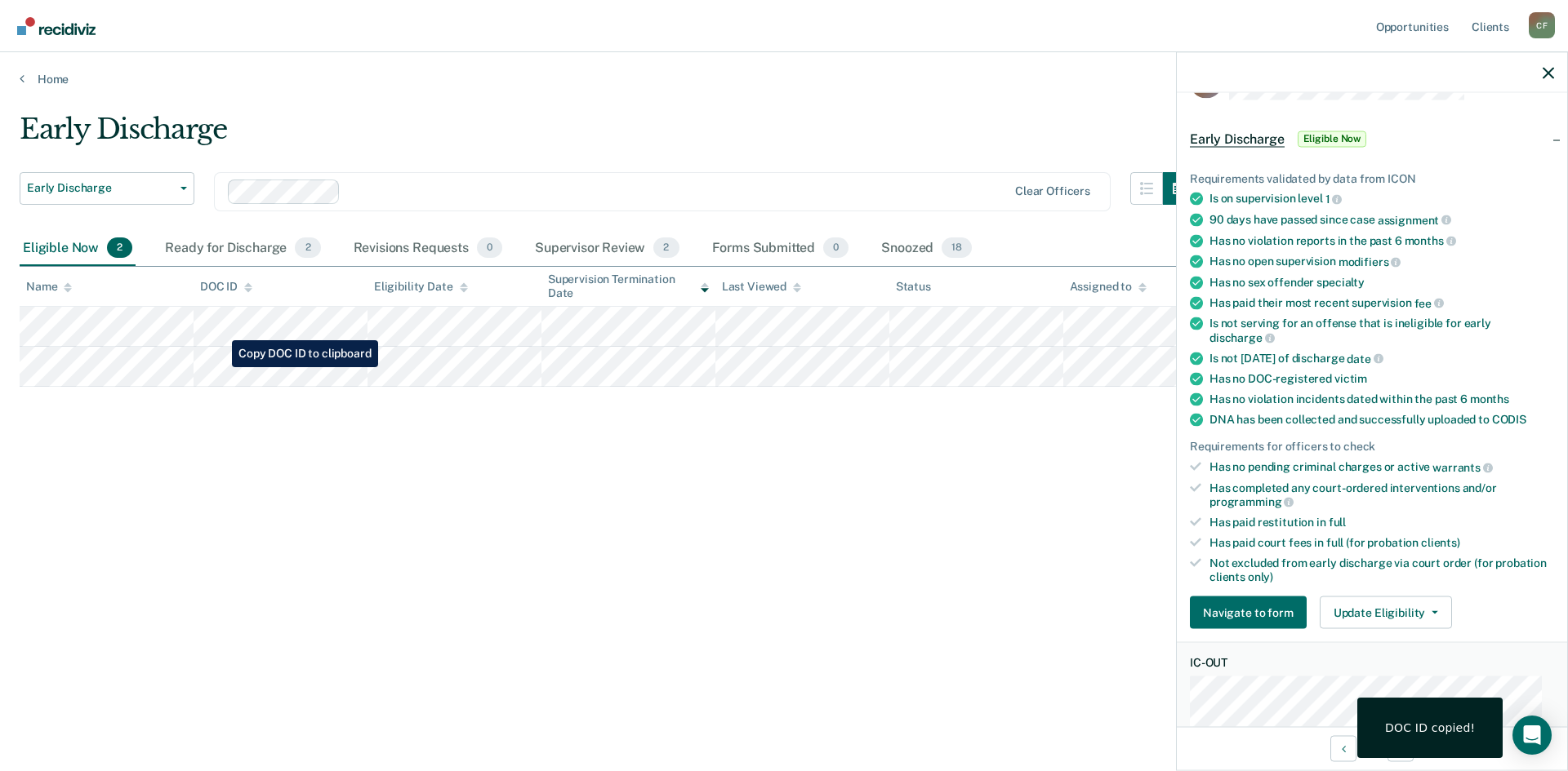
drag, startPoint x: 392, startPoint y: 391, endPoint x: 163, endPoint y: 412, distance: 230.0
click at [158, 439] on div "Early Discharge Early Discharge Early Discharge Clear officers Eligible Now 2 R…" at bounding box center [784, 380] width 1529 height 537
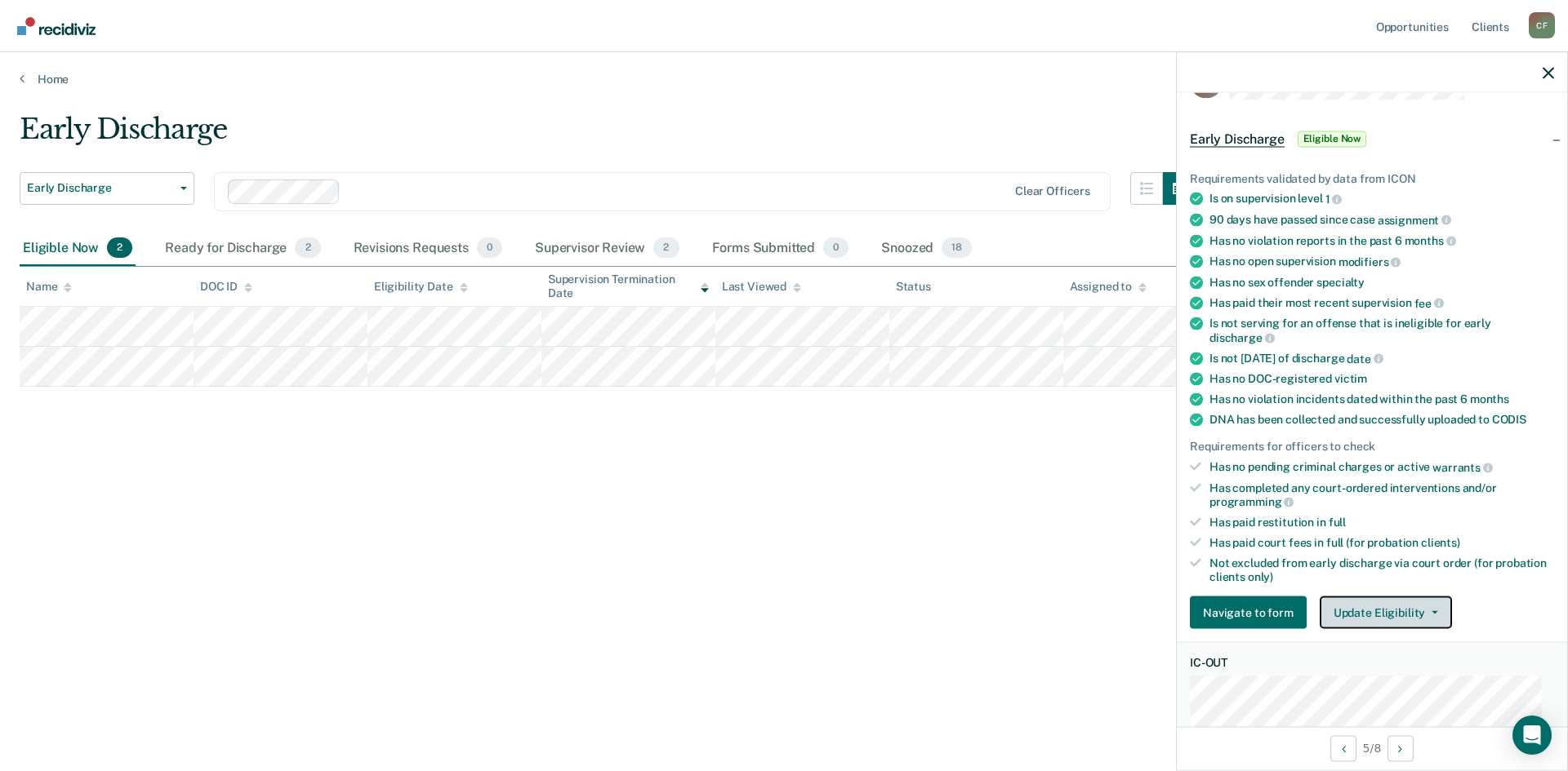
click at [1383, 600] on button "Update Eligibility" at bounding box center [1386, 612] width 132 height 33
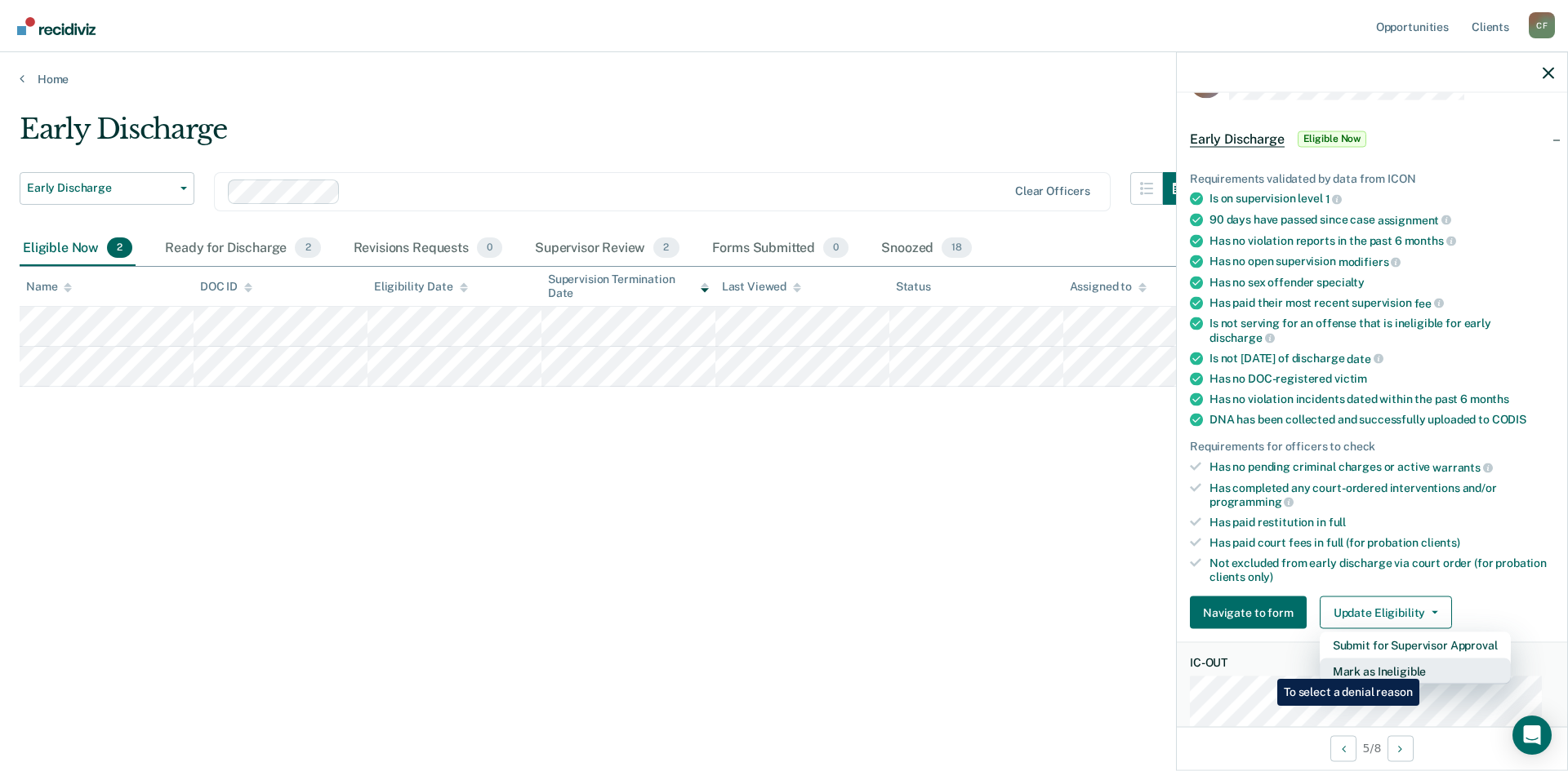
click at [1422, 668] on button "Mark as Ineligible" at bounding box center [1414, 671] width 191 height 26
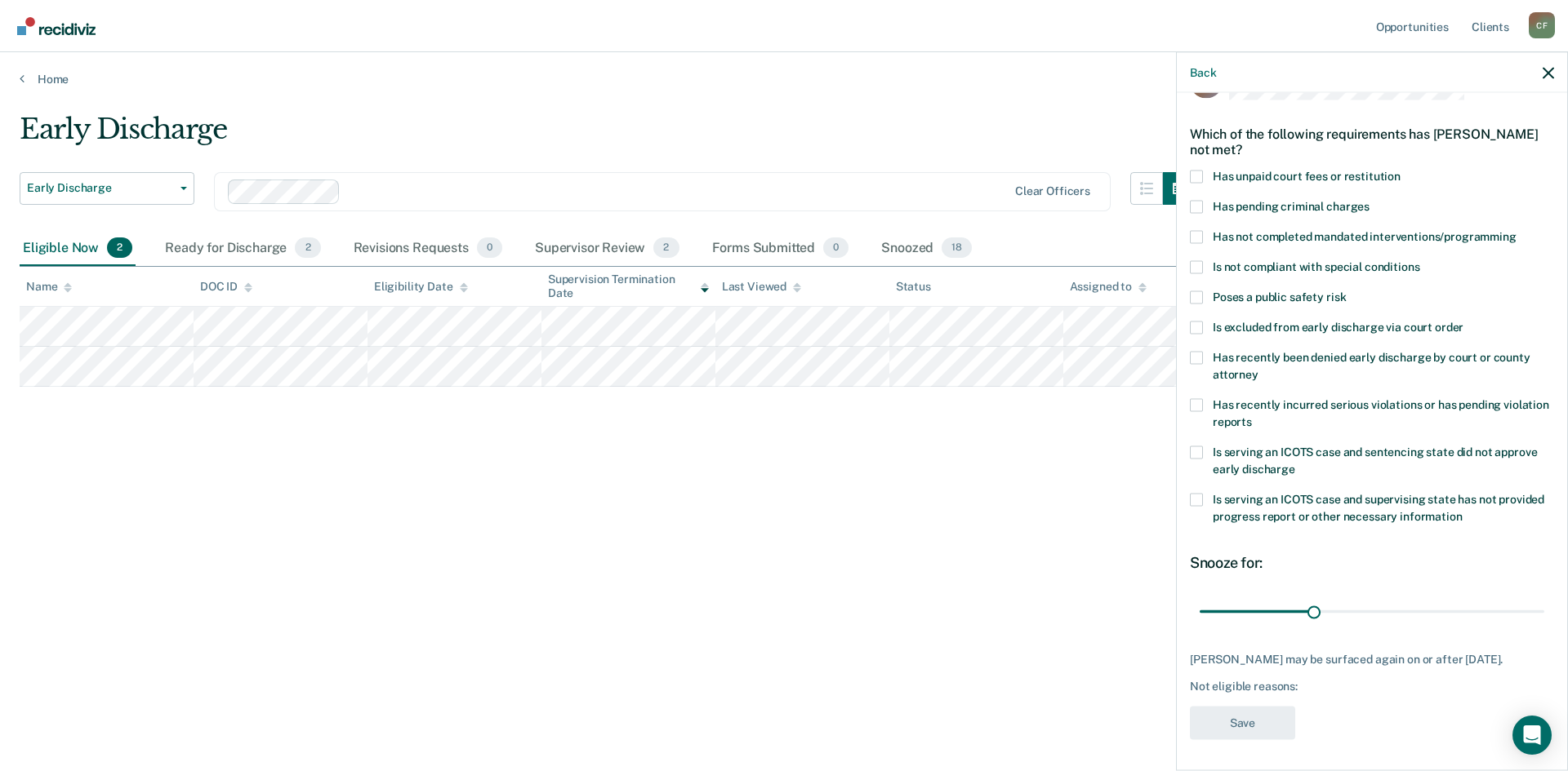
click at [1202, 261] on span at bounding box center [1196, 267] width 13 height 13
click at [1419, 260] on input "Is not compliant with special conditions" at bounding box center [1419, 260] width 0 height 0
click at [1246, 728] on button "Save" at bounding box center [1241, 723] width 105 height 33
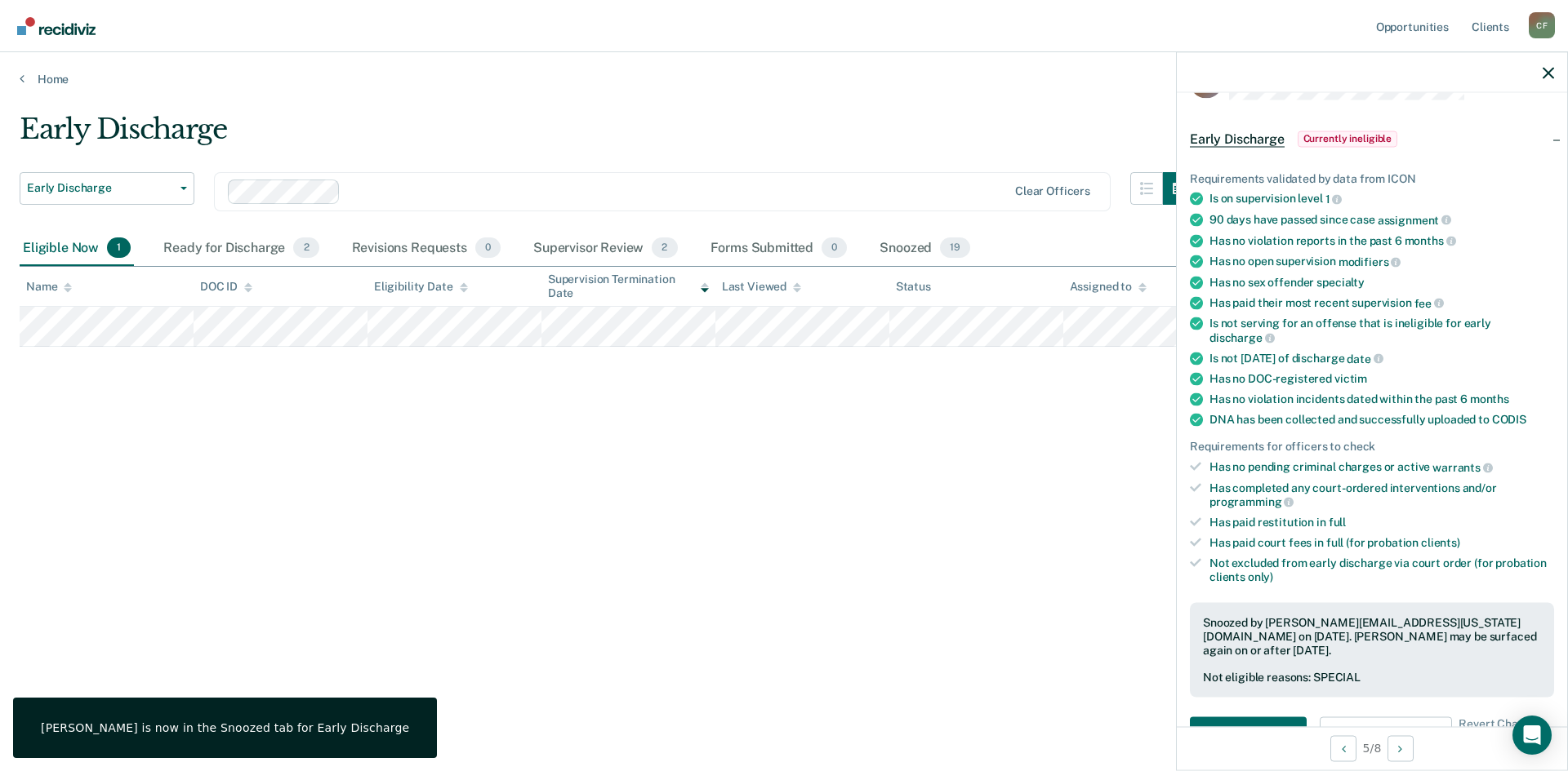
click at [668, 574] on div "Early Discharge Early Discharge Early Discharge Clear officers Eligible Now 1 R…" at bounding box center [784, 380] width 1529 height 537
click at [200, 246] on div "Ready for Discharge 2" at bounding box center [241, 248] width 162 height 36
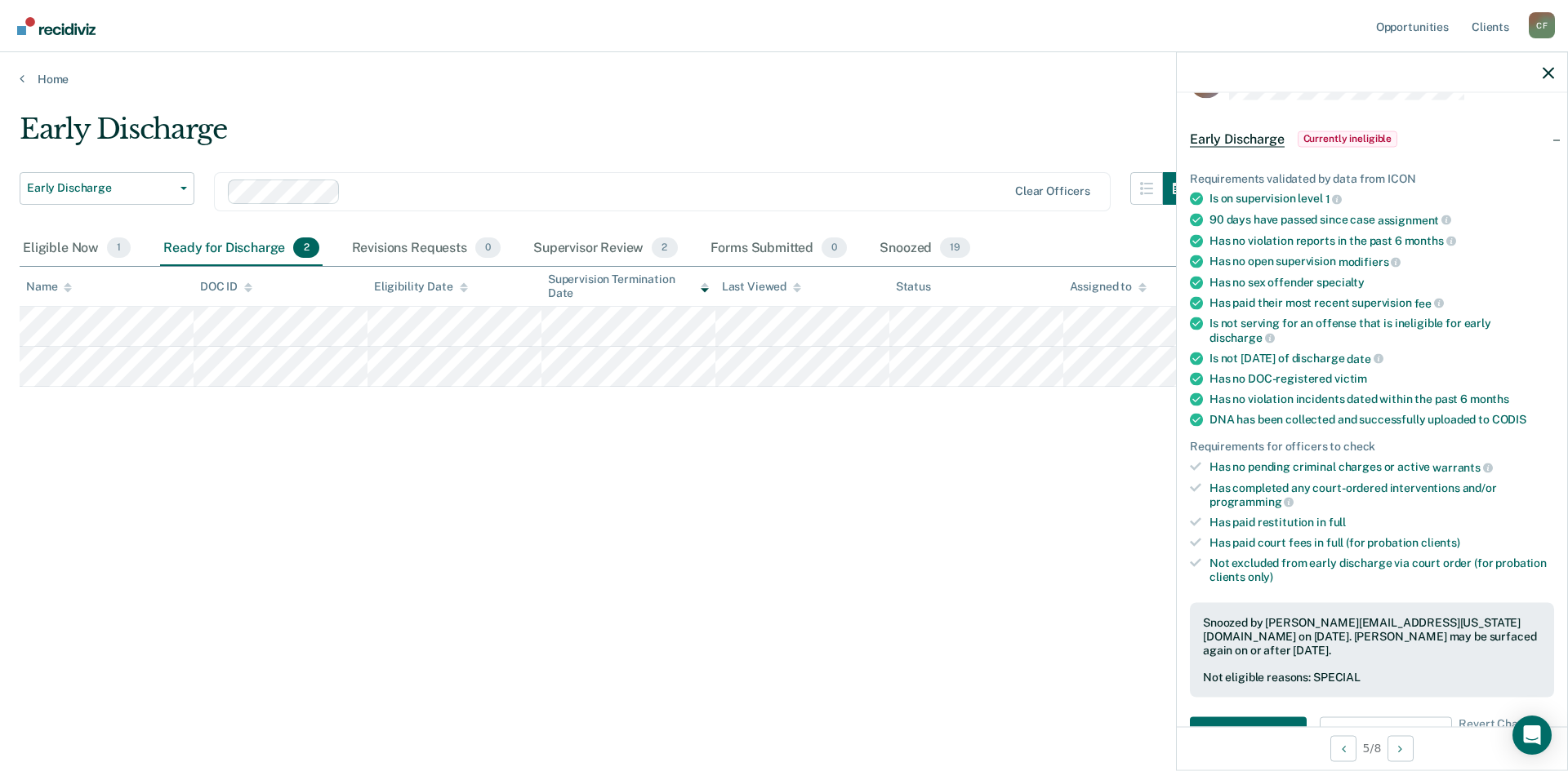
click at [374, 489] on div "Early Discharge Early Discharge Early Discharge Clear officers Eligible Now 1 R…" at bounding box center [784, 380] width 1529 height 537
click at [588, 246] on div "Supervisor Review 2" at bounding box center [605, 248] width 151 height 36
click at [534, 525] on div "Early Discharge Early Discharge Early Discharge Clear officers Eligible Now 1 R…" at bounding box center [784, 380] width 1529 height 537
click at [33, 244] on div "Eligible Now 1" at bounding box center [76, 248] width 114 height 36
click at [323, 479] on div "Early Discharge Early Discharge Early Discharge Clear officers Eligible Now 1 R…" at bounding box center [784, 380] width 1529 height 537
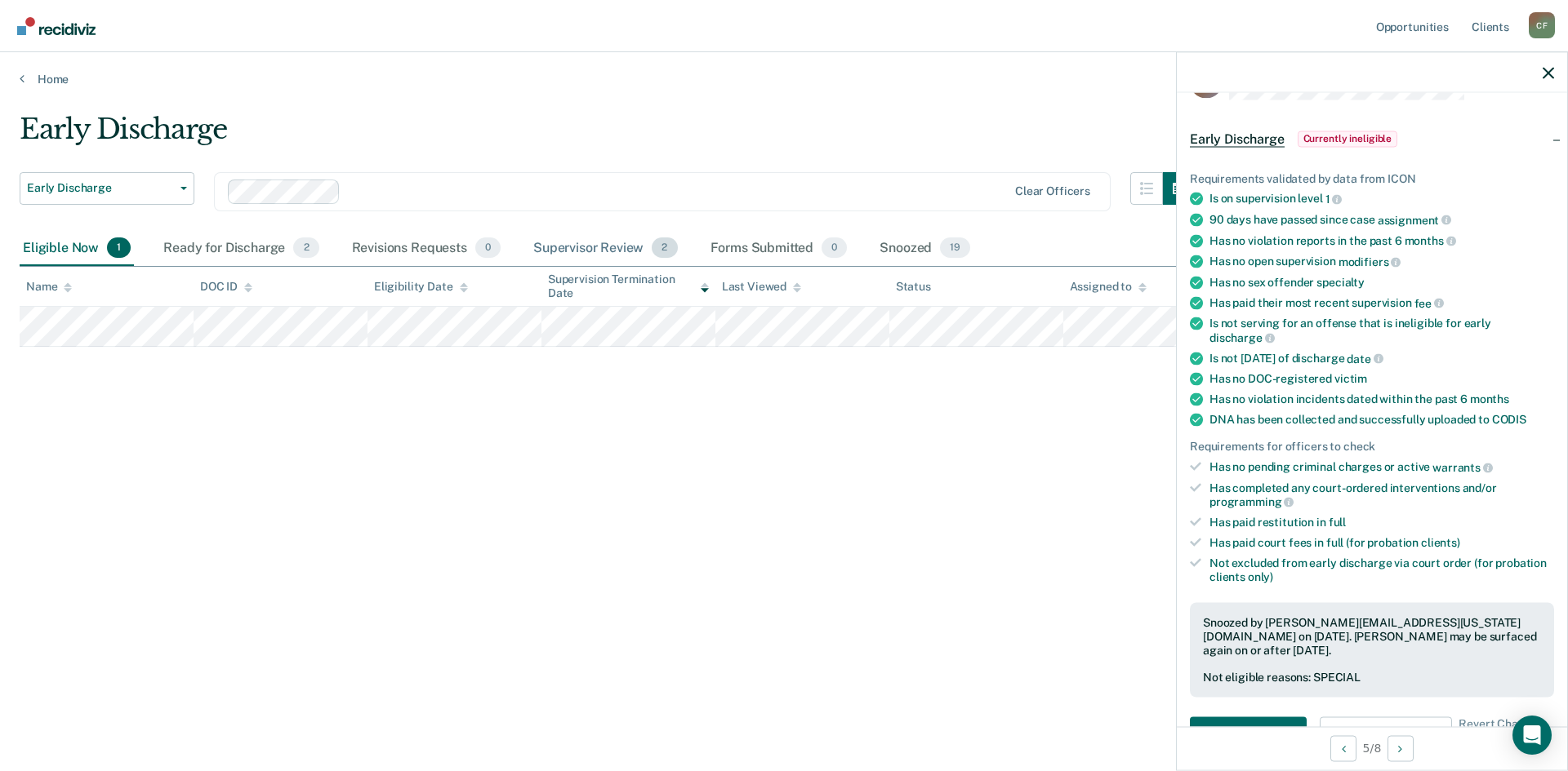
click at [570, 231] on div "Supervisor Review 2" at bounding box center [605, 248] width 151 height 36
click at [572, 242] on div "Supervisor Review 2" at bounding box center [605, 248] width 151 height 36
click at [489, 497] on div "Early Discharge Early Discharge Early Discharge Clear officers Eligible Now 1 R…" at bounding box center [784, 380] width 1529 height 537
